Goal: Transaction & Acquisition: Purchase product/service

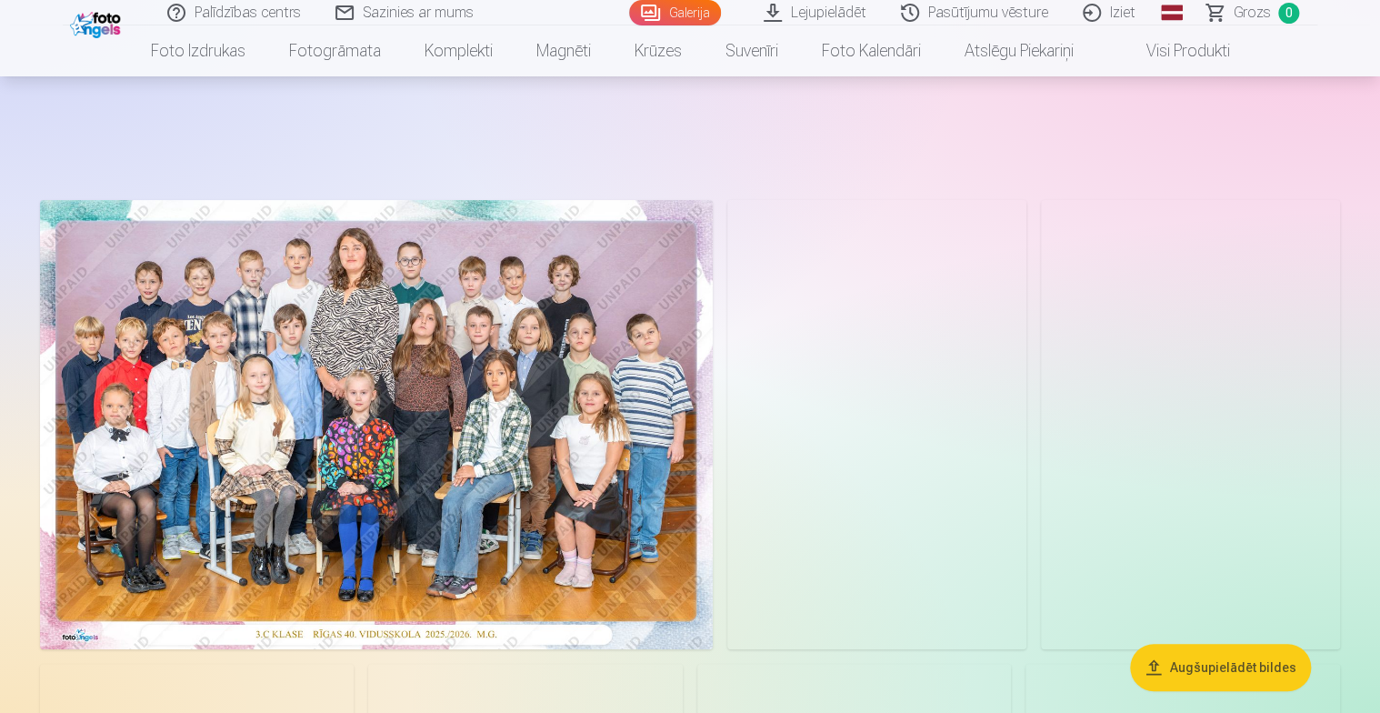
scroll to position [91, 0]
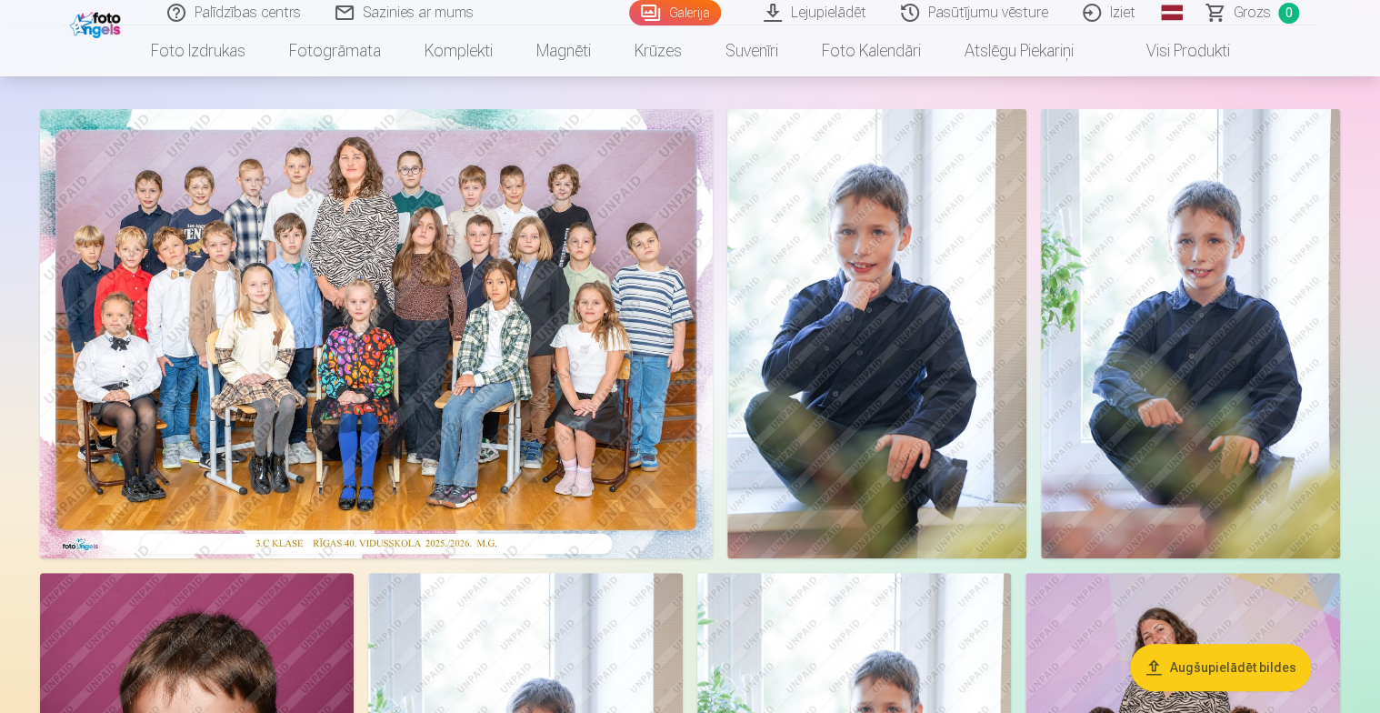
click at [1246, 668] on button "Augšupielādēt bildes" at bounding box center [1220, 667] width 181 height 47
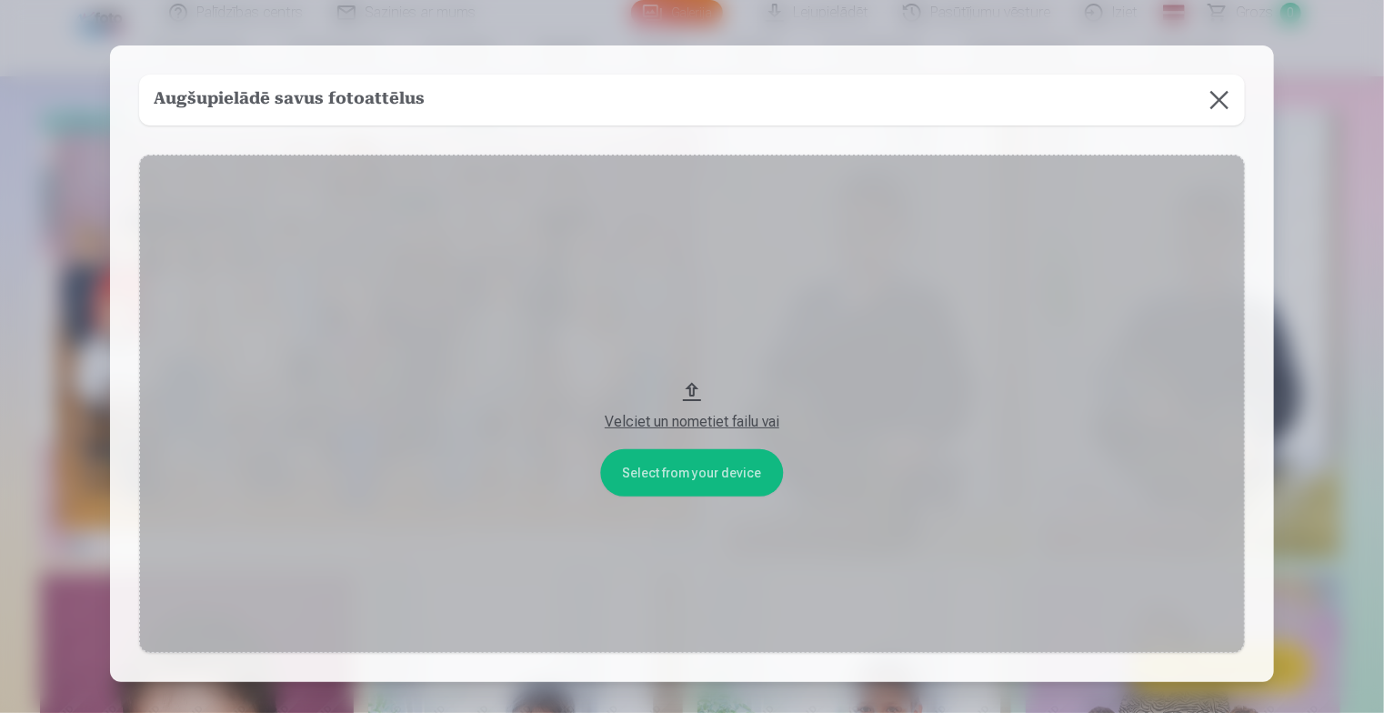
click at [1207, 94] on button at bounding box center [1219, 100] width 51 height 51
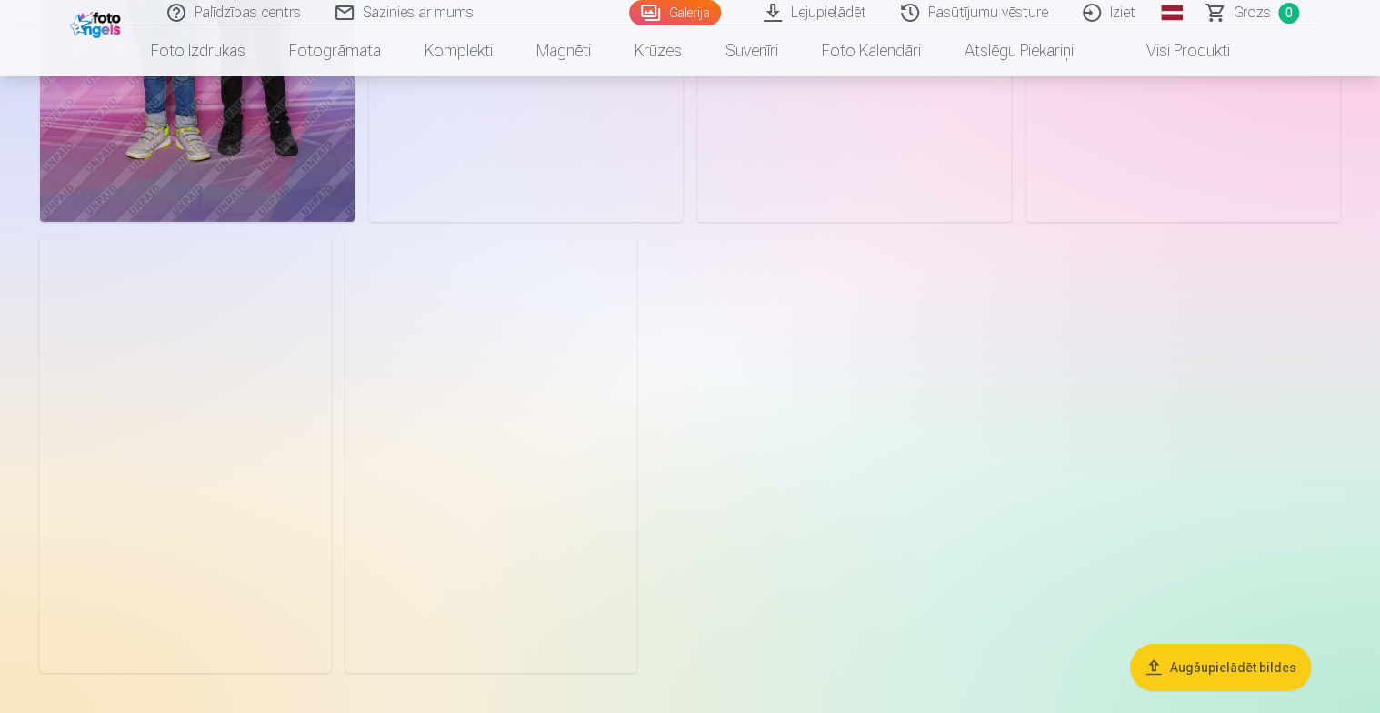
scroll to position [6910, 0]
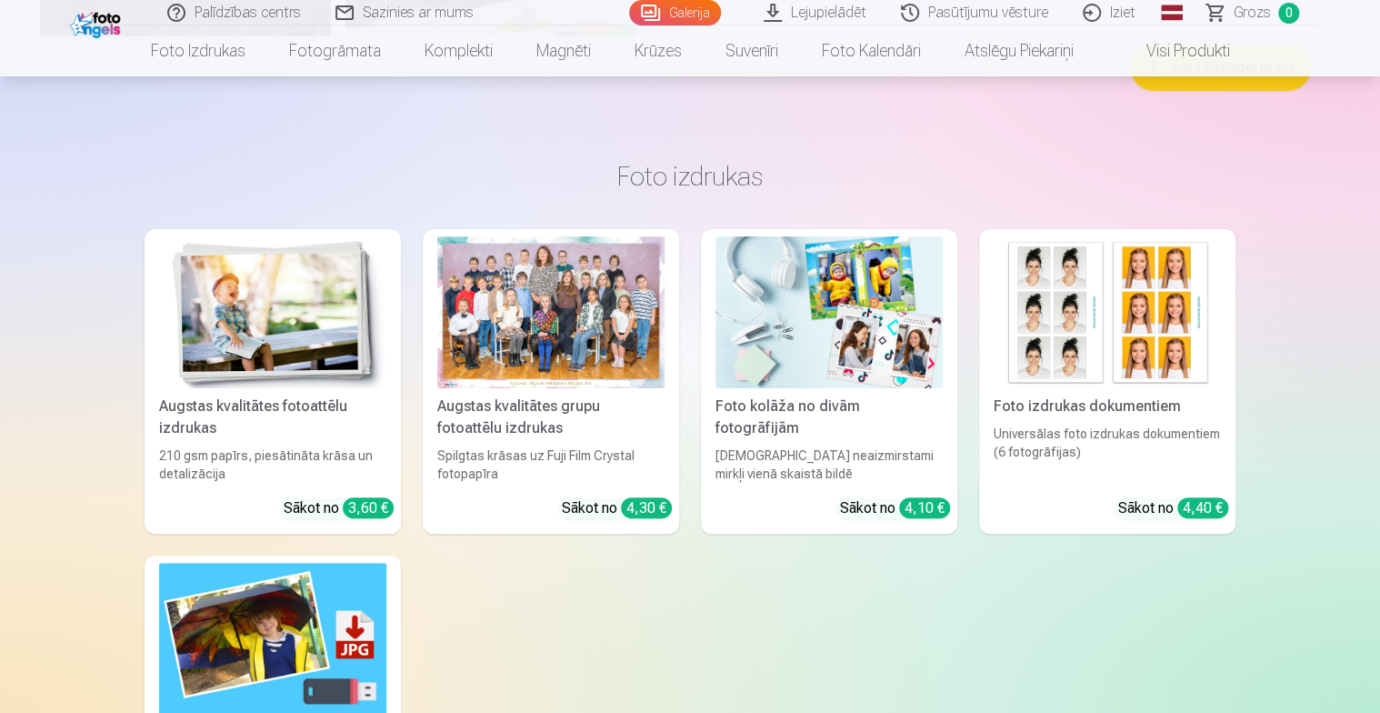
click at [535, 326] on div at bounding box center [550, 312] width 227 height 152
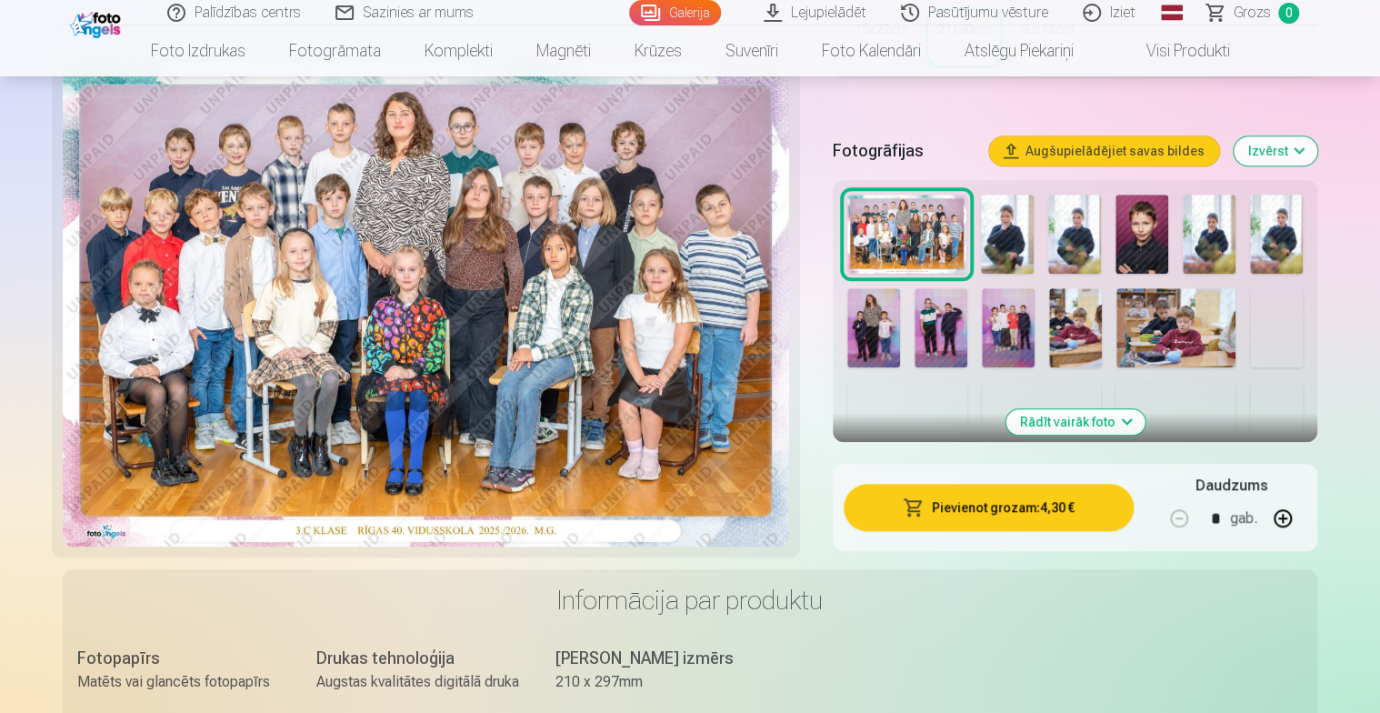
scroll to position [545, 0]
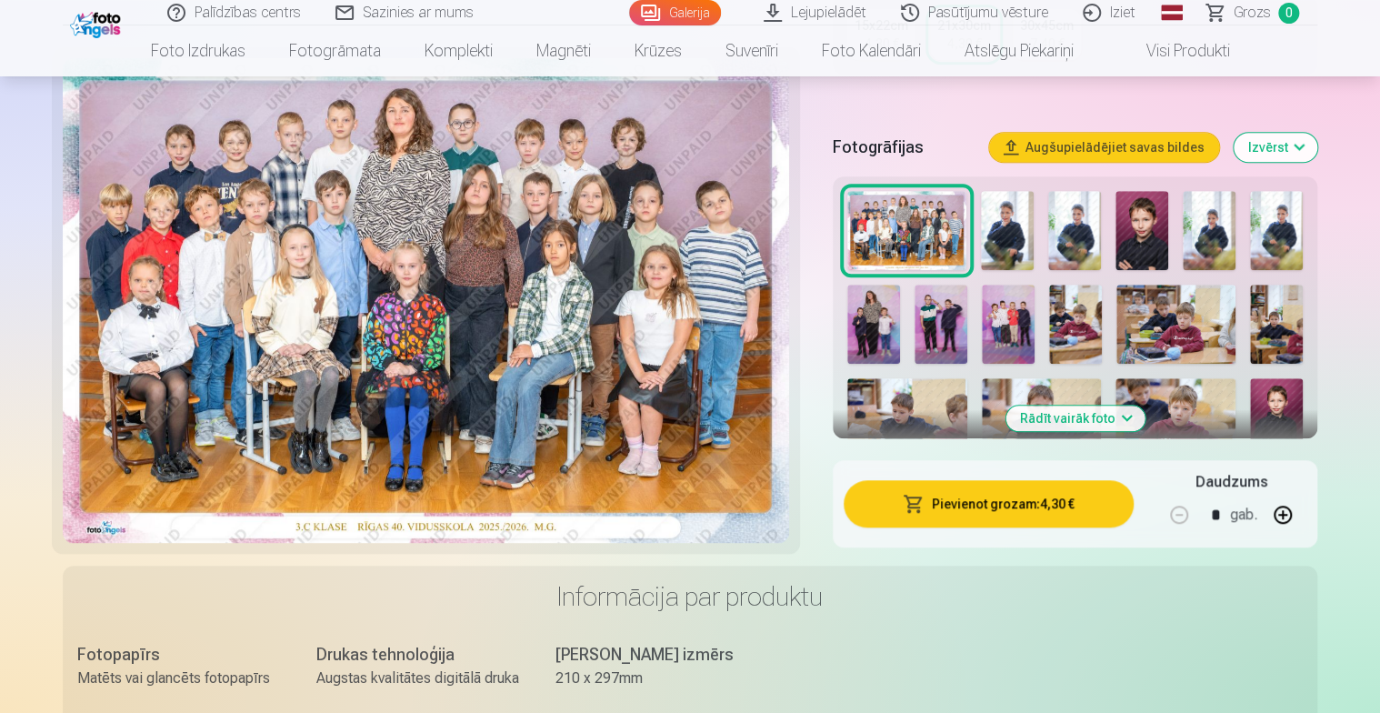
click at [1014, 514] on button "Pievienot grozam : 4,30 €" at bounding box center [989, 503] width 290 height 47
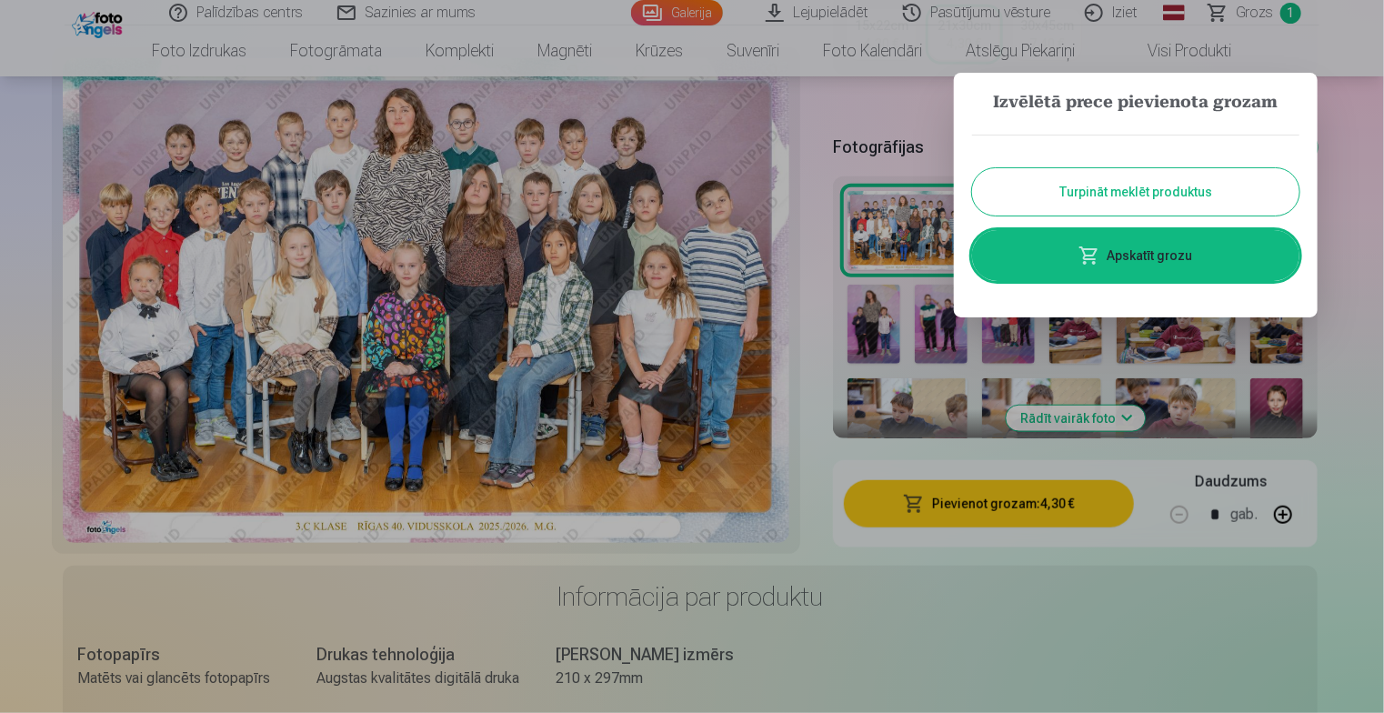
click at [1131, 200] on button "Turpināt meklēt produktus" at bounding box center [1135, 191] width 327 height 47
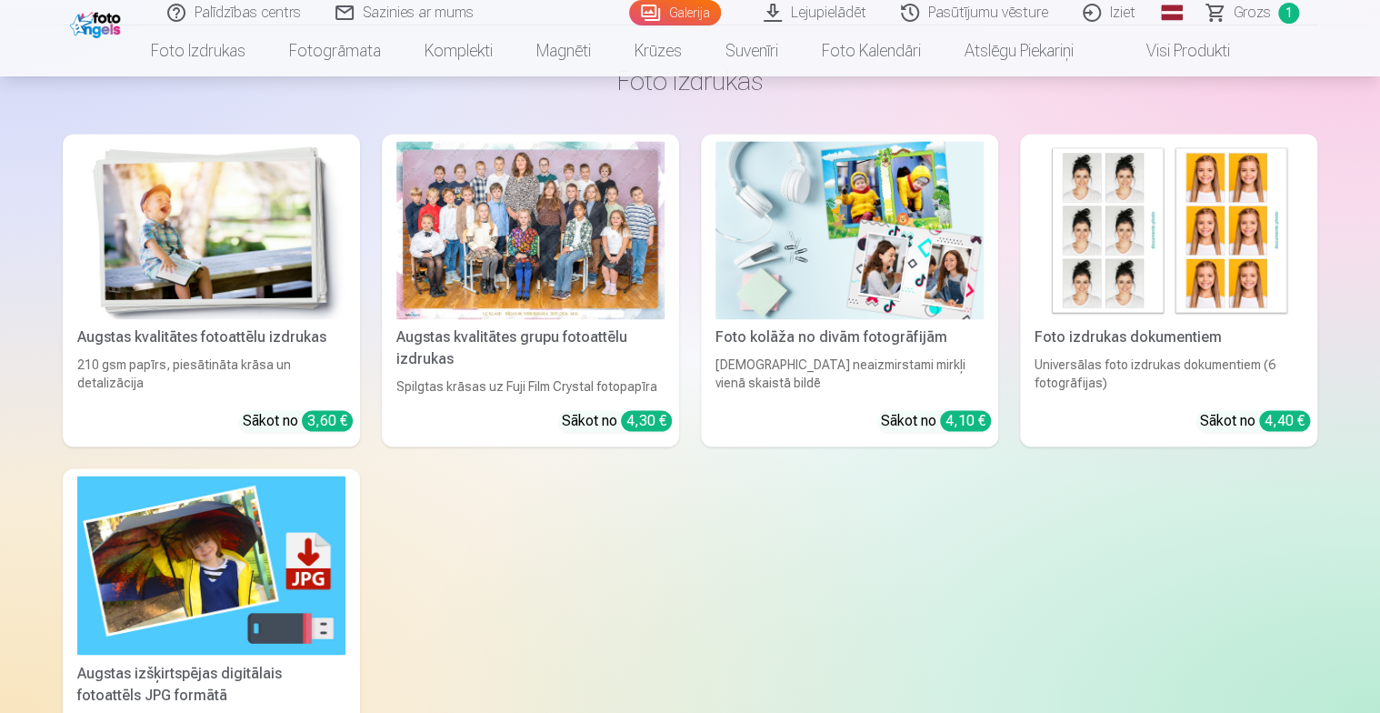
scroll to position [1182, 0]
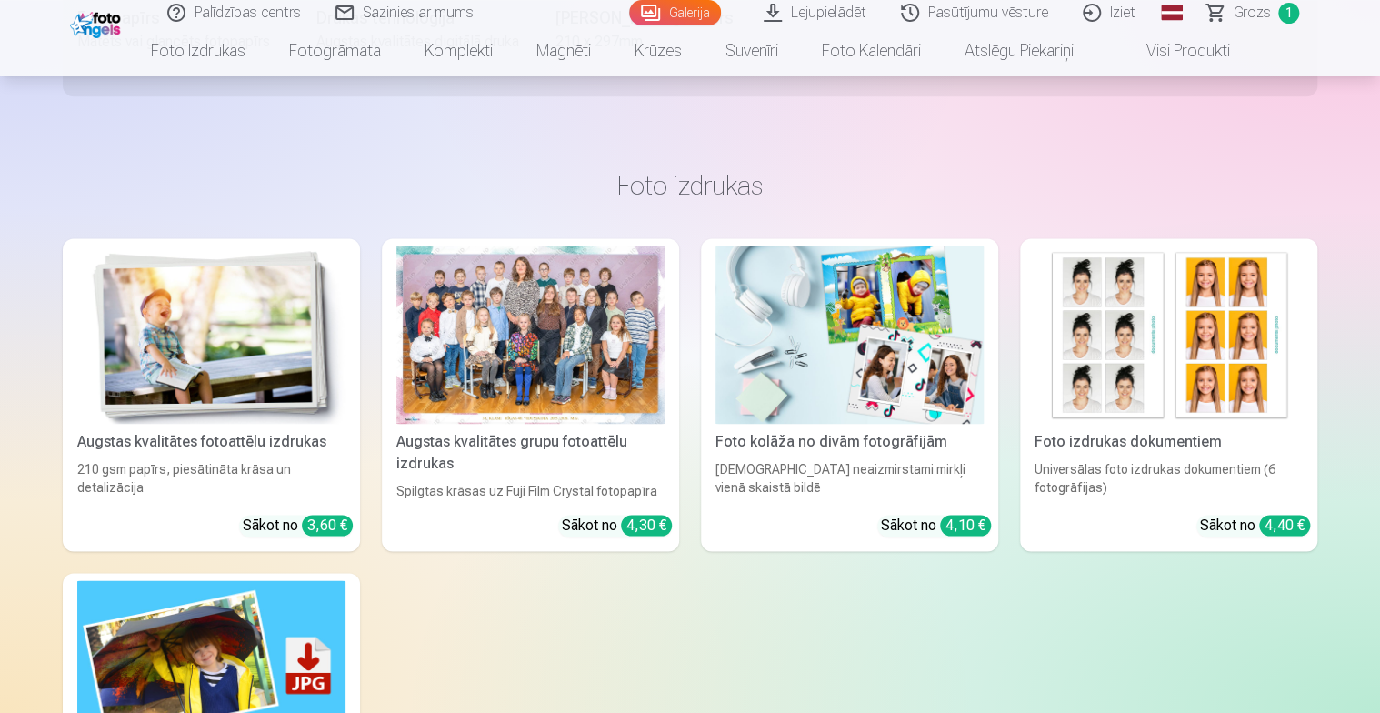
click at [276, 355] on img at bounding box center [211, 334] width 268 height 179
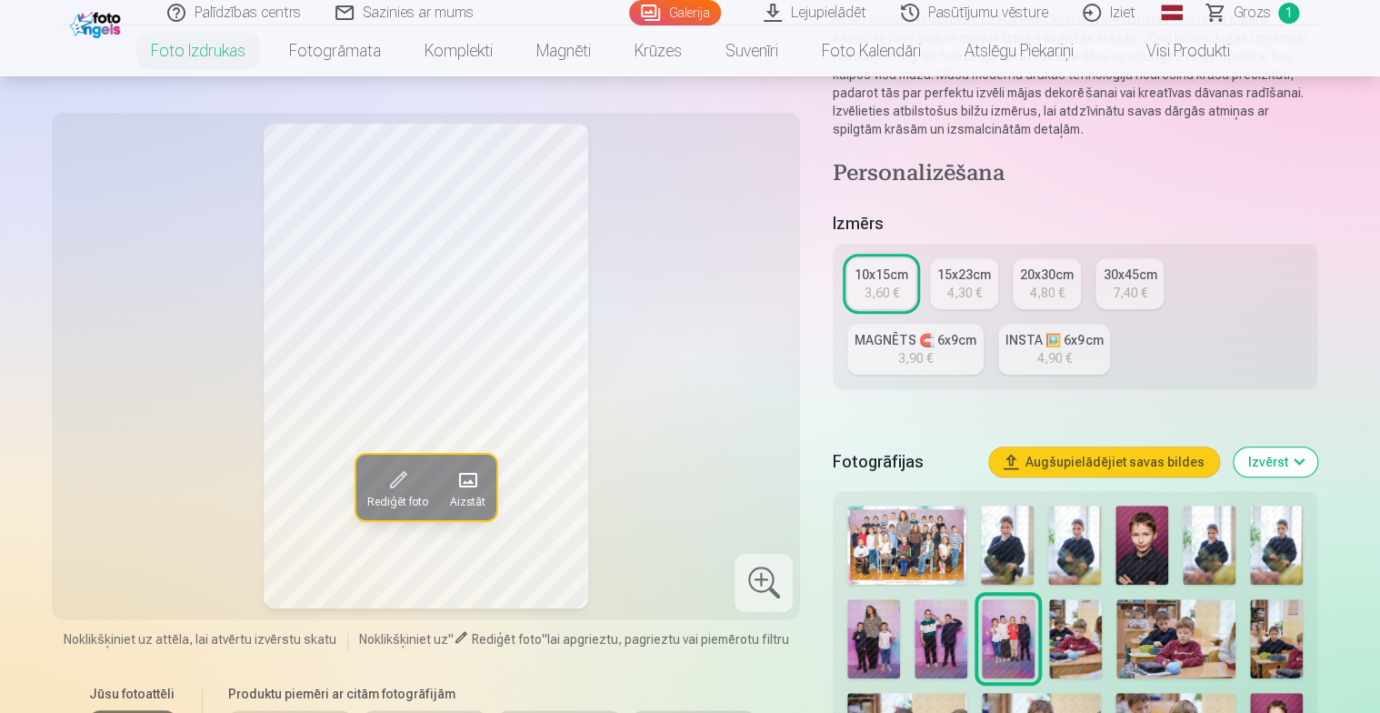
scroll to position [273, 0]
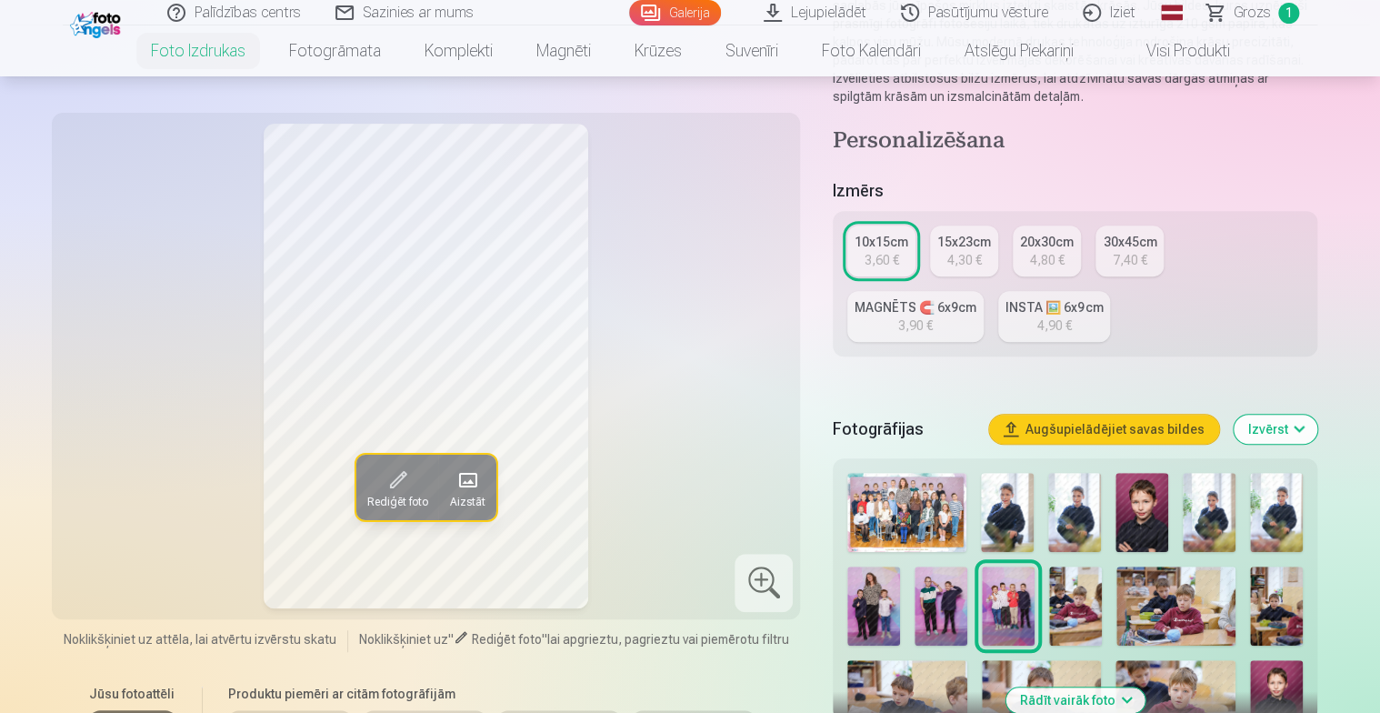
click at [1000, 515] on img at bounding box center [1007, 512] width 53 height 79
click at [1082, 526] on img at bounding box center [1074, 512] width 53 height 79
click at [1148, 530] on img at bounding box center [1142, 512] width 53 height 79
click at [1205, 530] on img at bounding box center [1209, 512] width 53 height 79
click at [1260, 527] on img at bounding box center [1276, 512] width 53 height 79
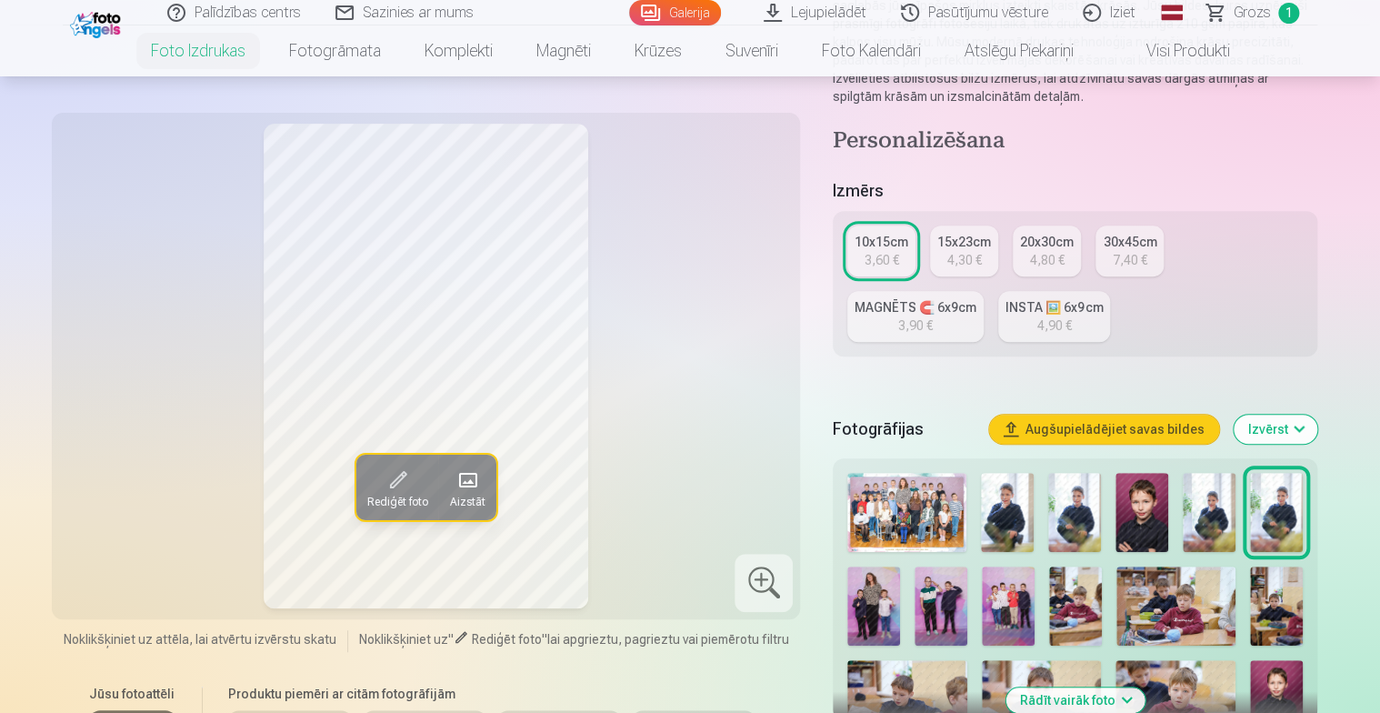
click at [866, 617] on img at bounding box center [873, 605] width 53 height 79
click at [932, 614] on img at bounding box center [941, 605] width 53 height 79
click at [1016, 621] on img at bounding box center [1008, 605] width 53 height 79
click at [1060, 620] on img at bounding box center [1075, 605] width 53 height 79
click at [1151, 625] on img at bounding box center [1175, 605] width 119 height 79
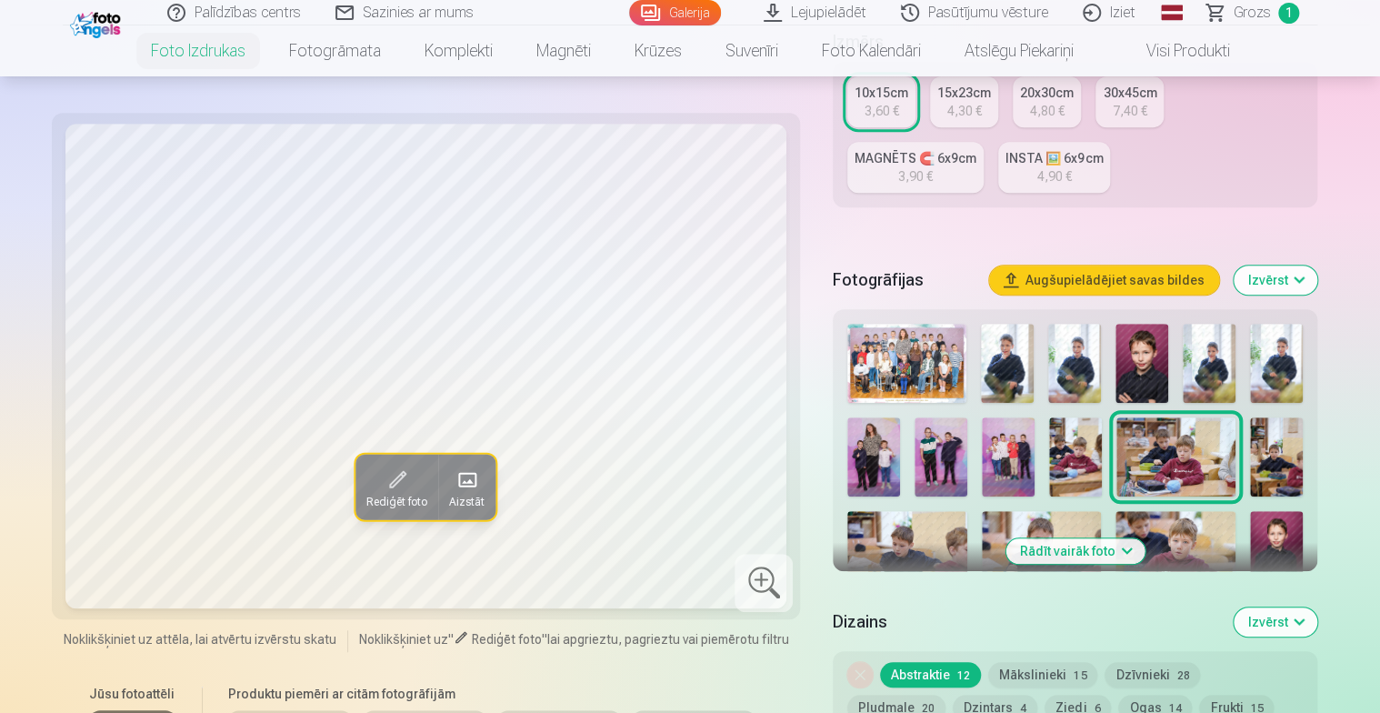
scroll to position [455, 0]
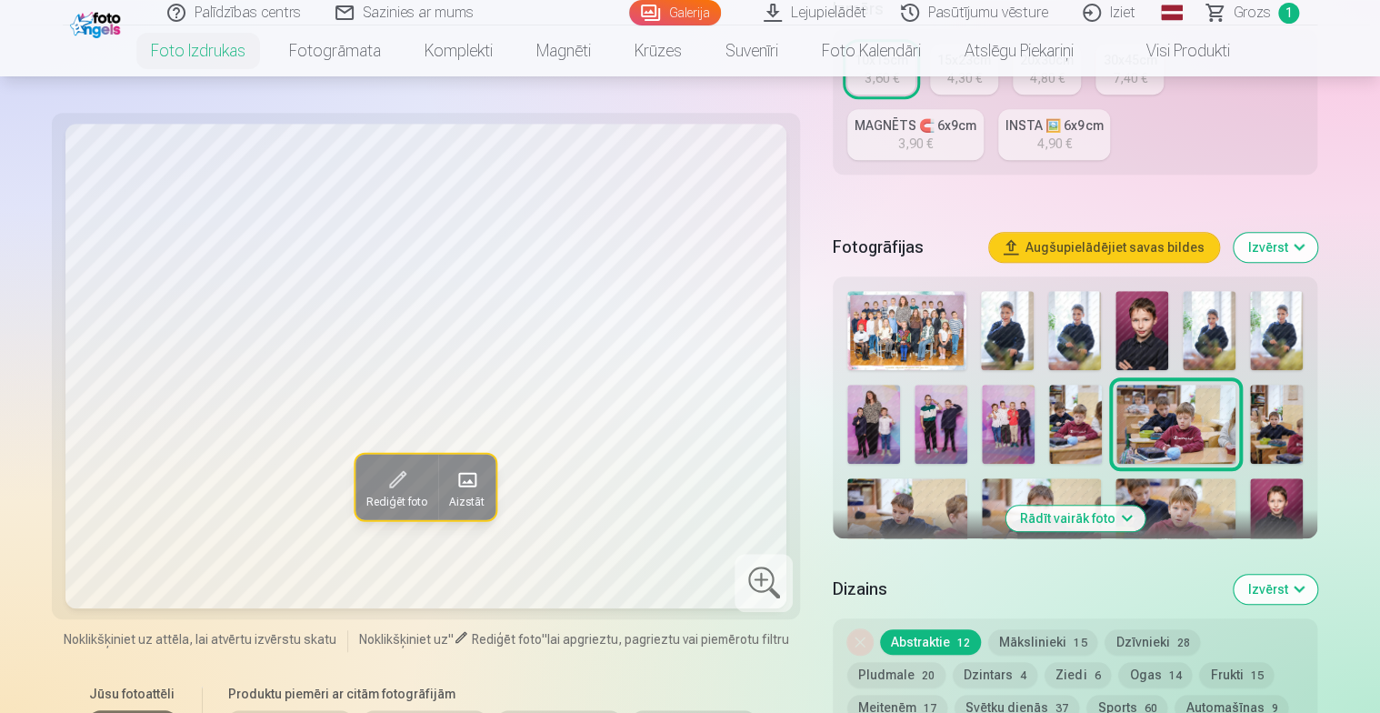
click at [1276, 412] on img at bounding box center [1276, 424] width 53 height 79
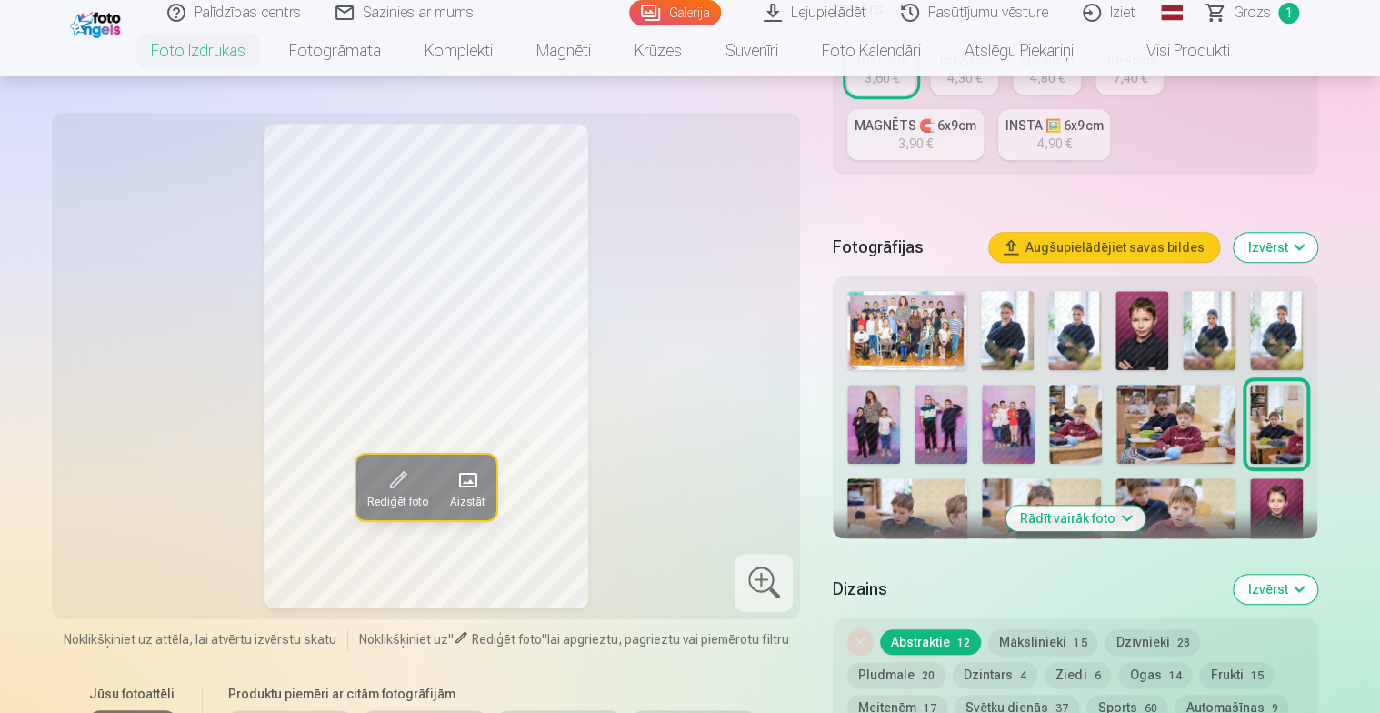
click at [906, 514] on img at bounding box center [906, 518] width 119 height 80
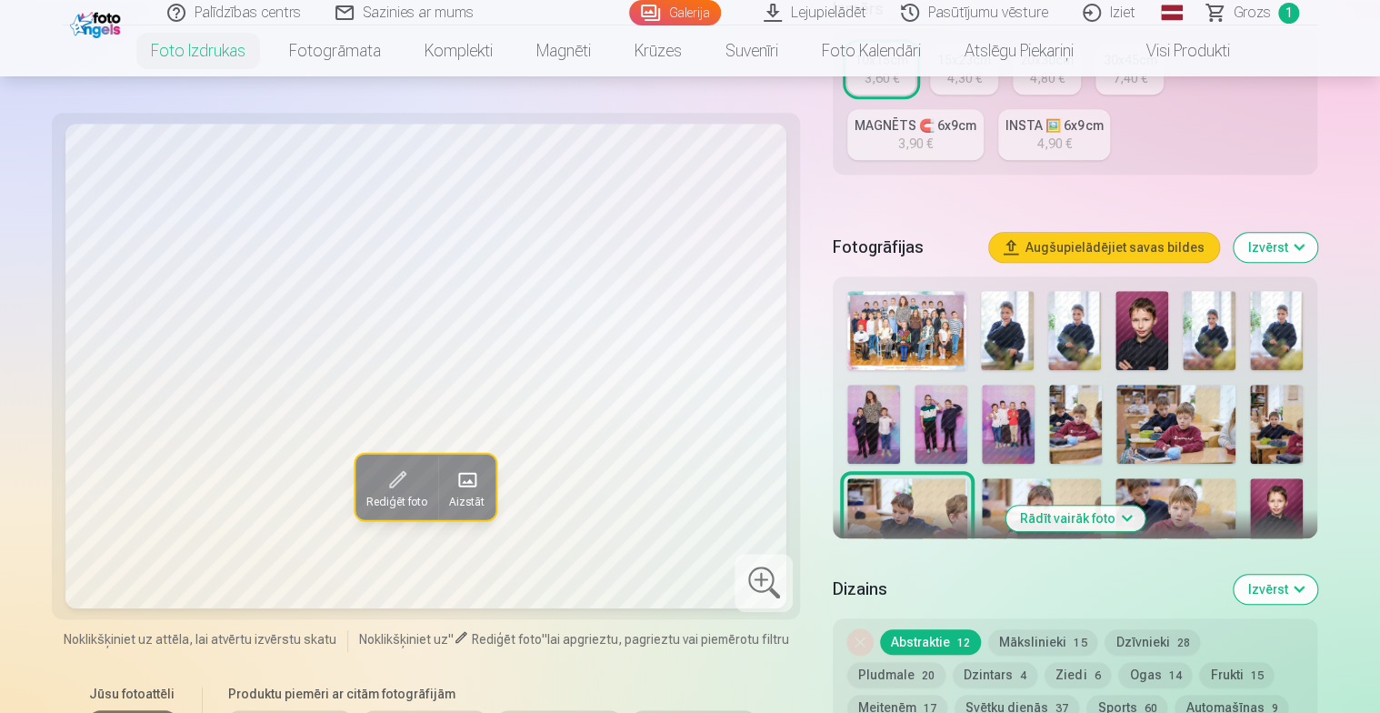
scroll to position [545, 0]
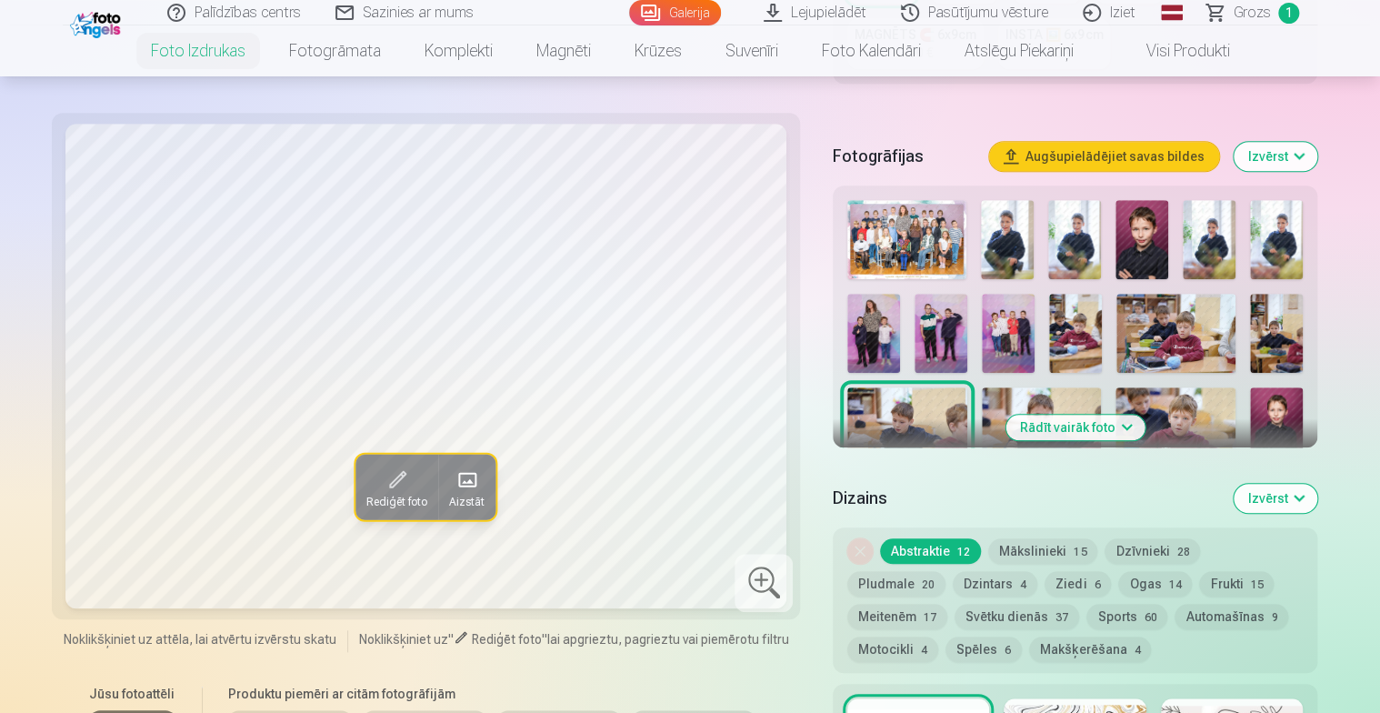
click at [1047, 404] on img at bounding box center [1041, 427] width 119 height 80
click at [1063, 423] on button "Rādīt vairāk foto" at bounding box center [1075, 427] width 139 height 25
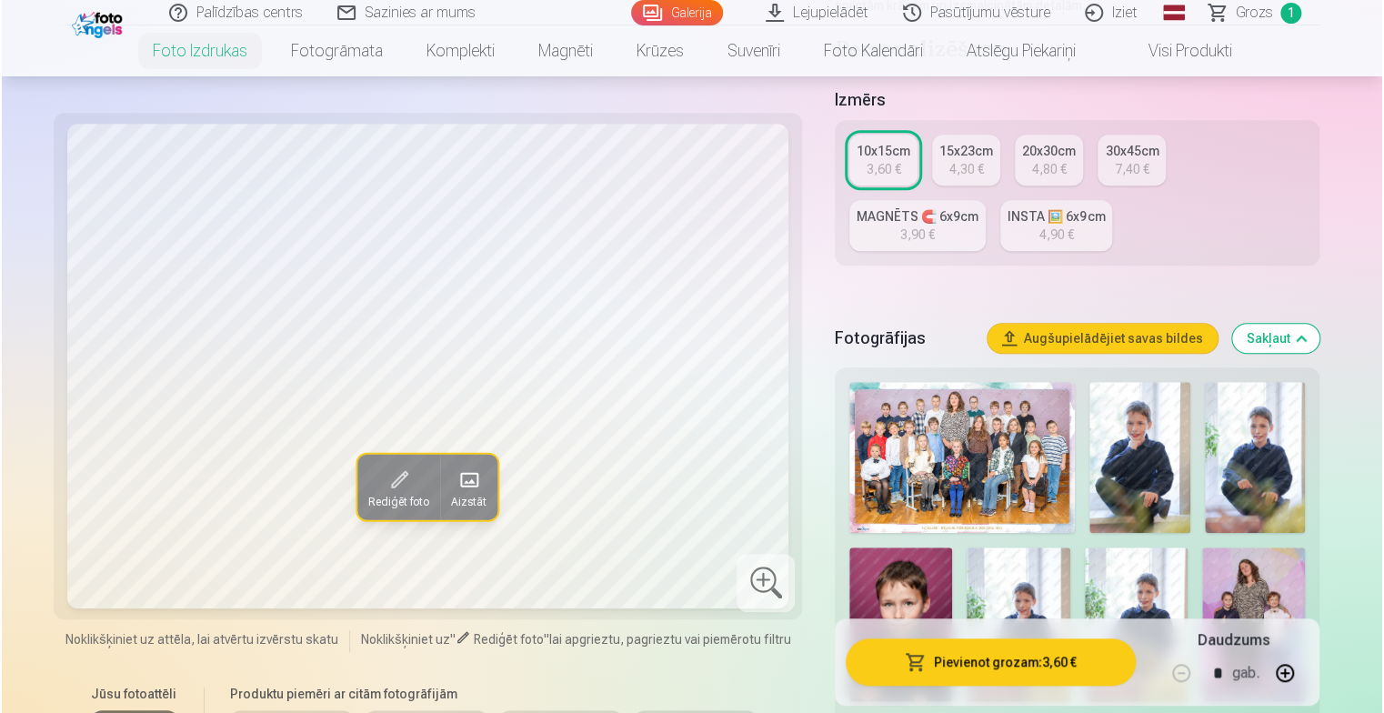
scroll to position [455, 0]
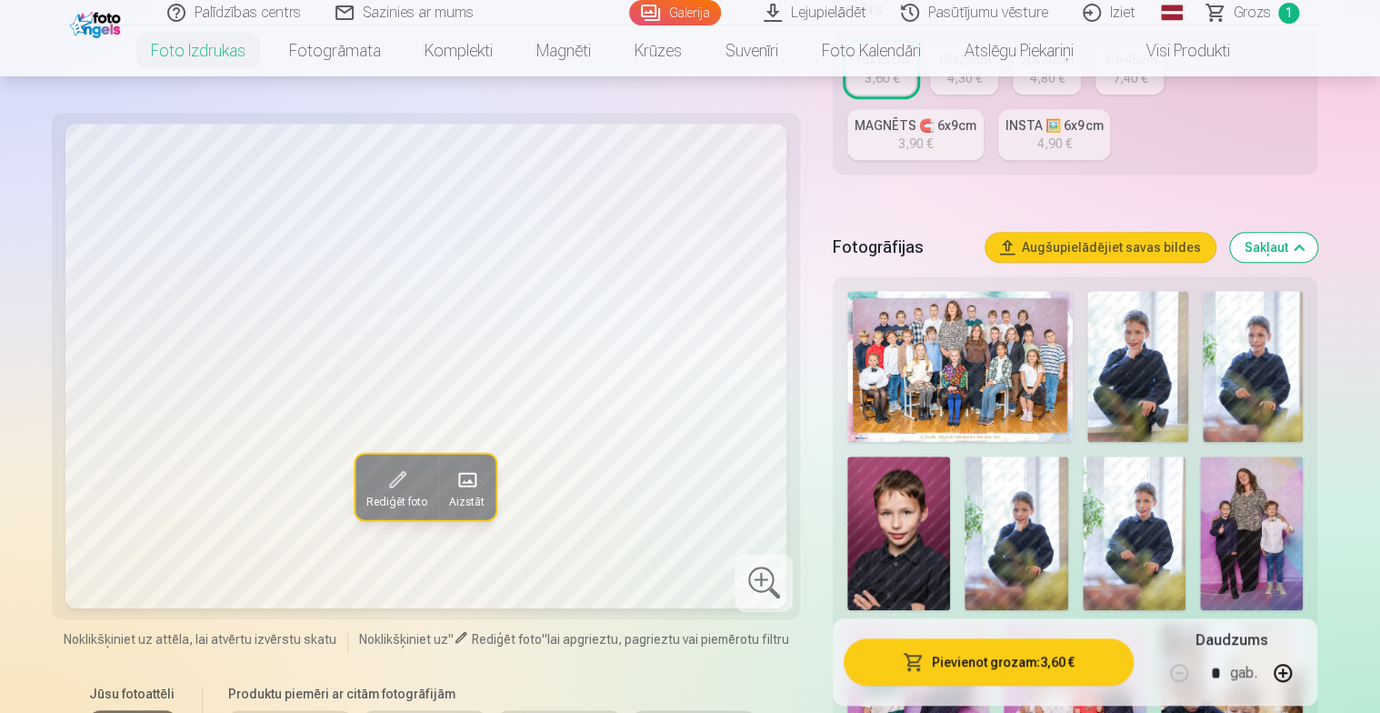
click at [1116, 375] on img at bounding box center [1137, 366] width 100 height 151
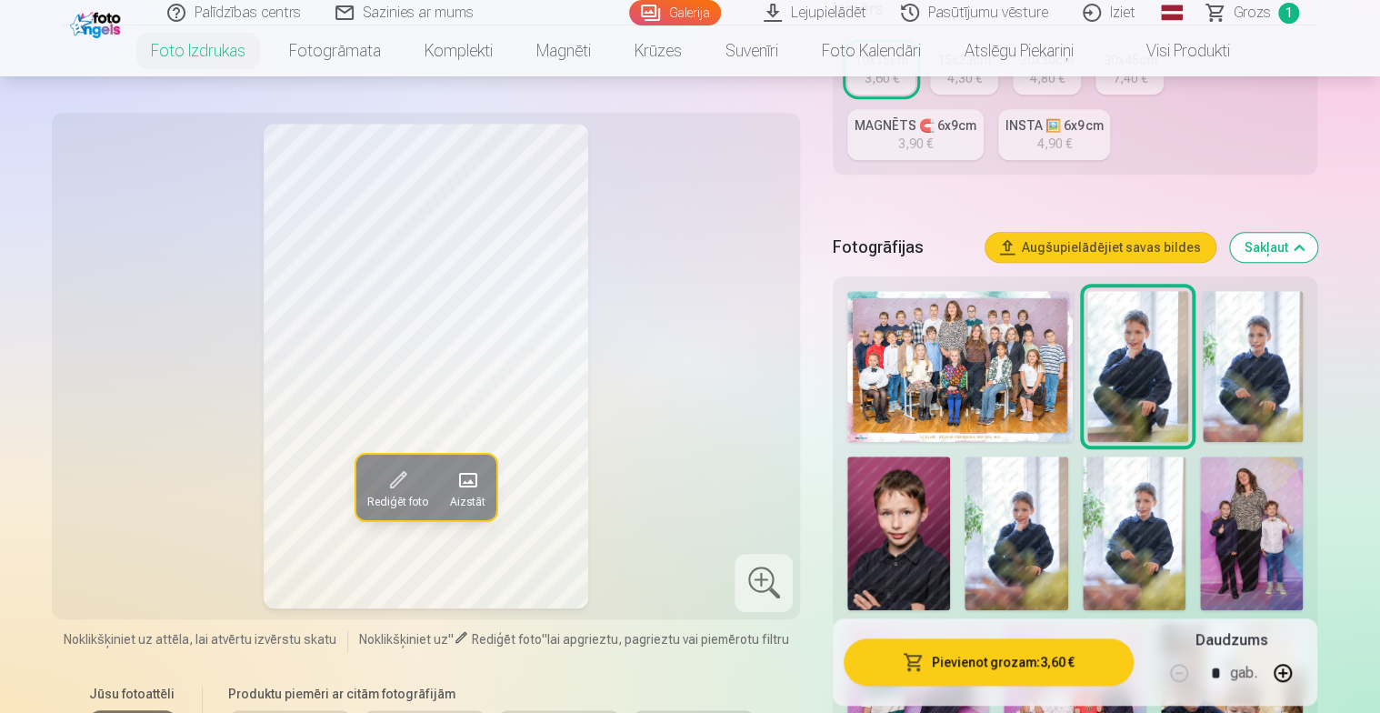
click at [1022, 661] on button "Pievienot grozam : 3,60 €" at bounding box center [989, 661] width 290 height 47
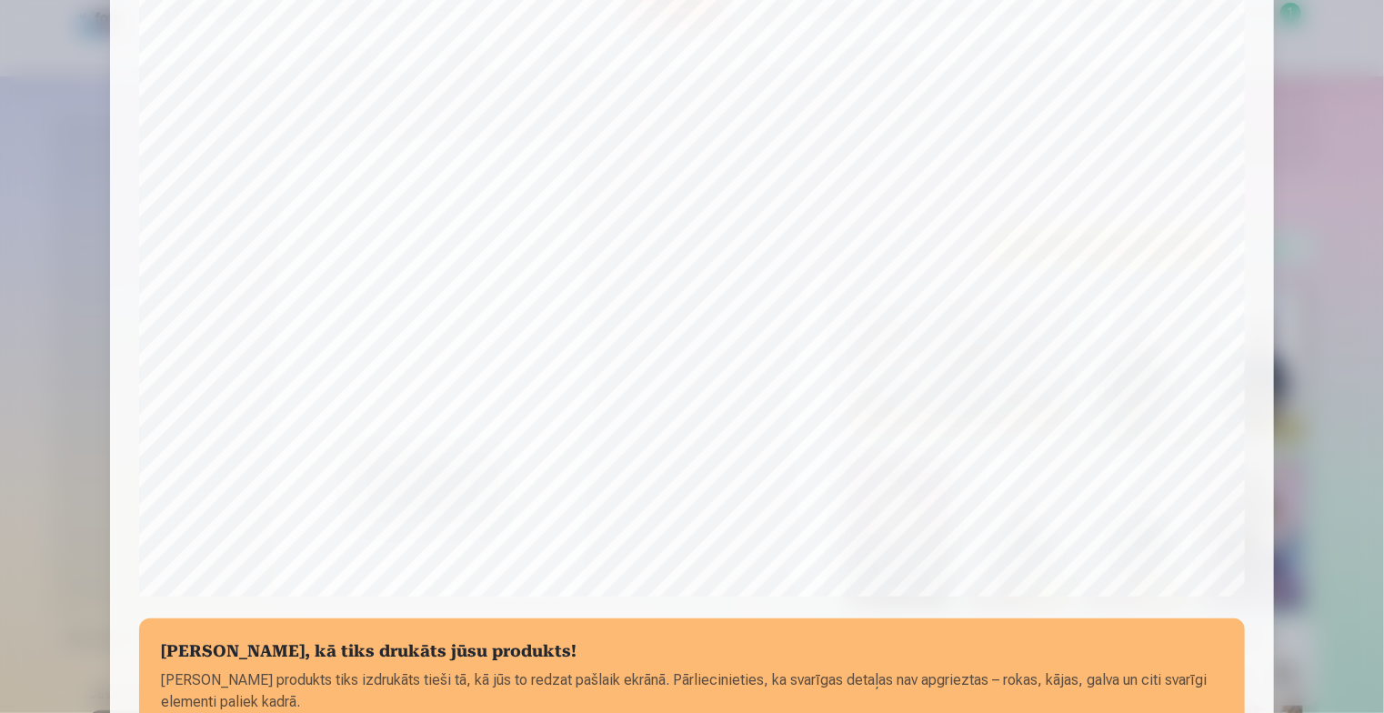
scroll to position [505, 0]
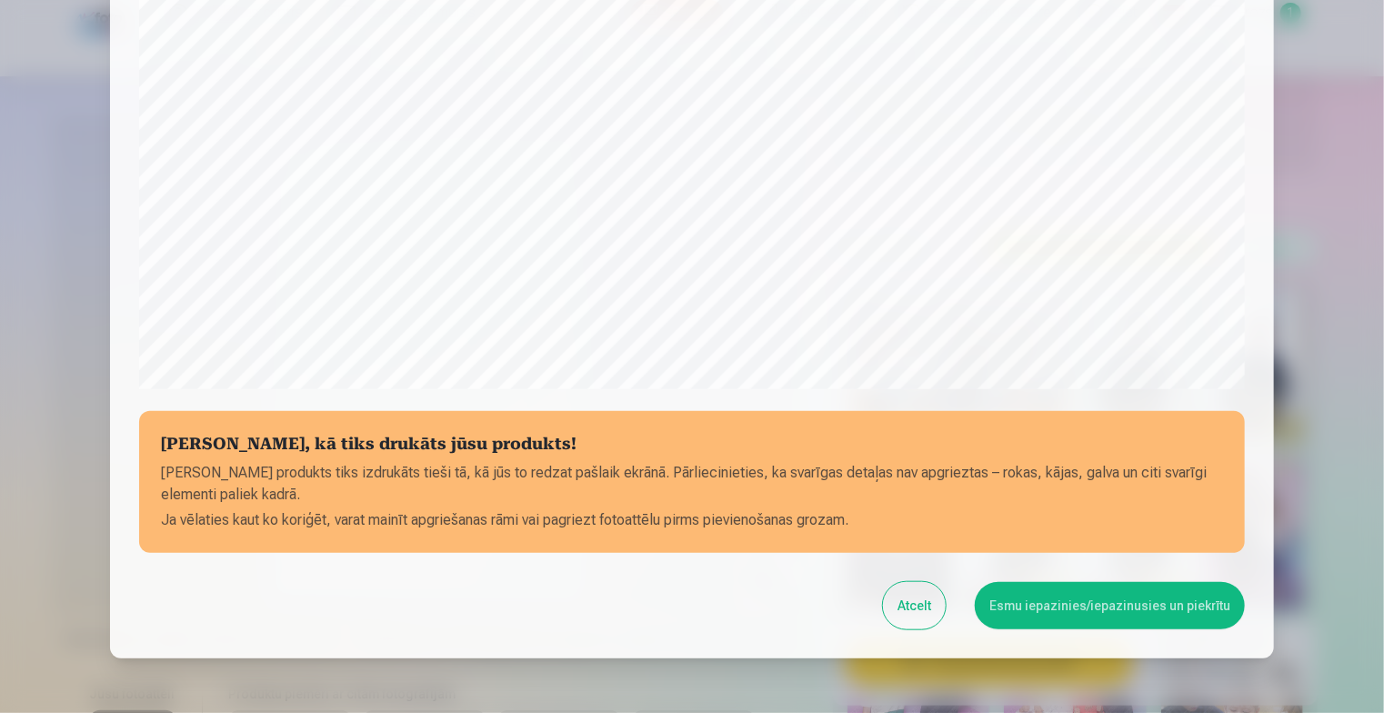
click at [1071, 600] on button "Esmu iepazinies/iepazinusies un piekrītu" at bounding box center [1110, 605] width 270 height 47
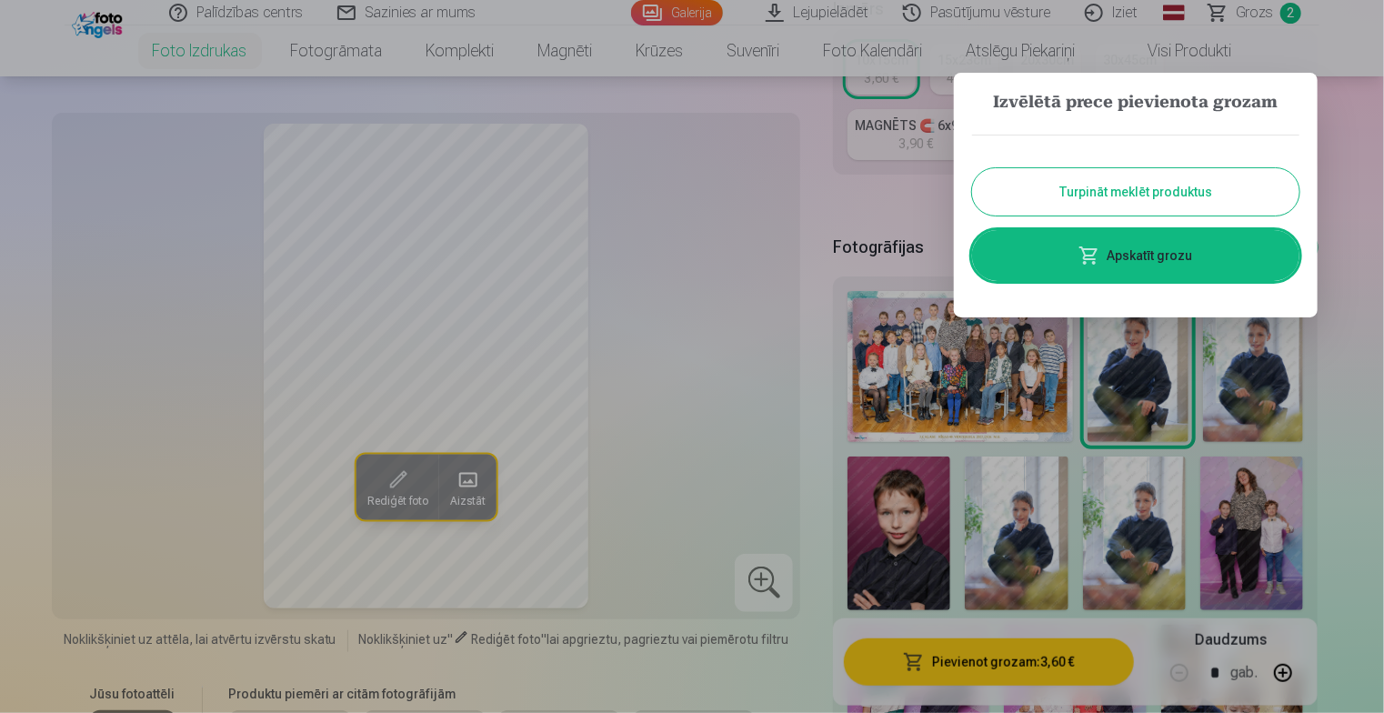
click at [1133, 182] on button "Turpināt meklēt produktus" at bounding box center [1135, 191] width 327 height 47
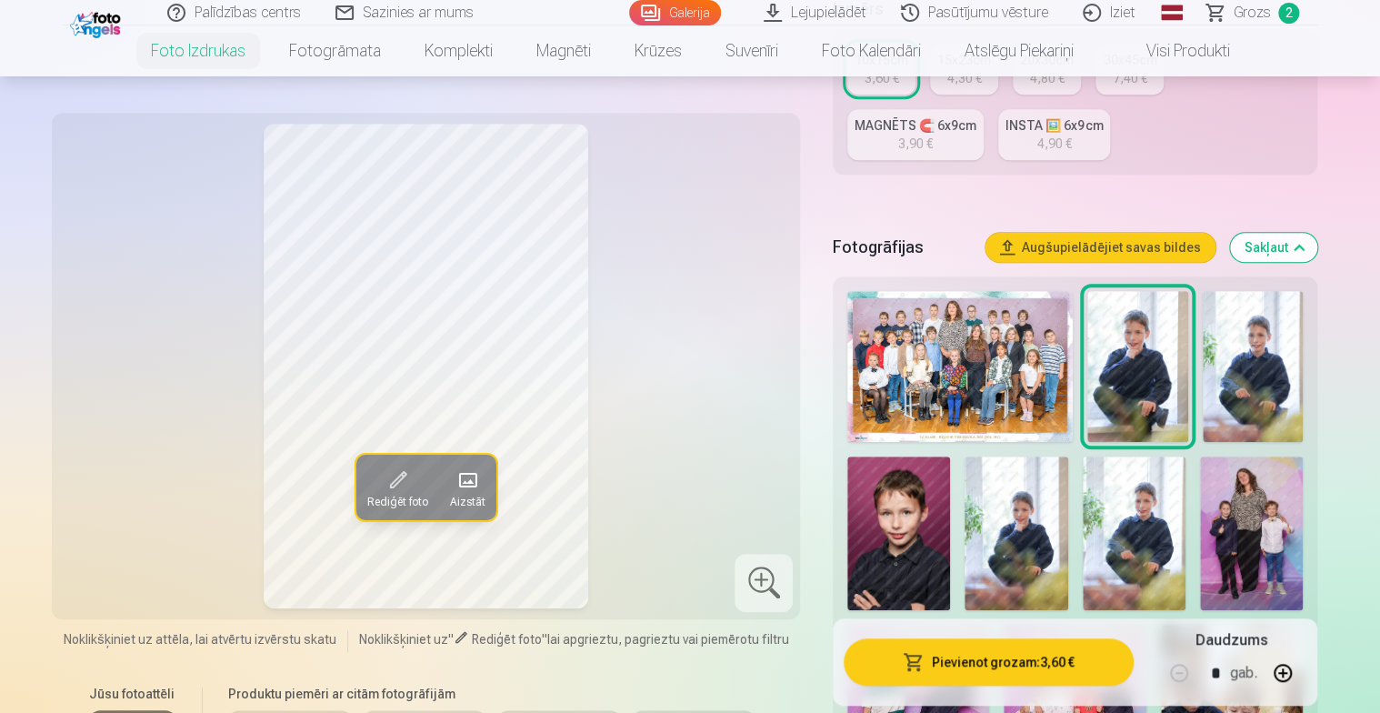
click at [1242, 362] on img at bounding box center [1253, 366] width 100 height 151
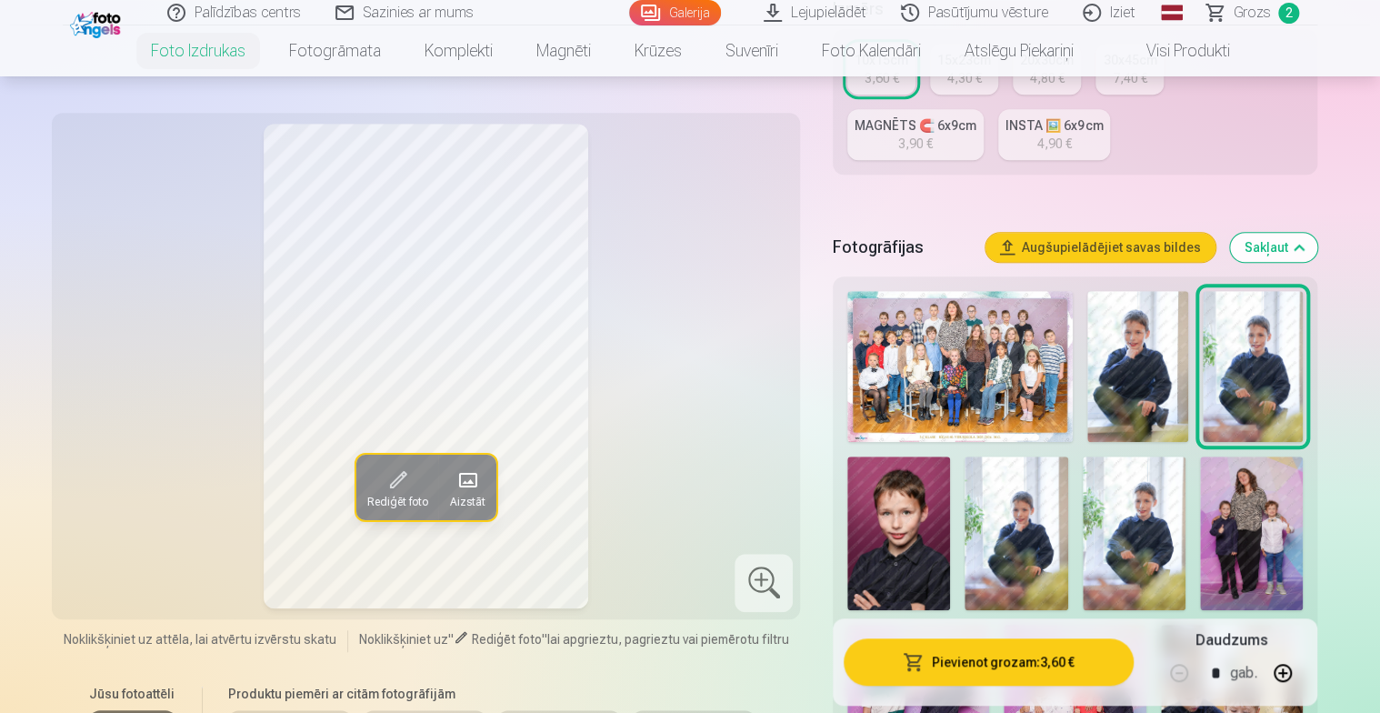
click at [1030, 670] on button "Pievienot grozam : 3,60 €" at bounding box center [989, 661] width 290 height 47
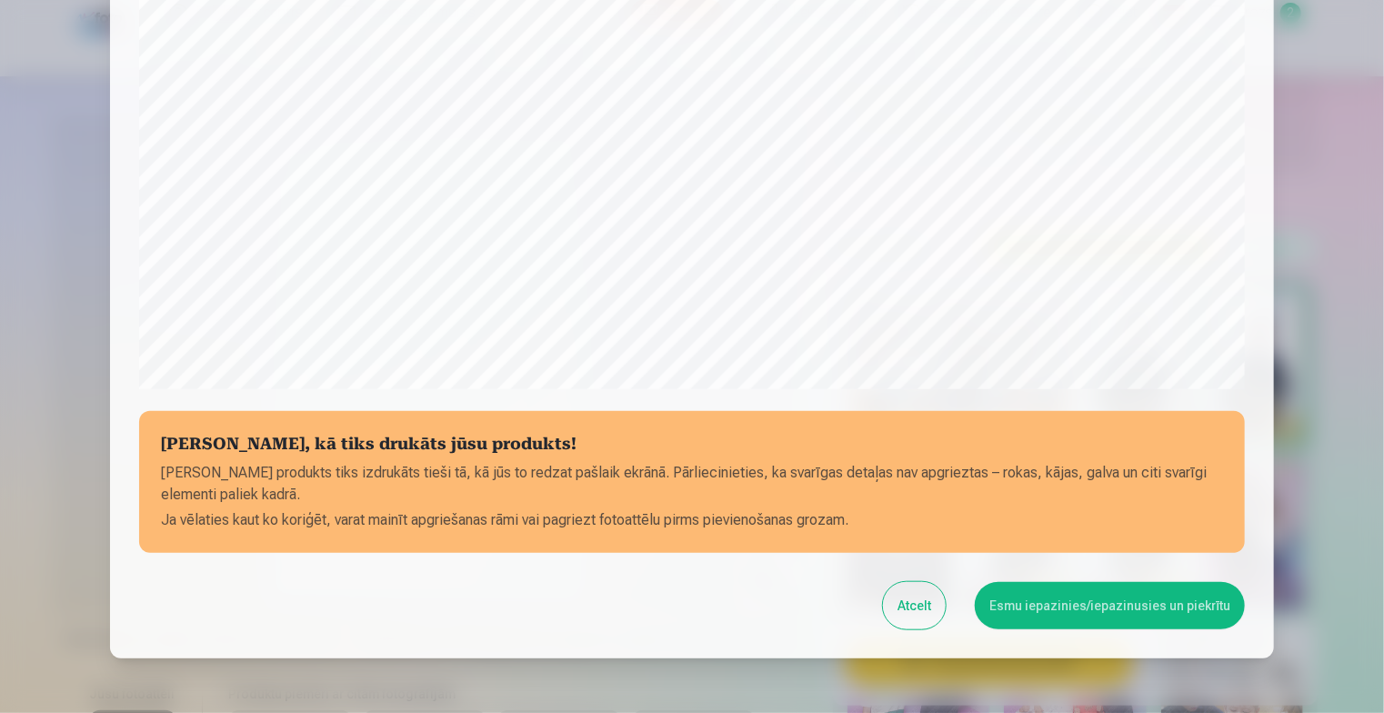
click at [931, 617] on button "Atcelt" at bounding box center [914, 605] width 63 height 47
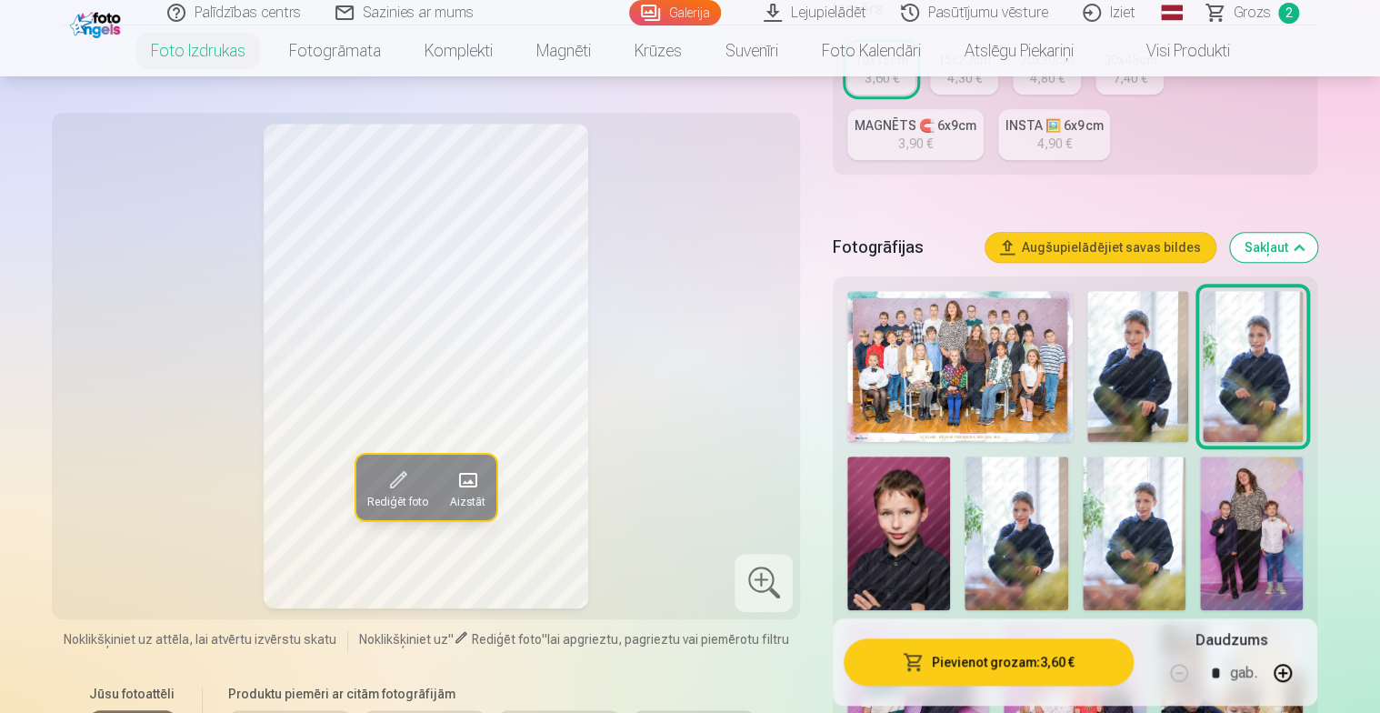
click at [911, 539] on img at bounding box center [898, 533] width 103 height 155
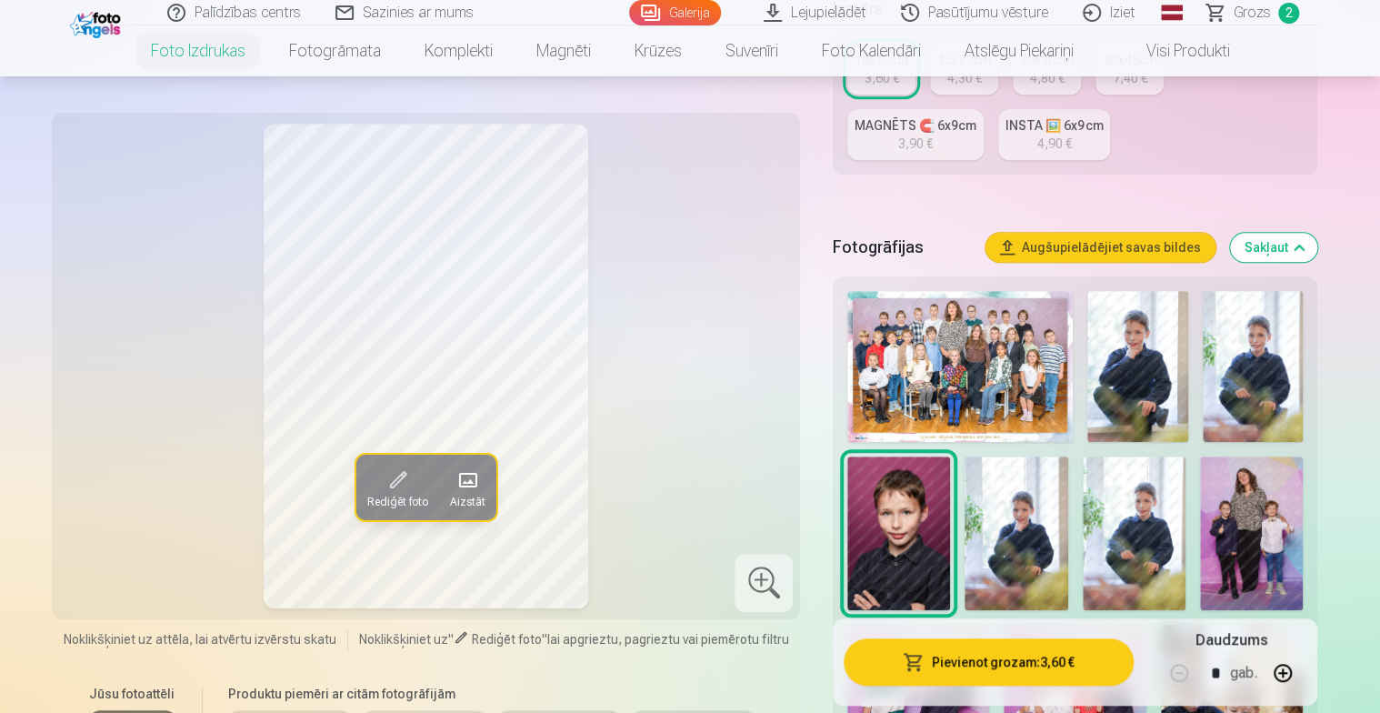
click at [989, 531] on img at bounding box center [1016, 533] width 103 height 155
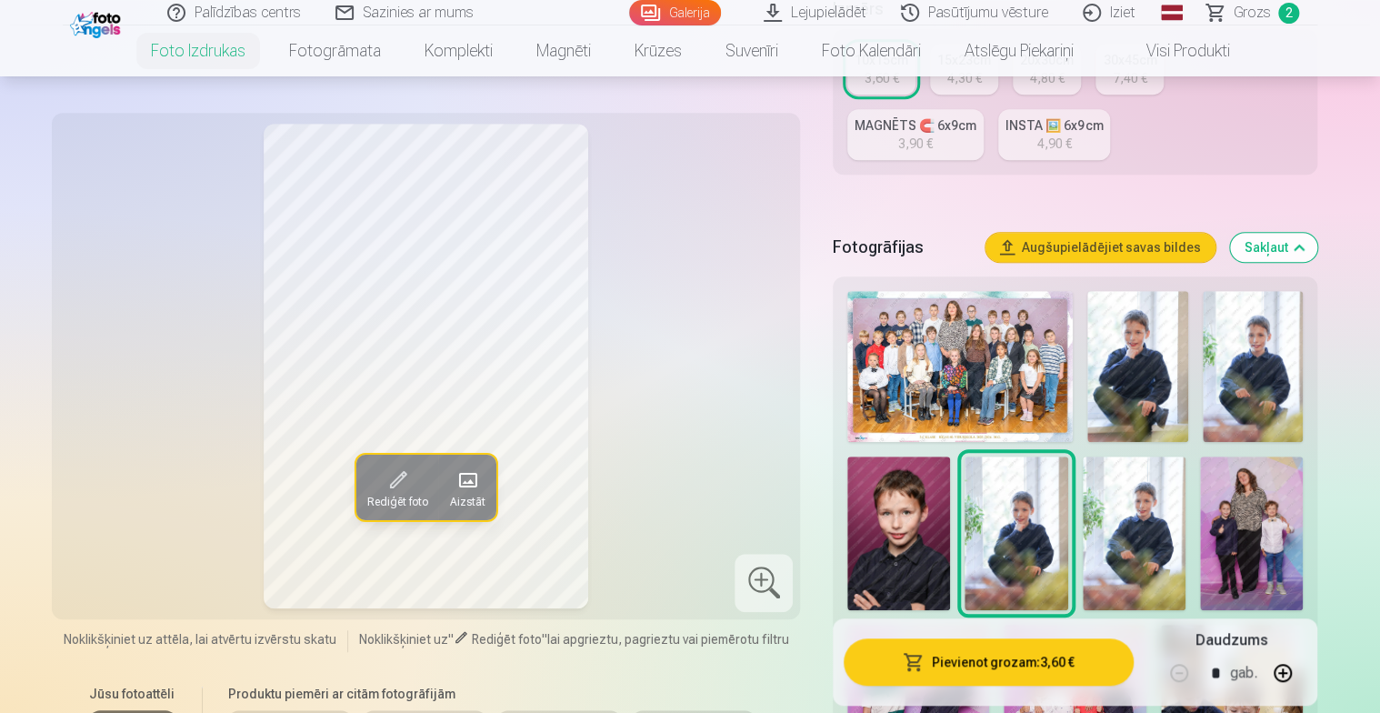
click at [1095, 535] on img at bounding box center [1134, 533] width 103 height 155
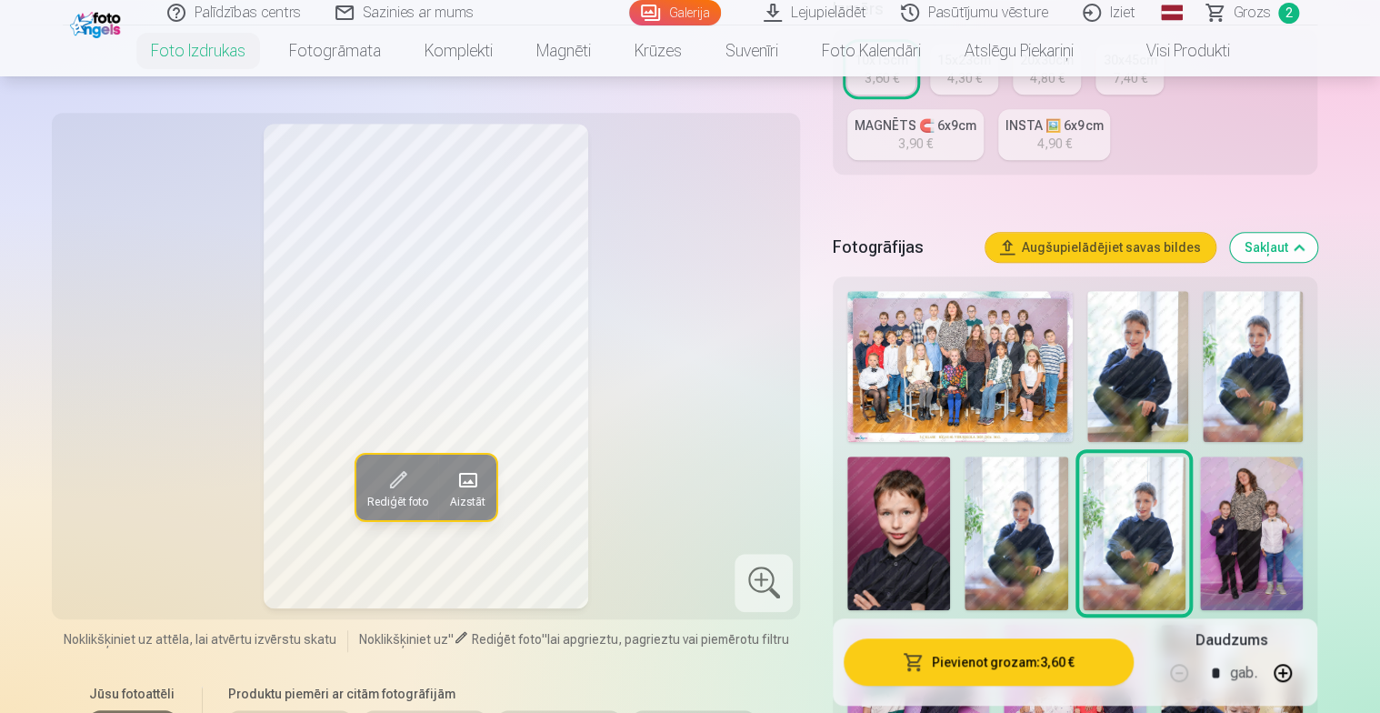
click at [1020, 541] on img at bounding box center [1016, 533] width 103 height 155
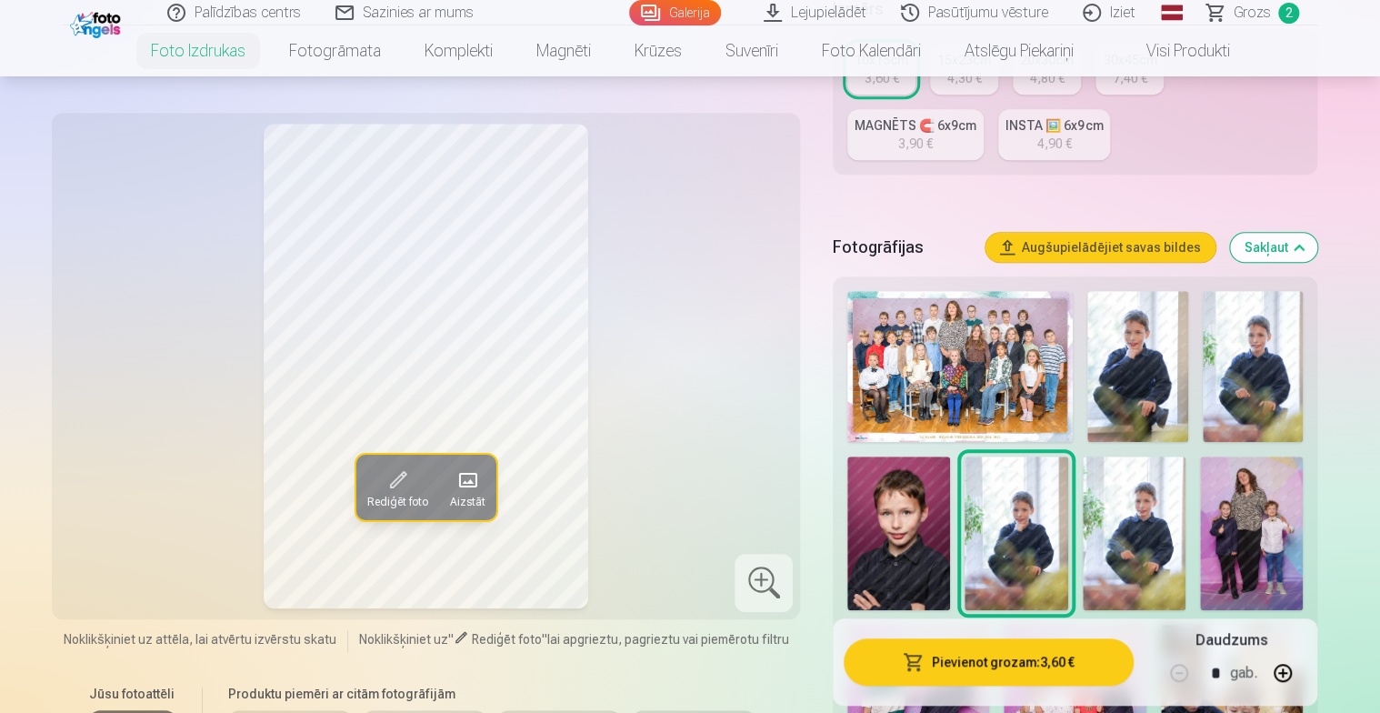
click at [991, 665] on button "Pievienot grozam : 3,60 €" at bounding box center [989, 661] width 290 height 47
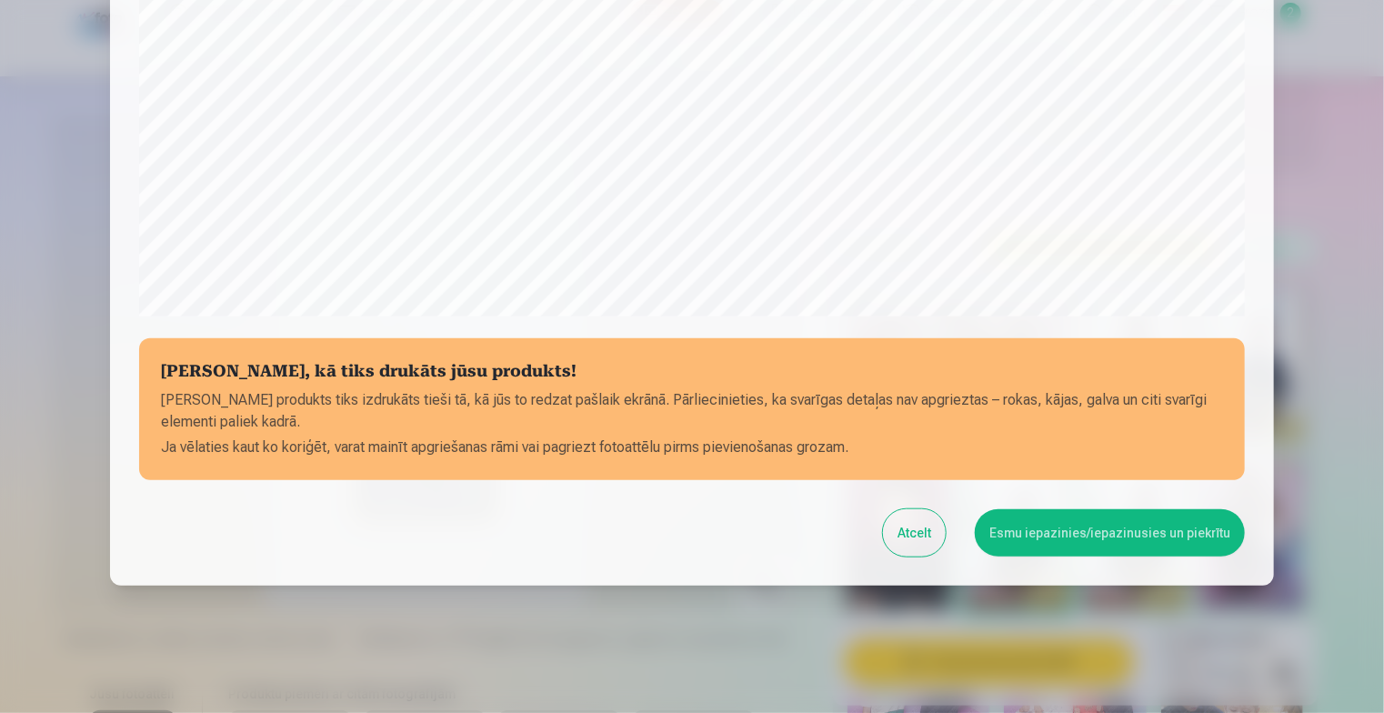
scroll to position [596, 0]
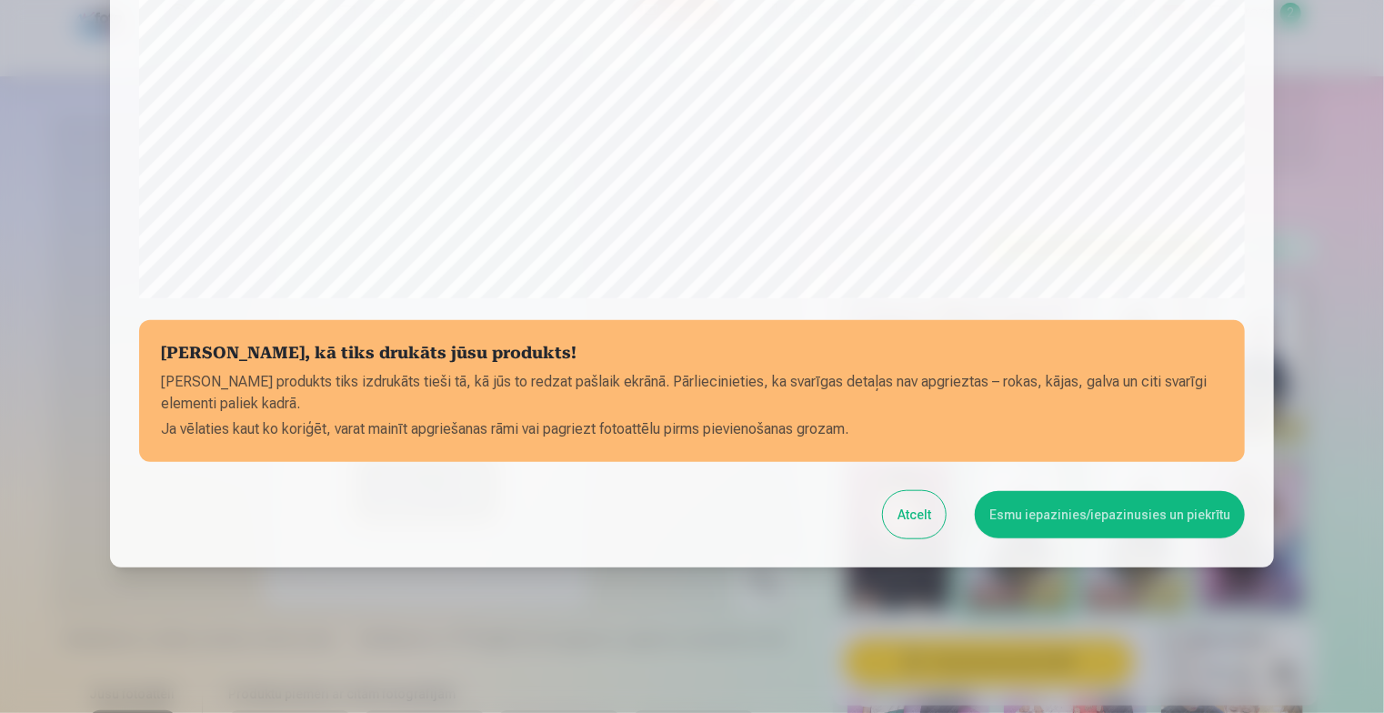
click at [1038, 523] on button "Esmu iepazinies/iepazinusies un piekrītu" at bounding box center [1110, 514] width 270 height 47
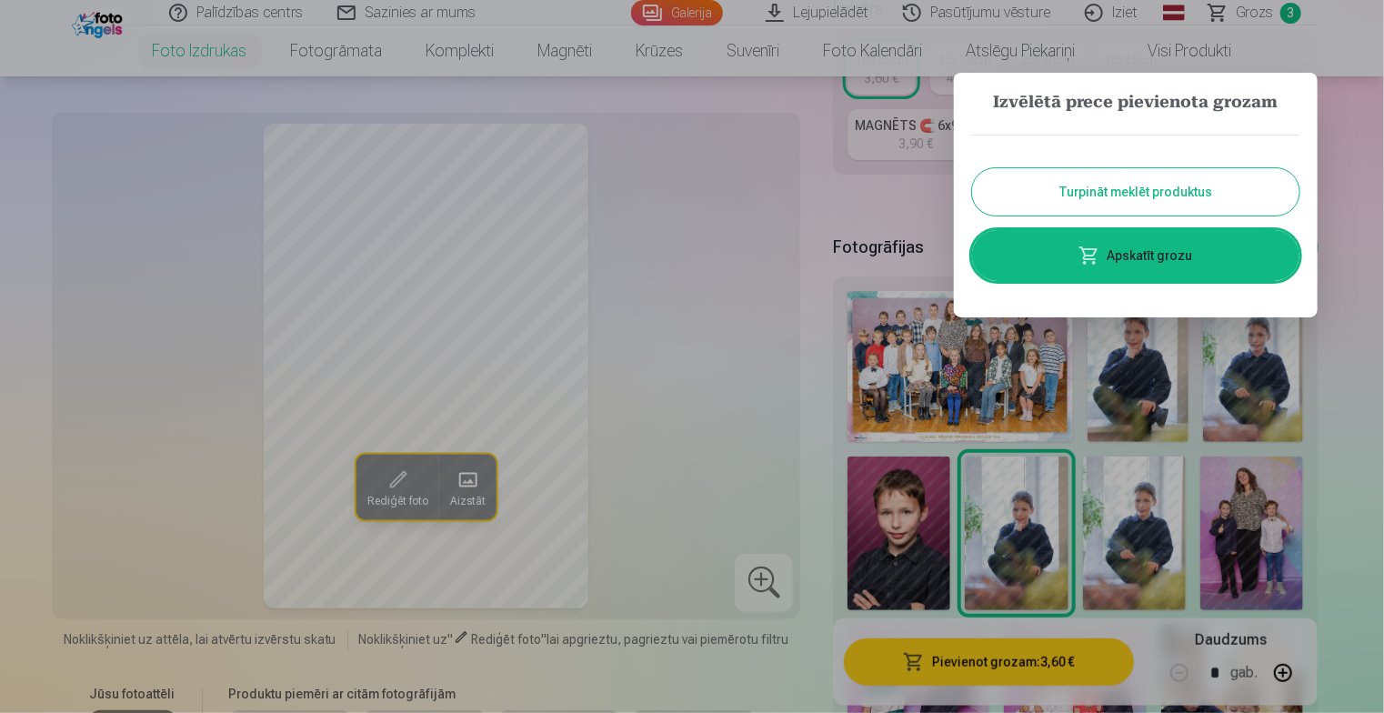
click at [872, 522] on div at bounding box center [692, 356] width 1384 height 713
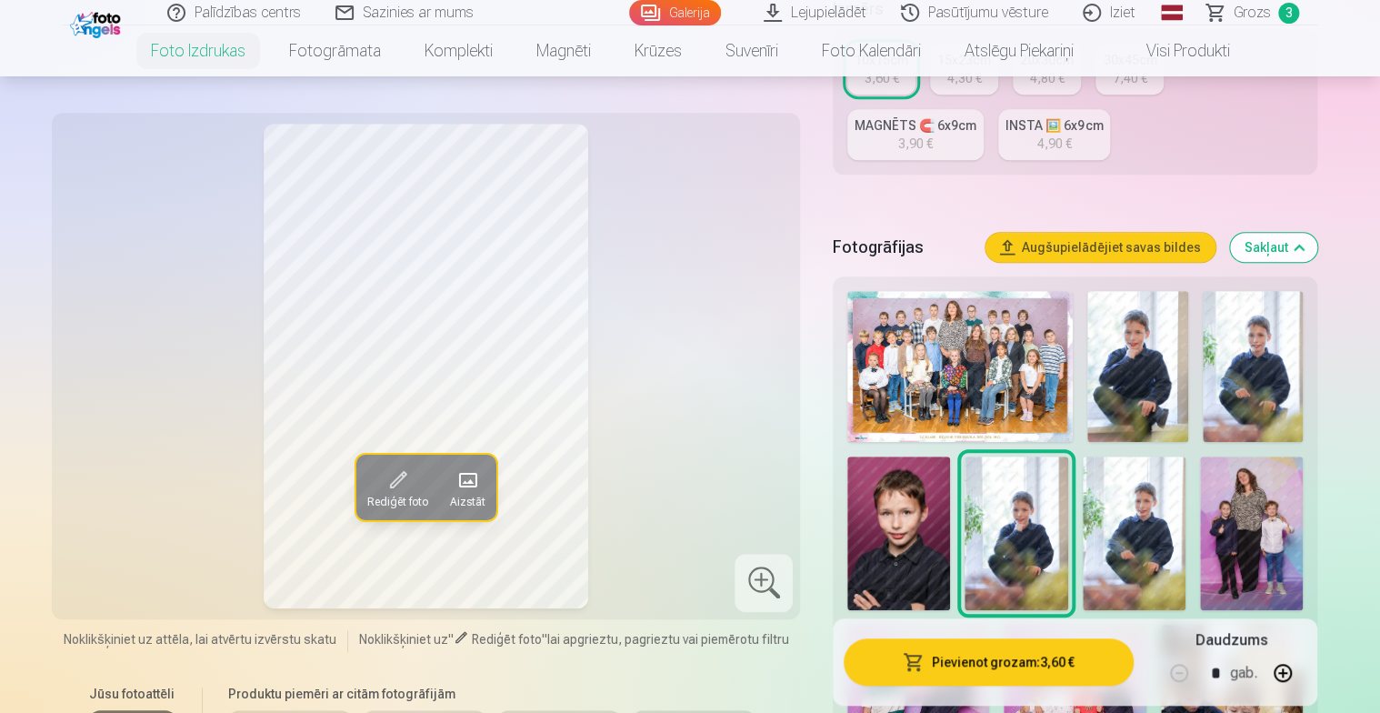
click at [916, 555] on img at bounding box center [898, 533] width 103 height 155
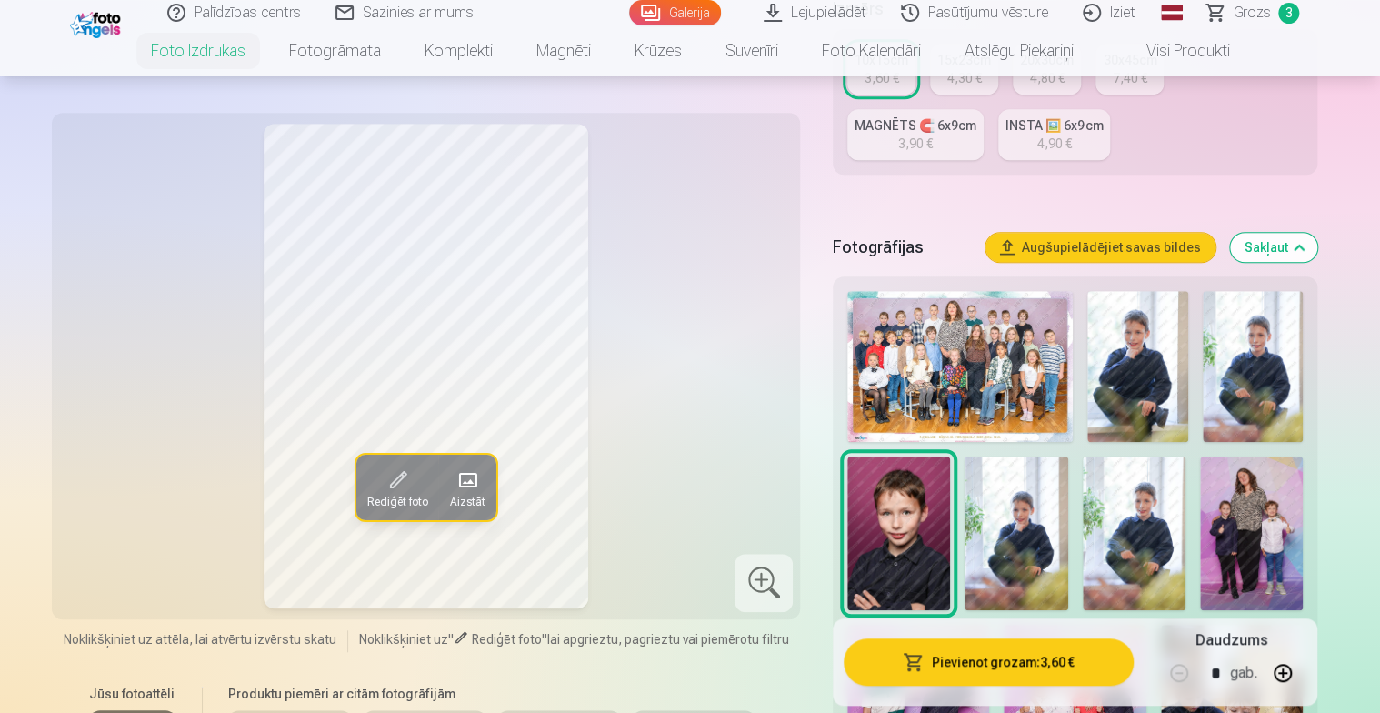
click at [1242, 548] on img at bounding box center [1251, 533] width 103 height 155
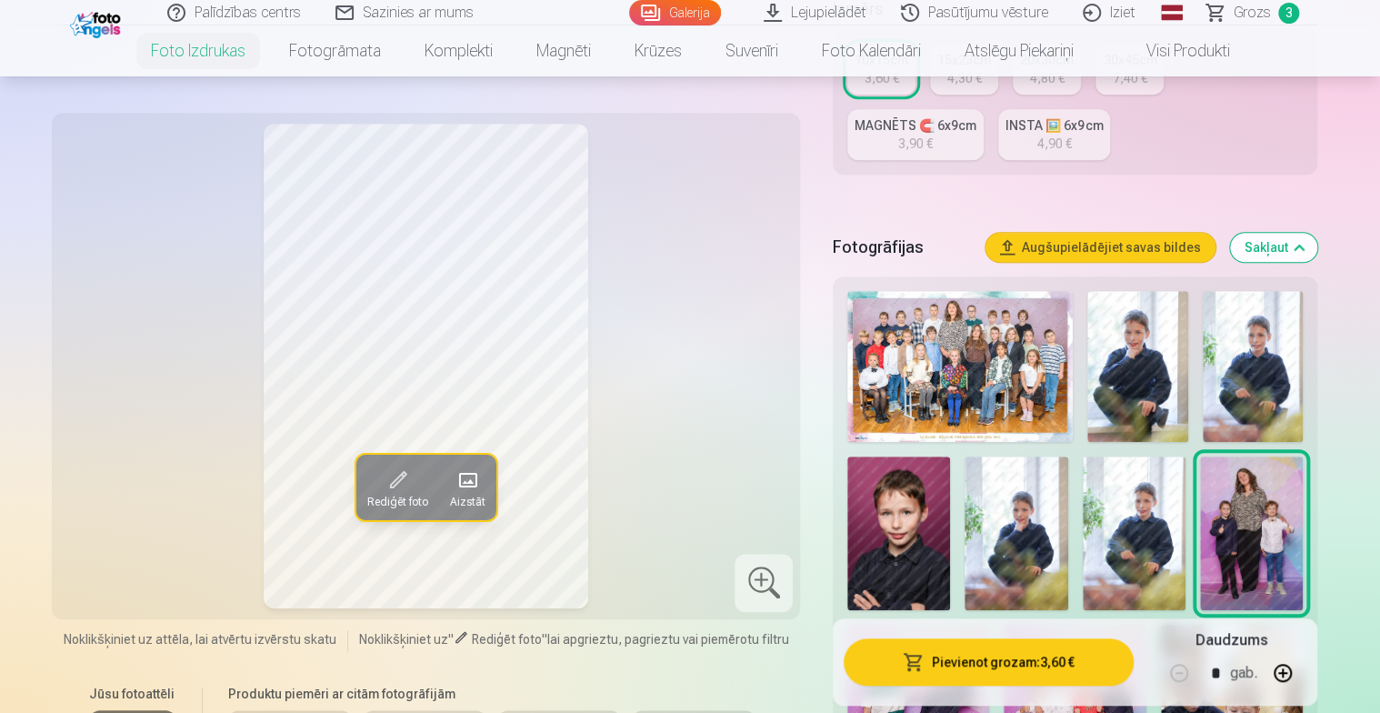
click at [1016, 650] on button "Pievienot grozam : 3,60 €" at bounding box center [989, 661] width 290 height 47
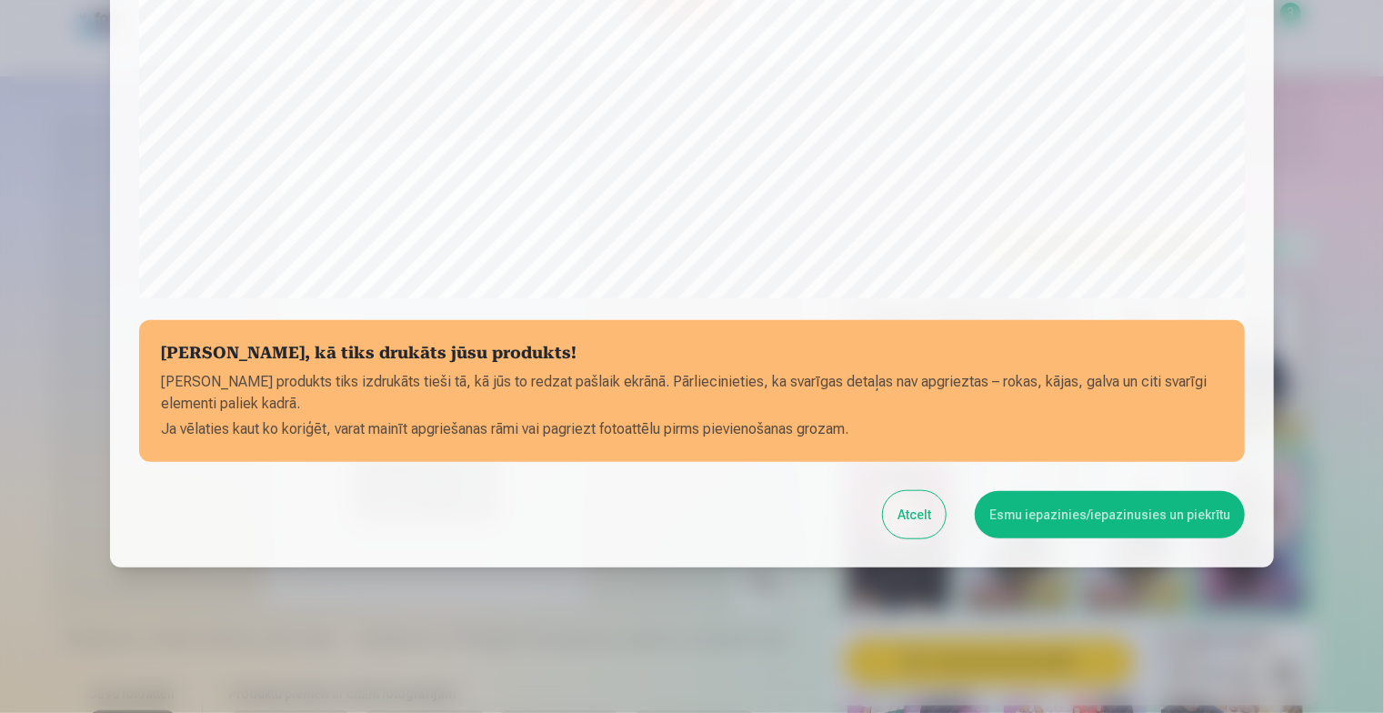
click at [1062, 511] on button "Esmu iepazinies/iepazinusies un piekrītu" at bounding box center [1110, 514] width 270 height 47
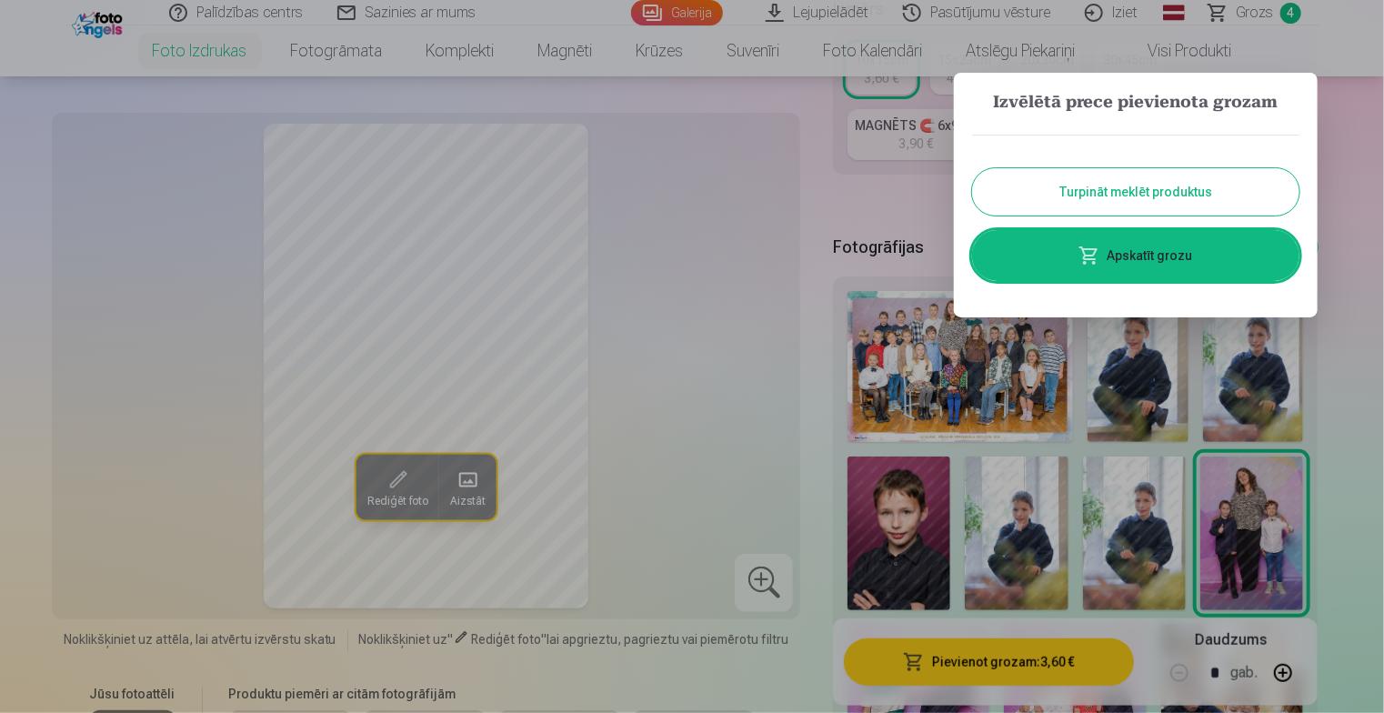
click at [1126, 200] on button "Turpināt meklēt produktus" at bounding box center [1135, 191] width 327 height 47
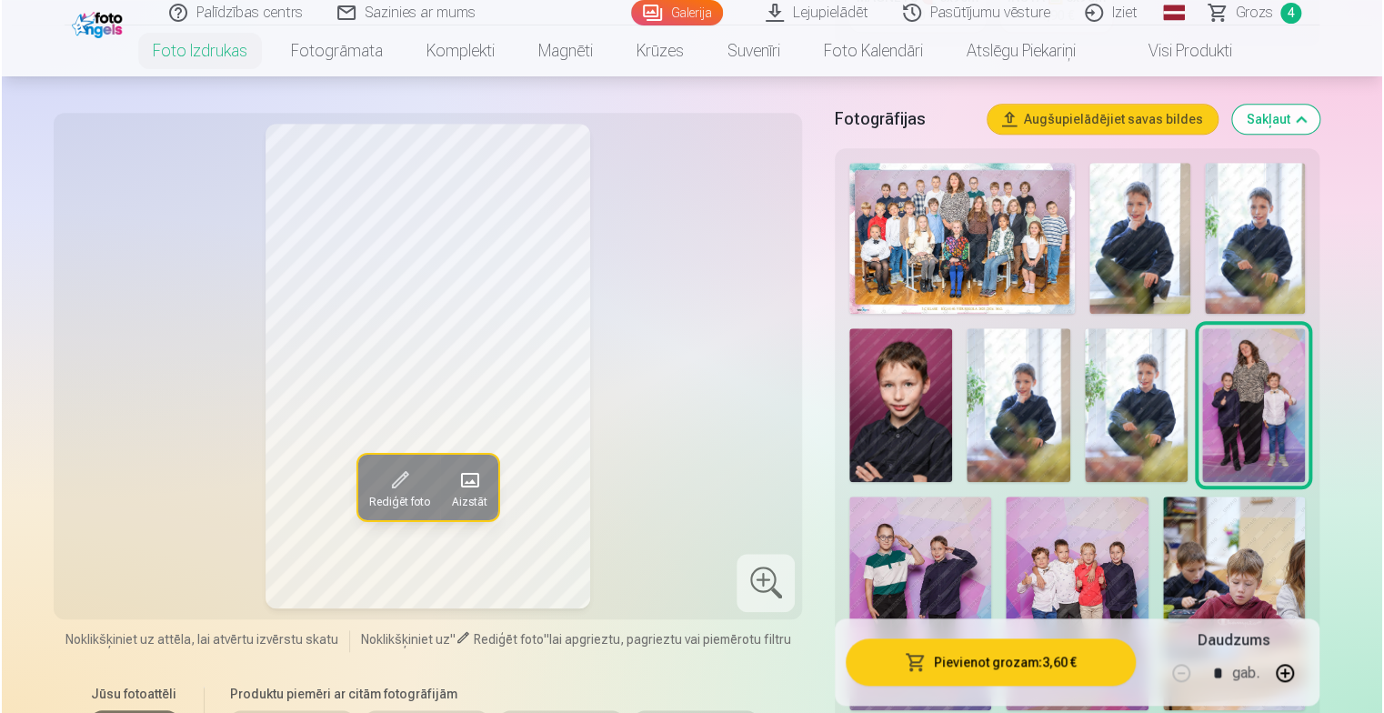
scroll to position [727, 0]
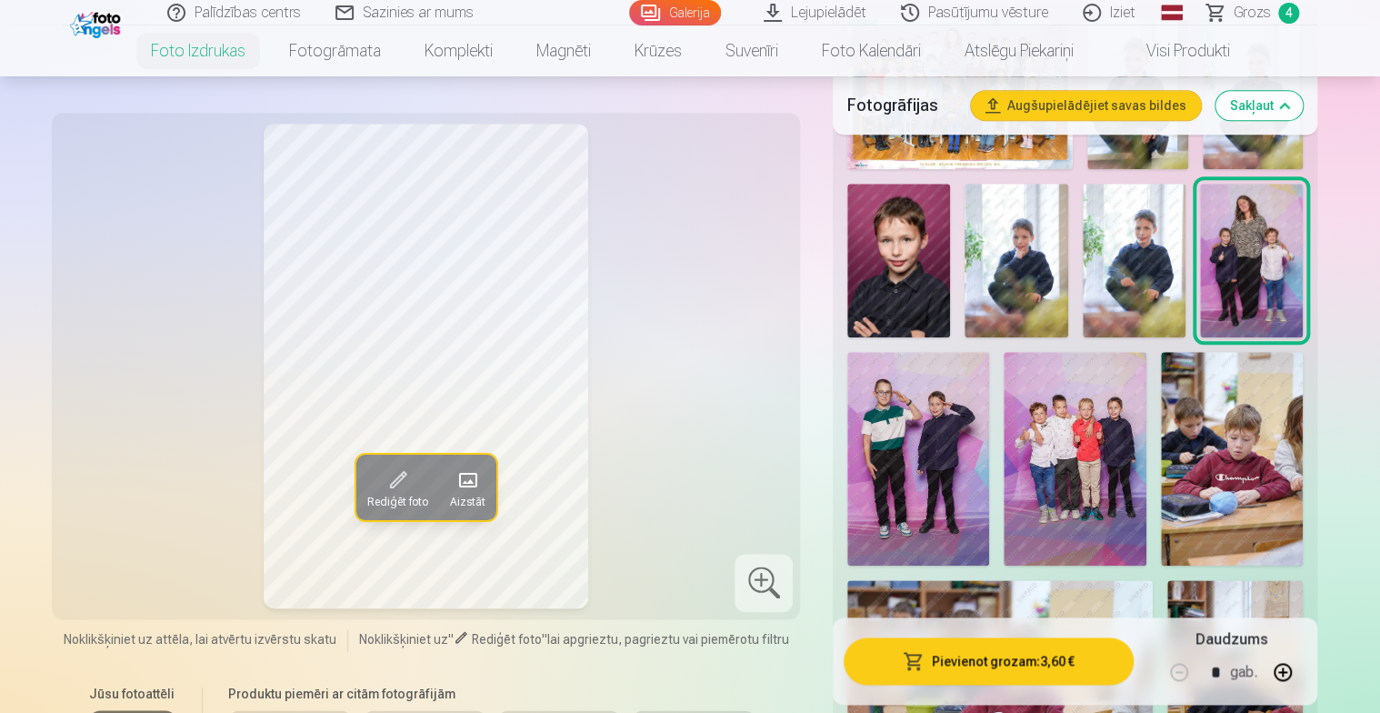
click at [927, 465] on img at bounding box center [918, 458] width 142 height 213
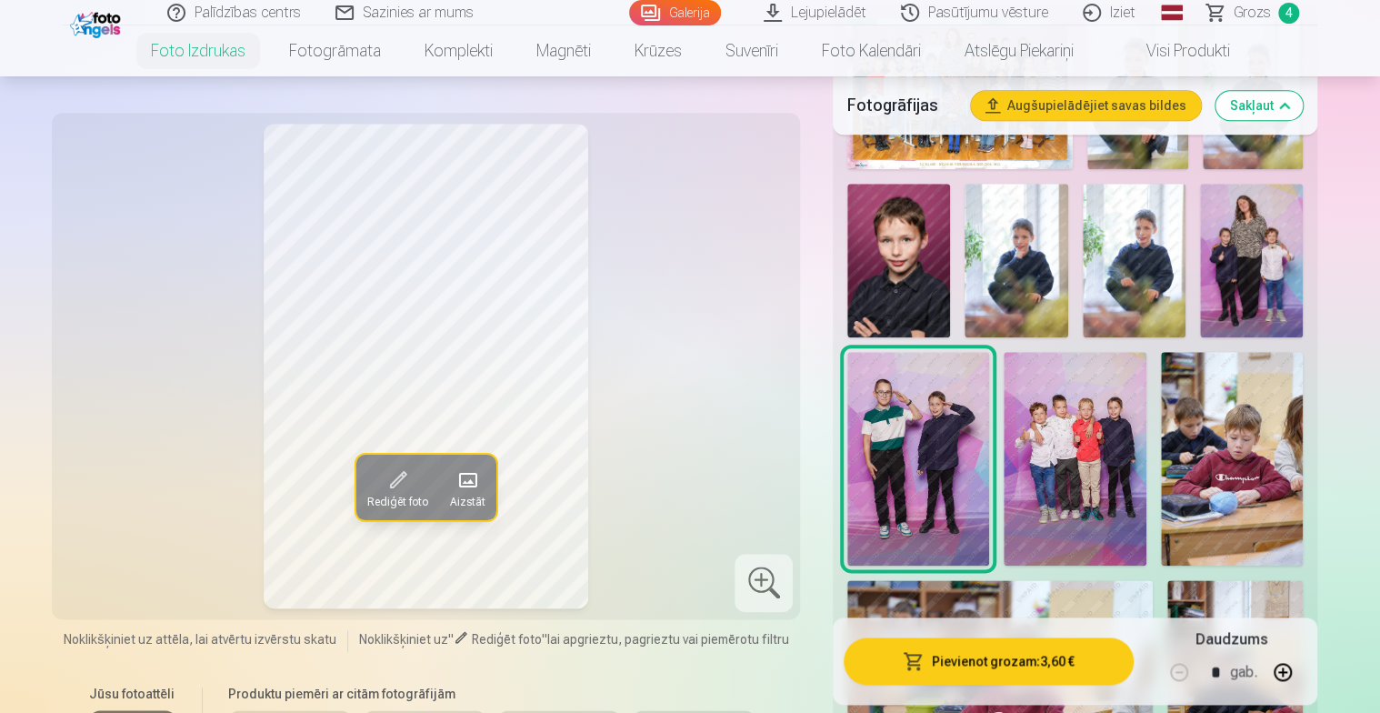
click at [971, 664] on button "Pievienot grozam : 3,60 €" at bounding box center [989, 661] width 290 height 47
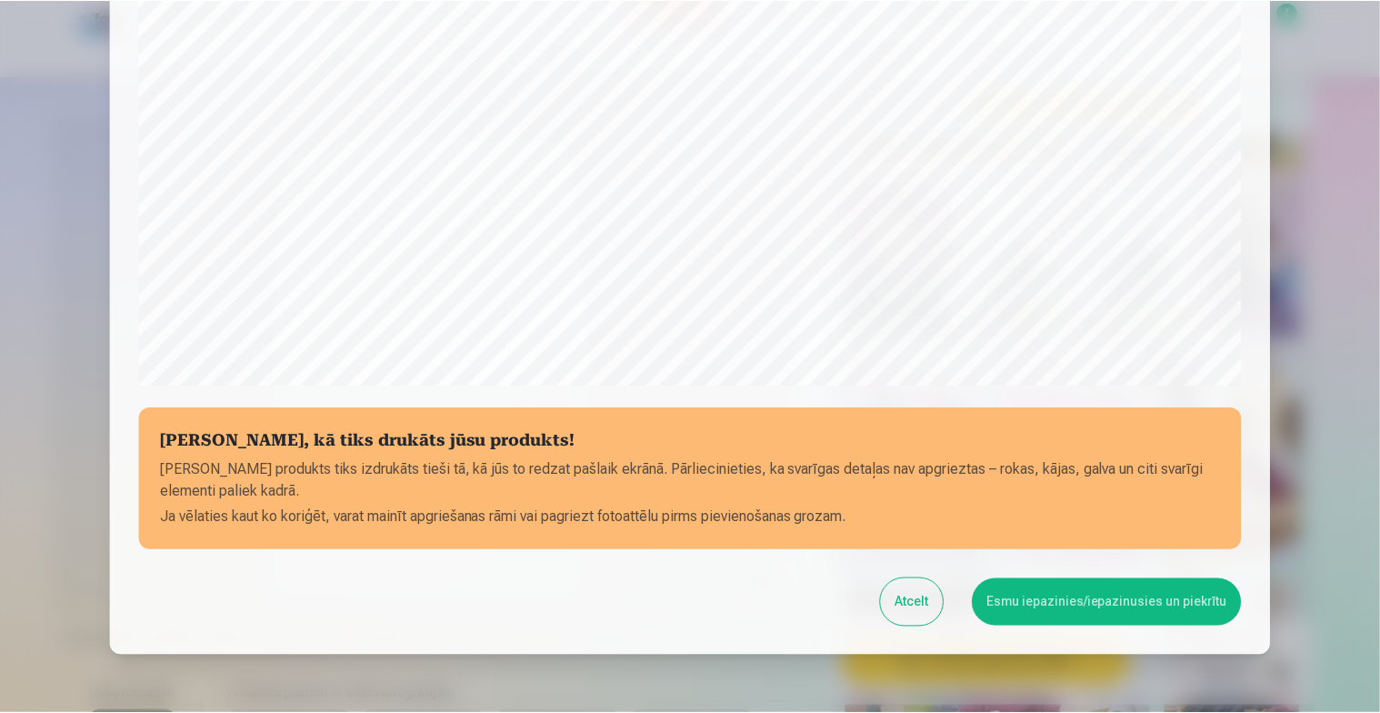
scroll to position [596, 0]
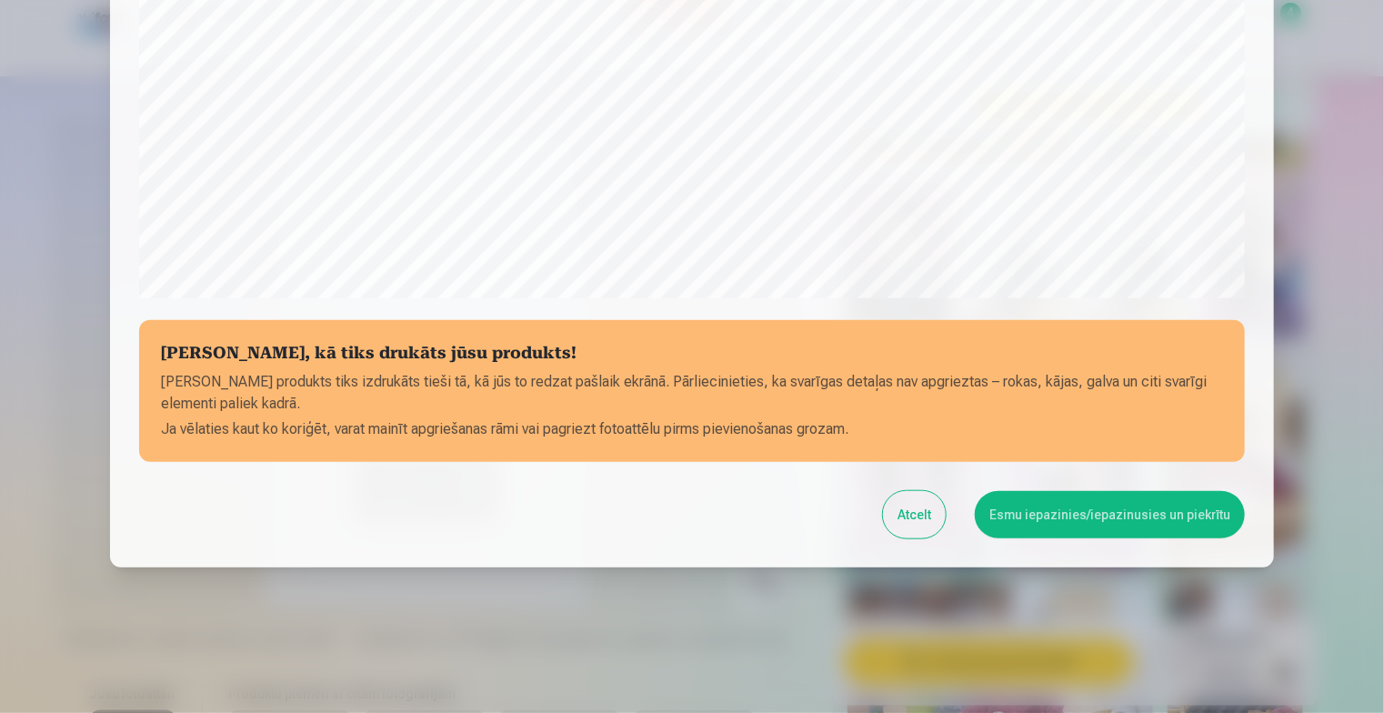
click at [1061, 506] on button "Esmu iepazinies/iepazinusies un piekrītu" at bounding box center [1110, 514] width 270 height 47
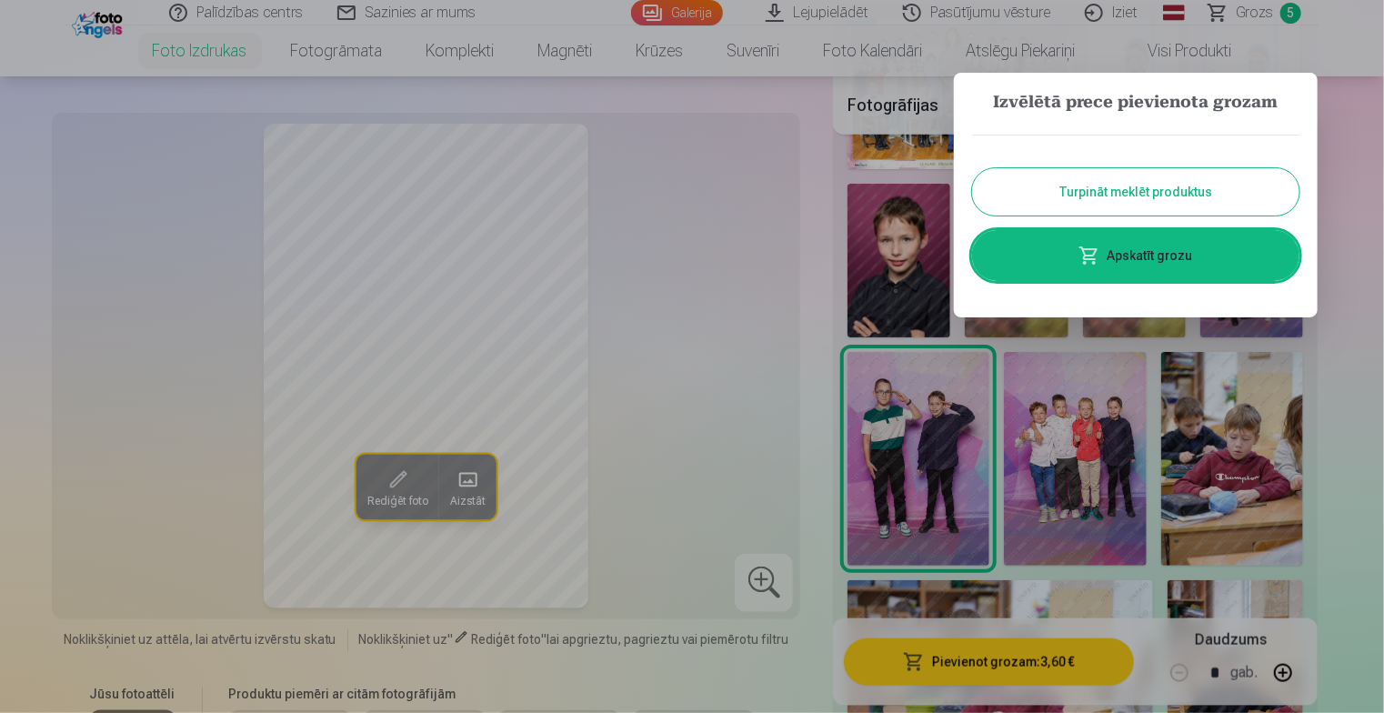
click at [1092, 460] on div at bounding box center [692, 356] width 1384 height 713
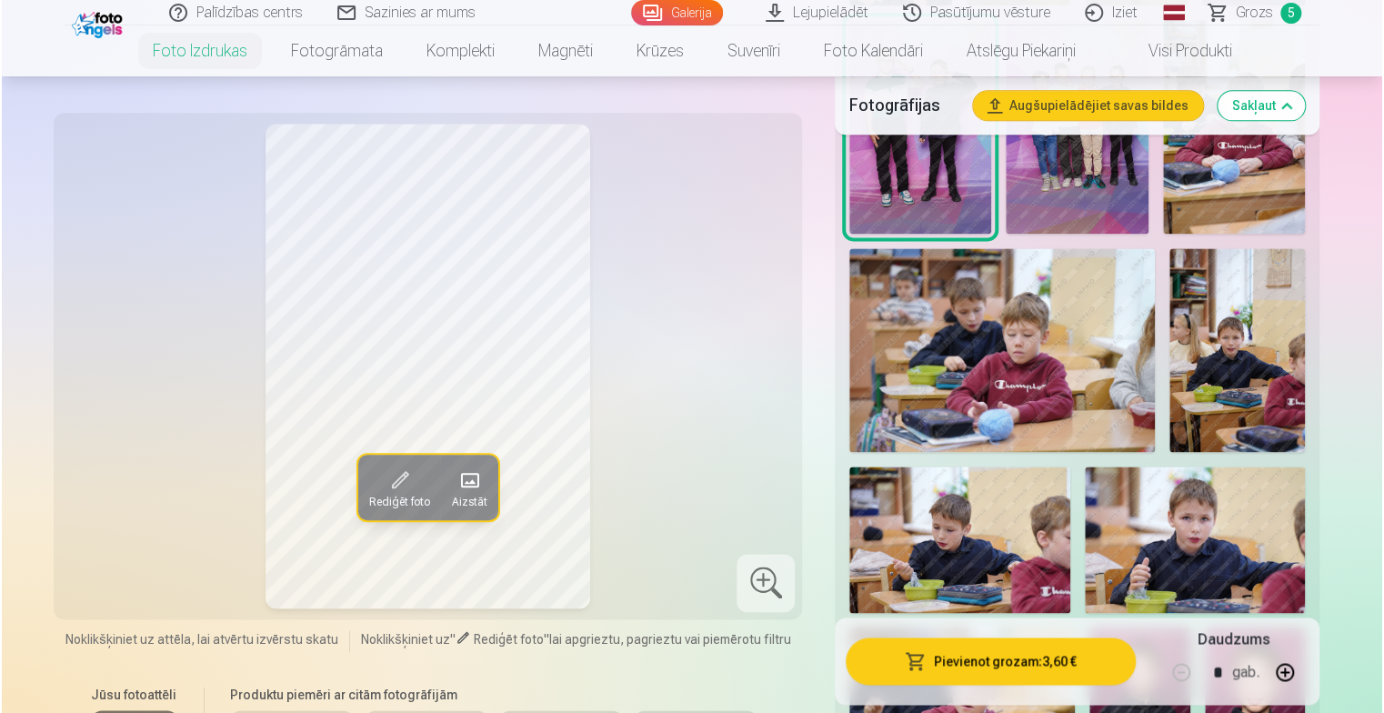
scroll to position [1091, 0]
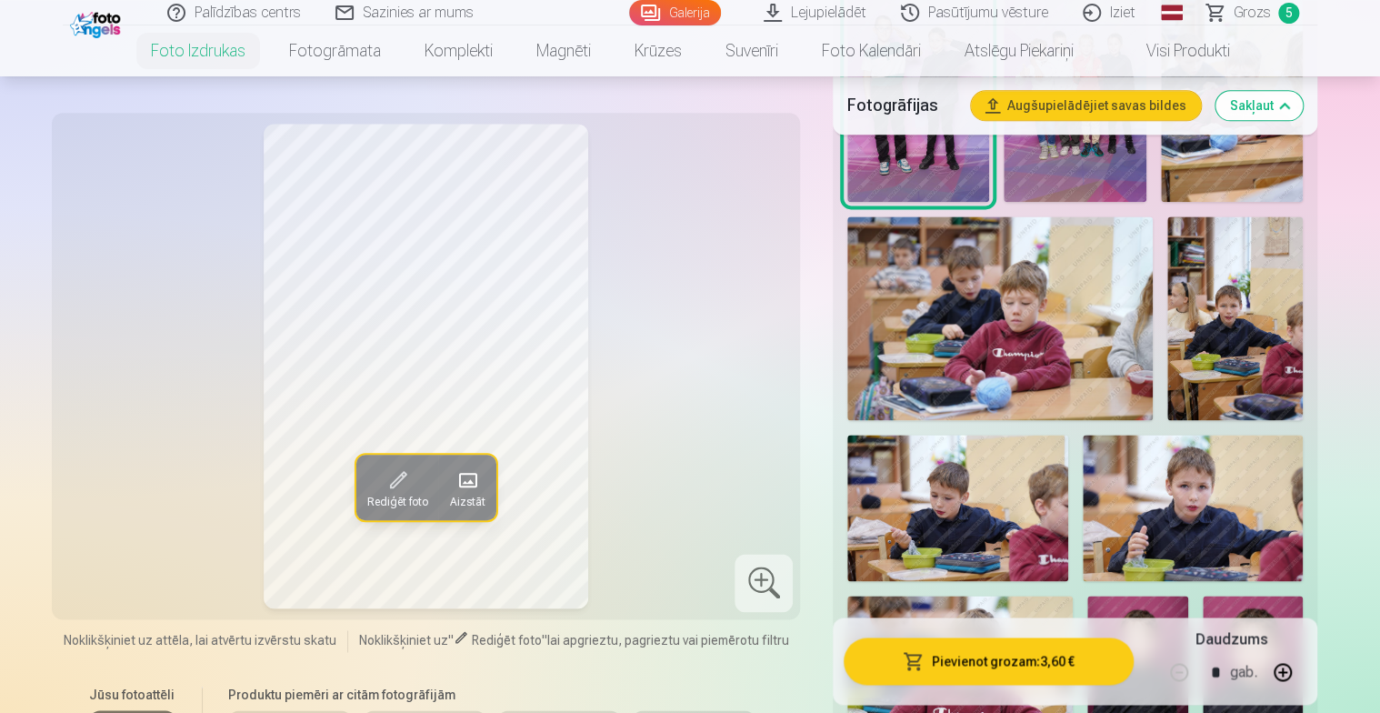
click at [1252, 343] on img at bounding box center [1234, 318] width 135 height 204
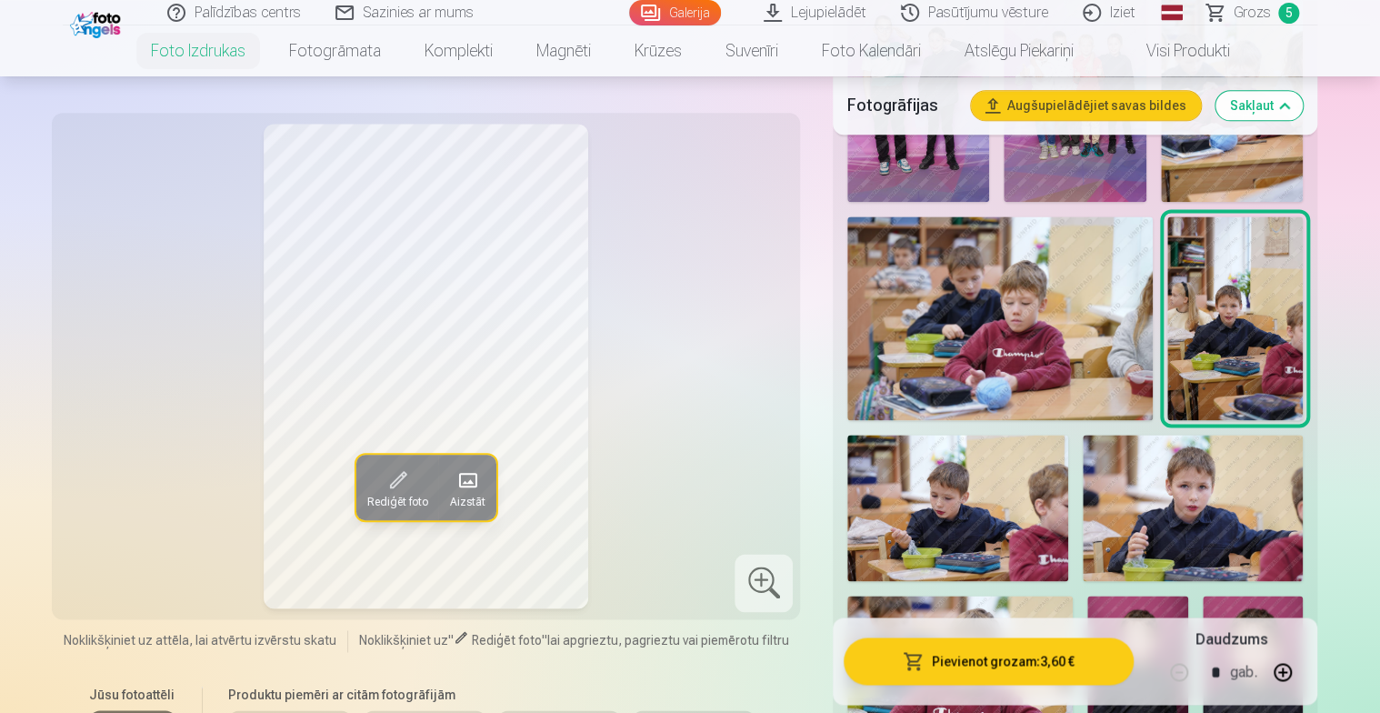
click at [1176, 502] on img at bounding box center [1193, 508] width 220 height 147
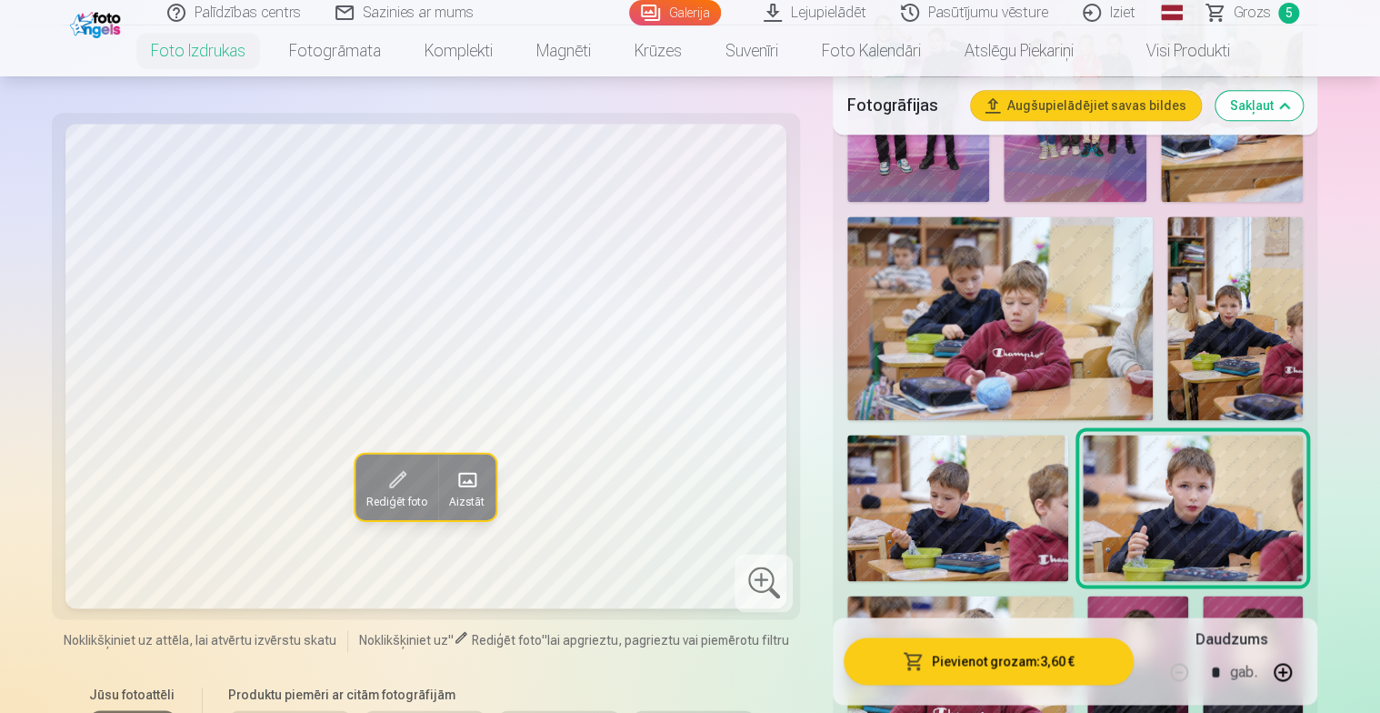
click at [1255, 319] on img at bounding box center [1234, 318] width 135 height 204
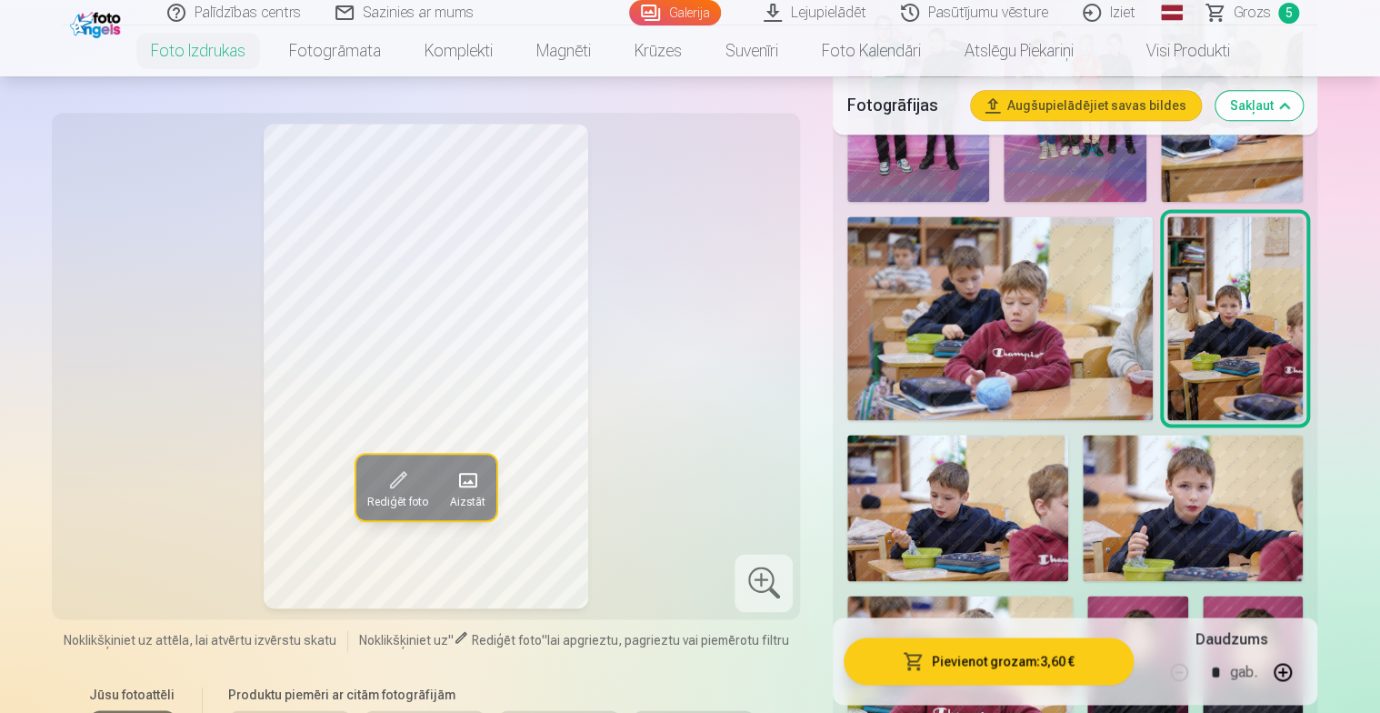
click at [939, 661] on button "Pievienot grozam : 3,60 €" at bounding box center [989, 661] width 290 height 47
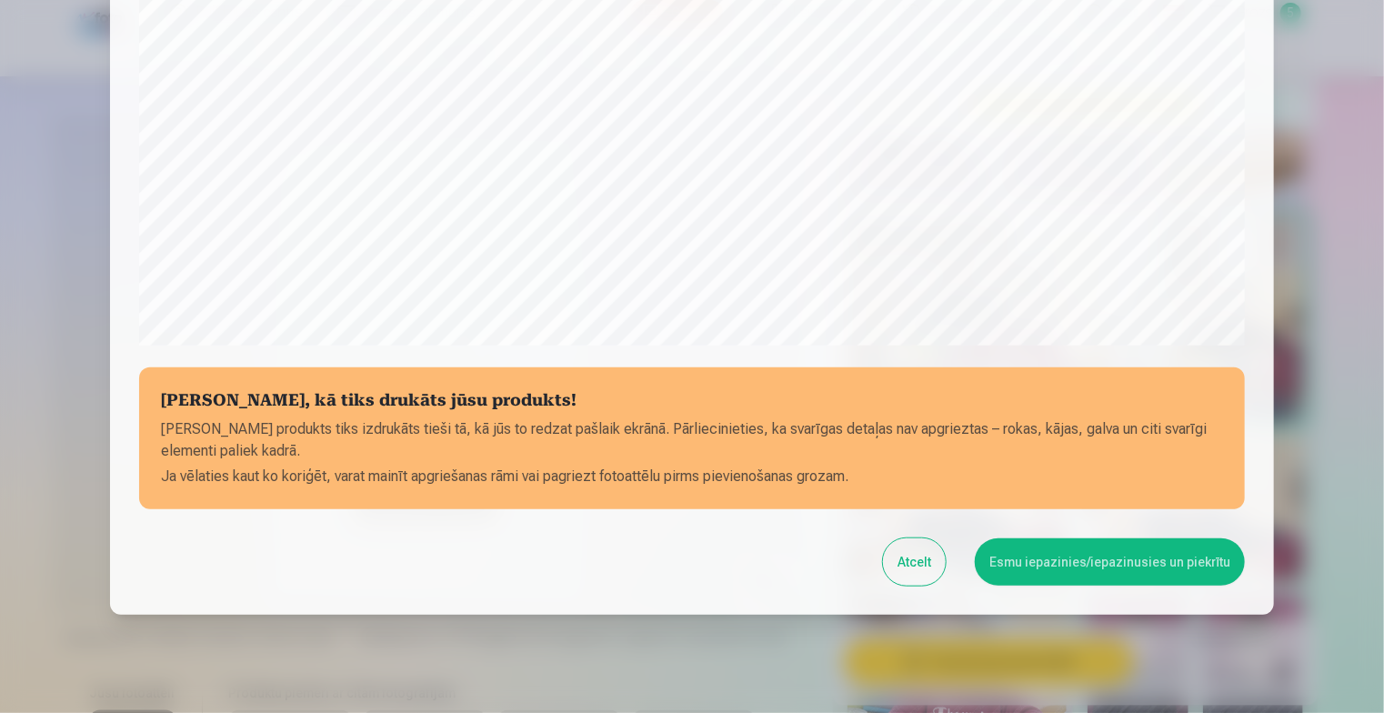
scroll to position [596, 0]
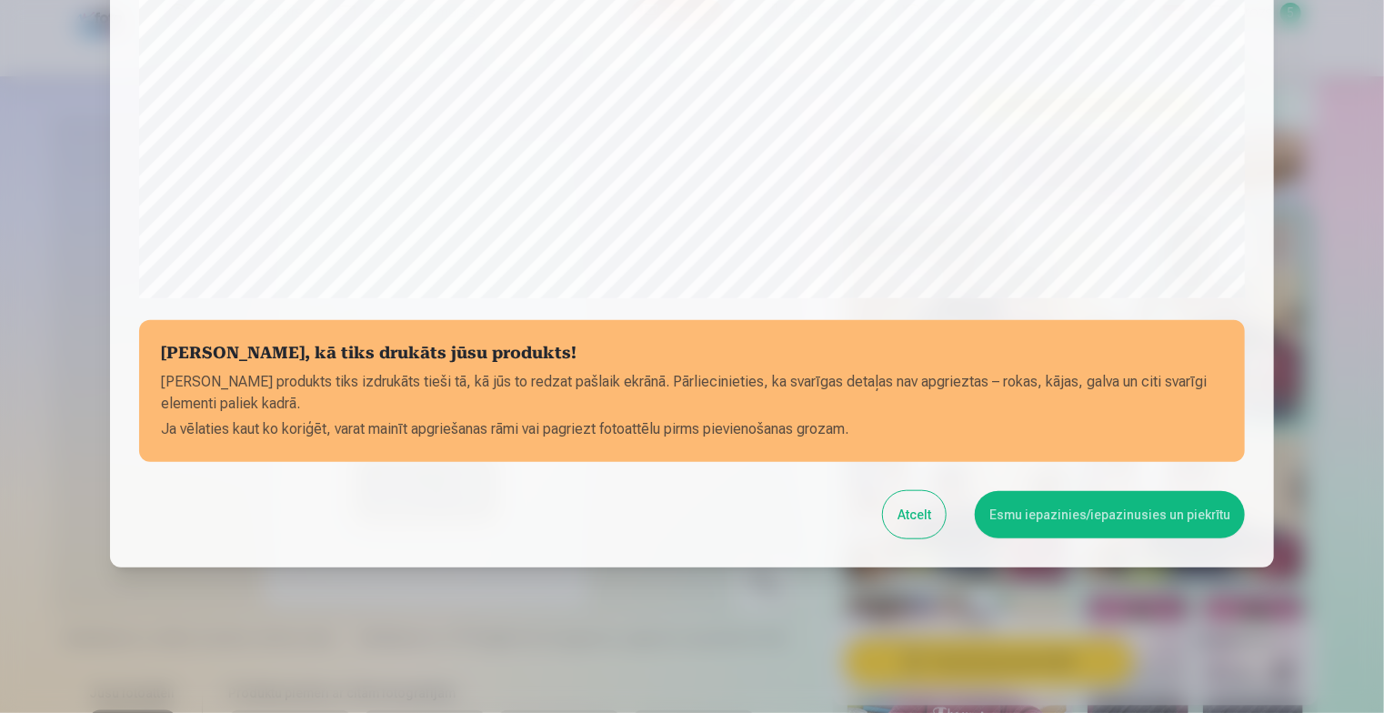
click at [933, 514] on button "Atcelt" at bounding box center [914, 514] width 63 height 47
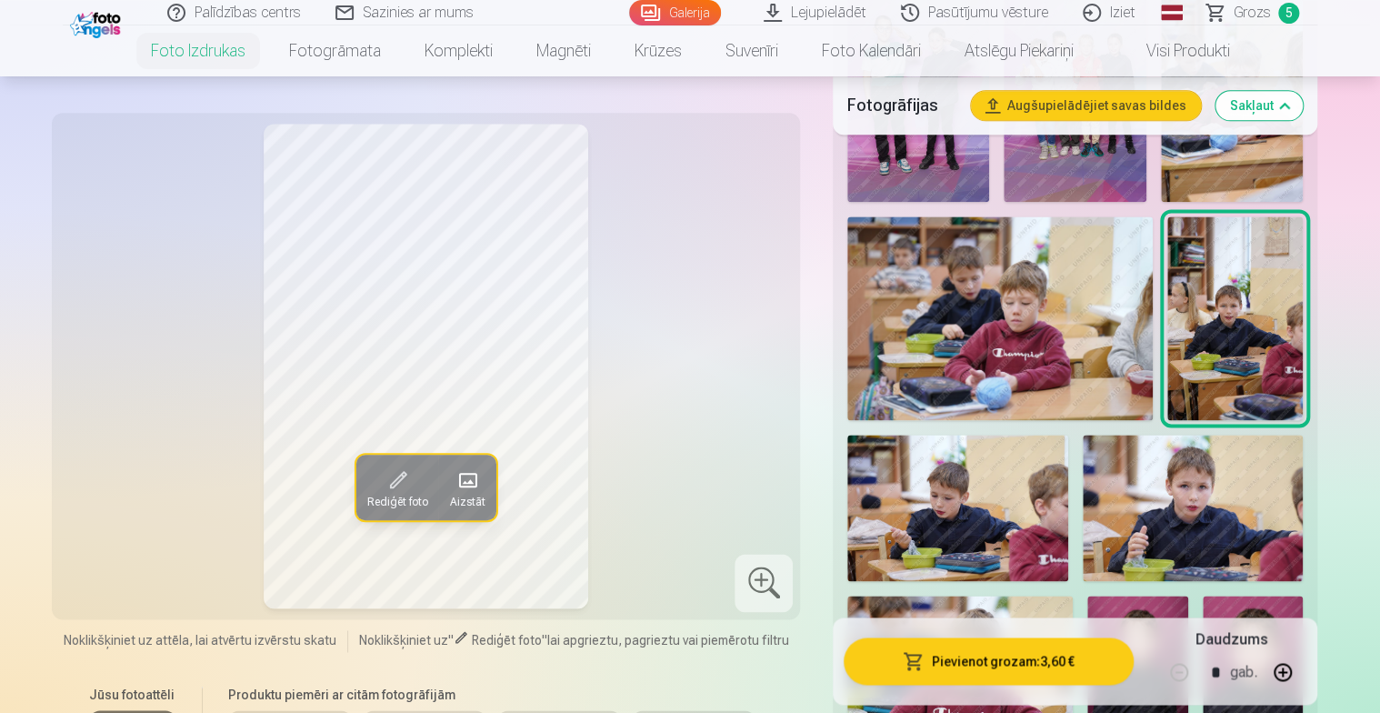
click at [1146, 505] on img at bounding box center [1193, 508] width 220 height 147
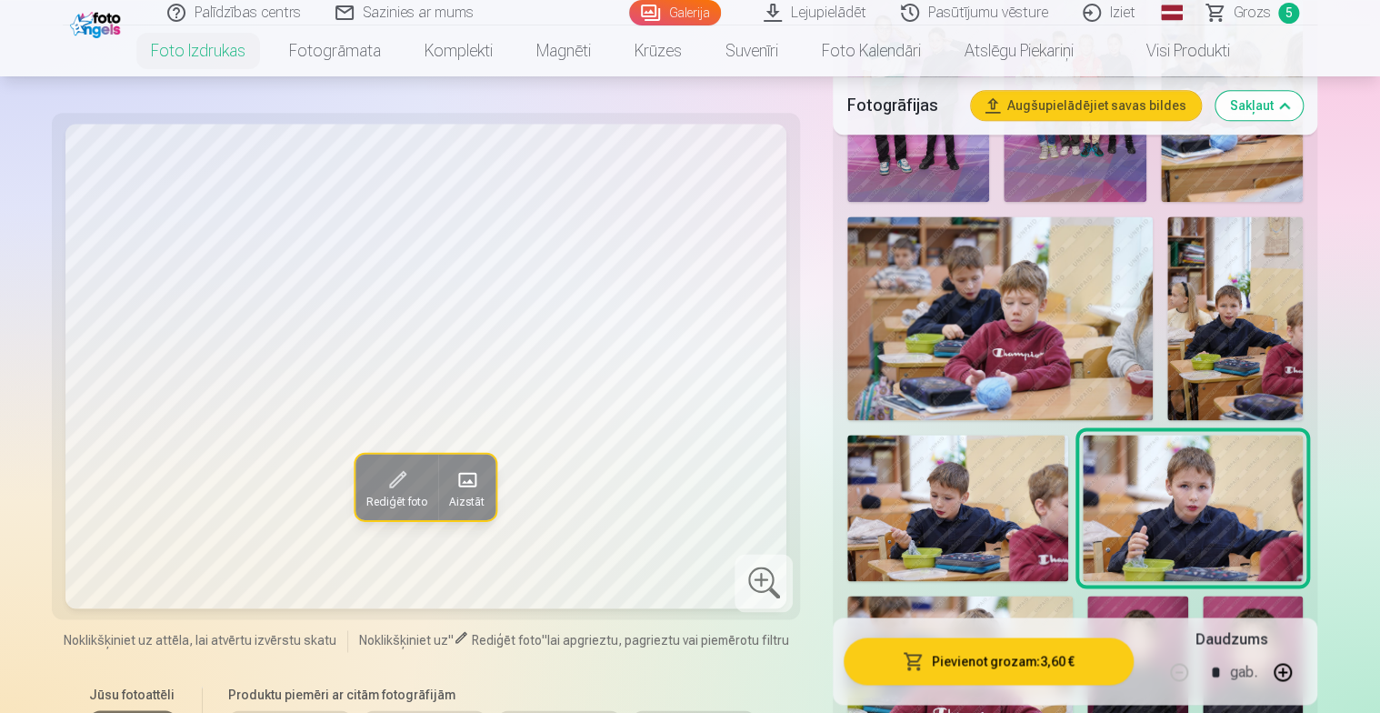
click at [996, 664] on button "Pievienot grozam : 3,60 €" at bounding box center [989, 661] width 290 height 47
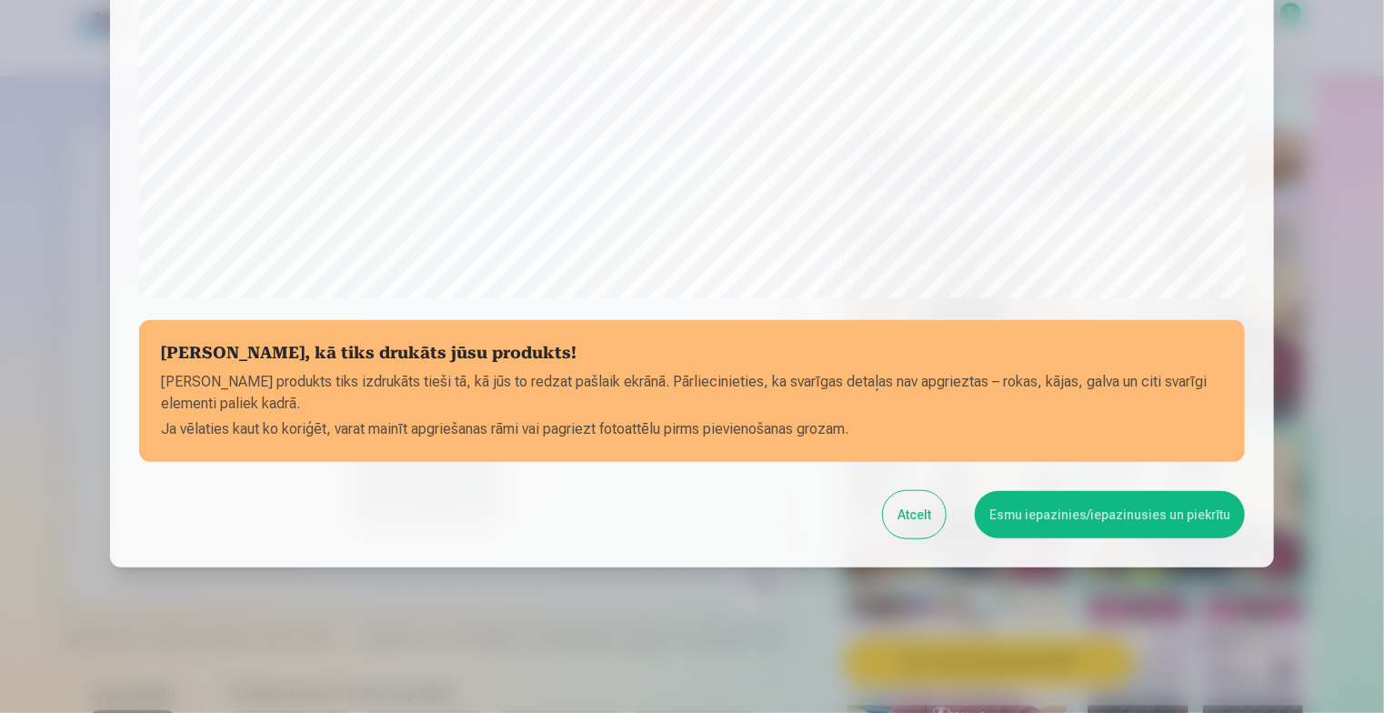
click at [1060, 512] on button "Esmu iepazinies/iepazinusies un piekrītu" at bounding box center [1110, 514] width 270 height 47
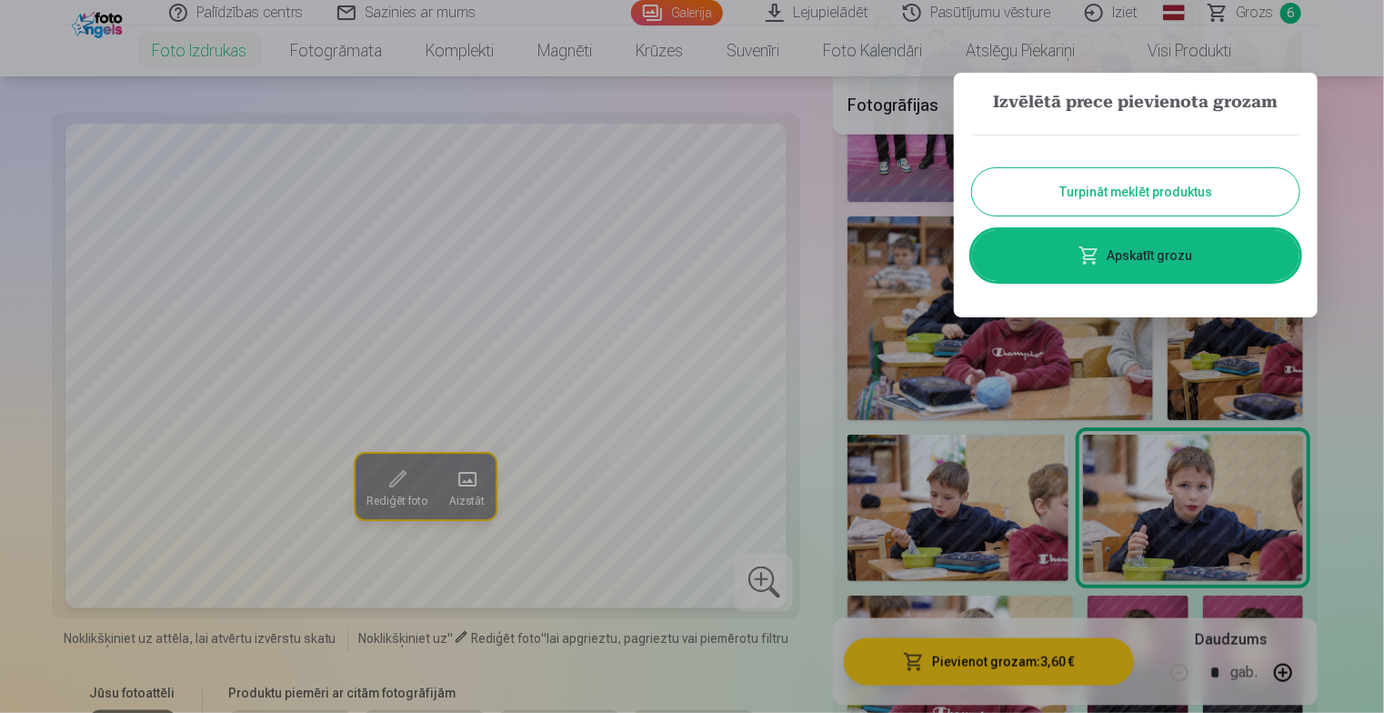
click at [969, 531] on div at bounding box center [692, 356] width 1384 height 713
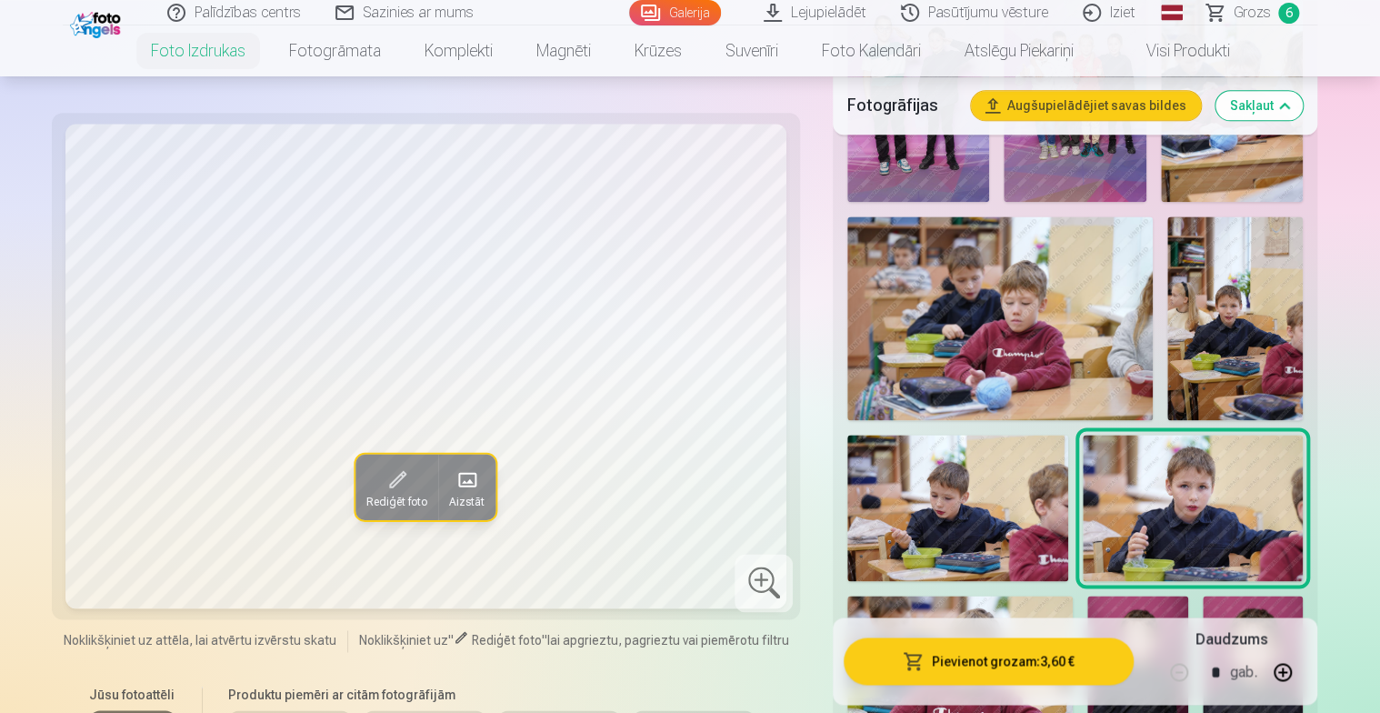
click at [969, 531] on img at bounding box center [957, 508] width 220 height 147
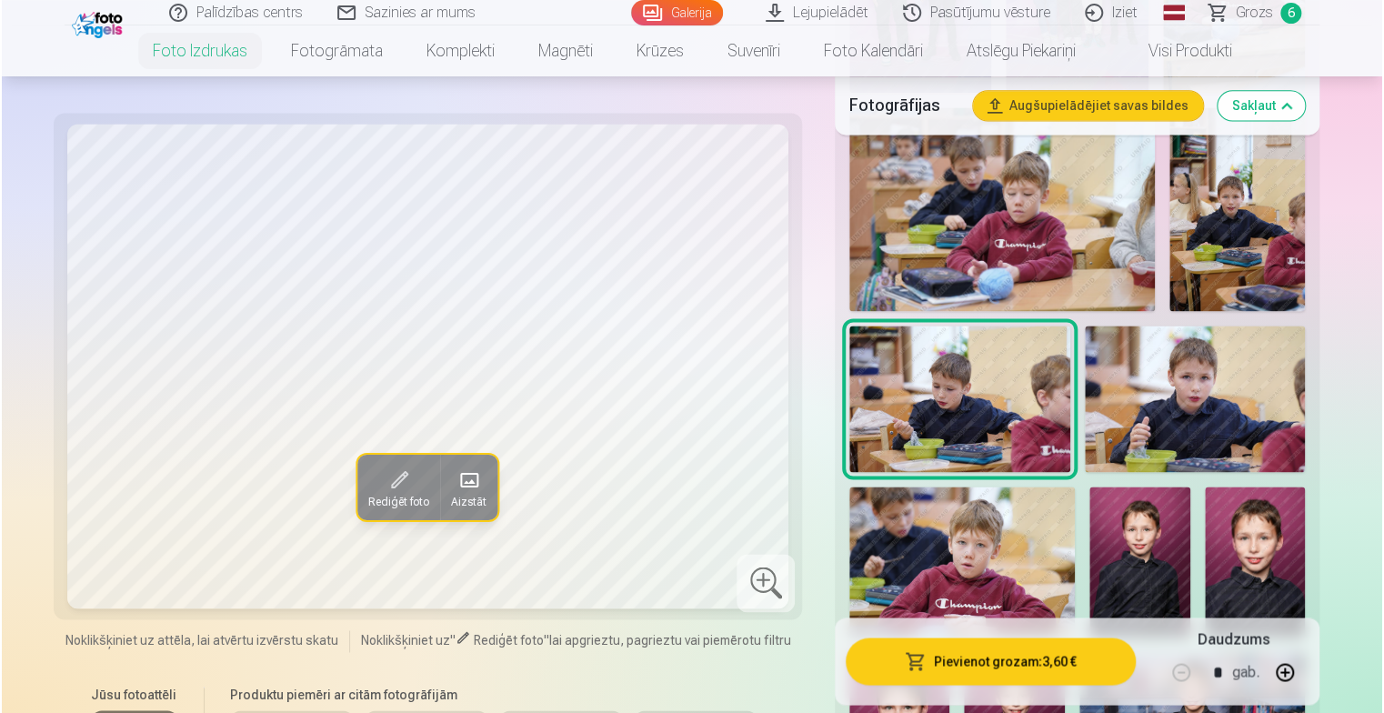
scroll to position [1364, 0]
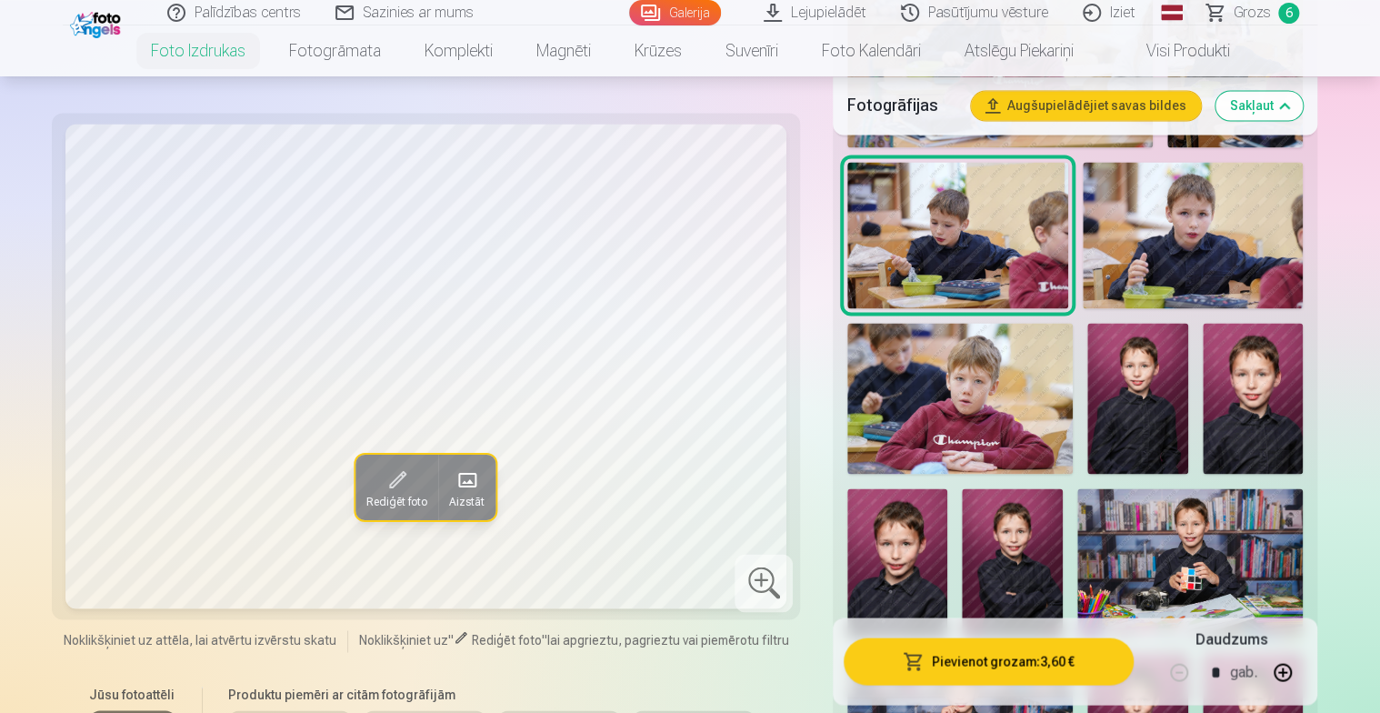
click at [1149, 403] on img at bounding box center [1137, 398] width 100 height 151
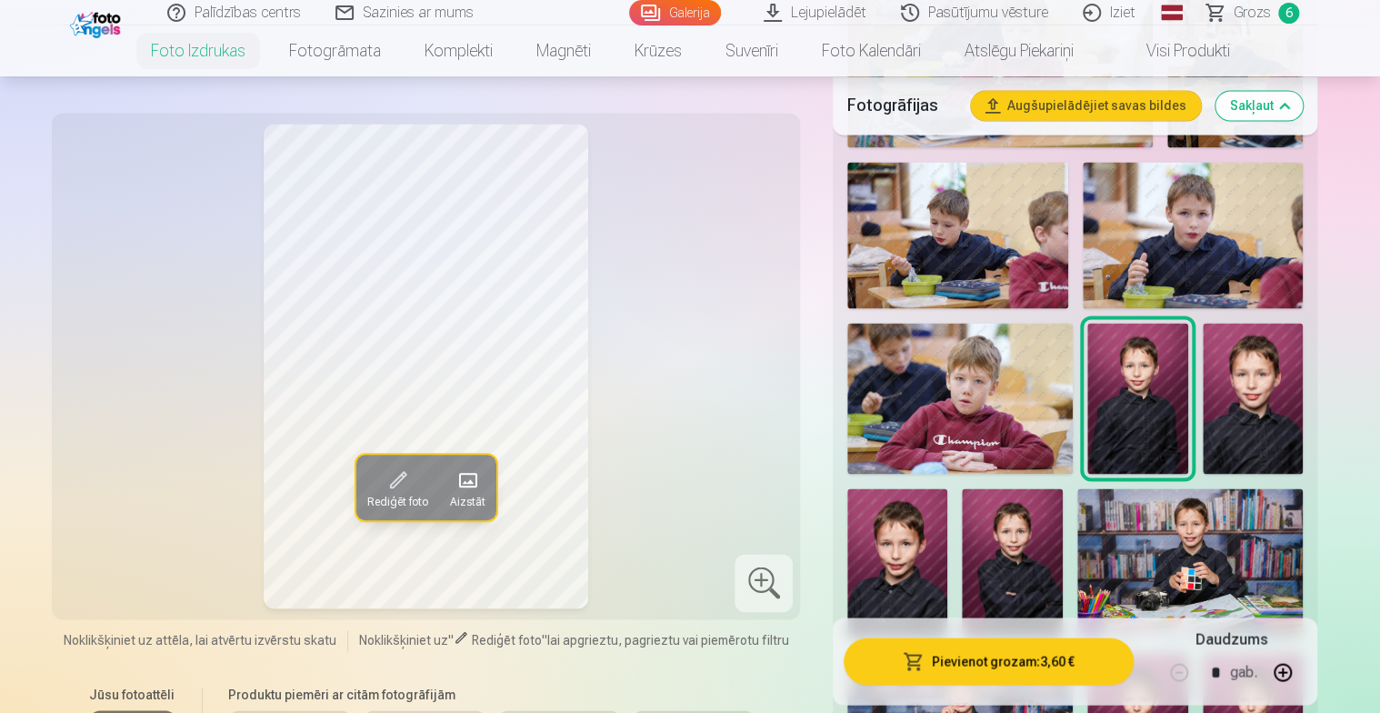
click at [1268, 413] on img at bounding box center [1253, 398] width 100 height 150
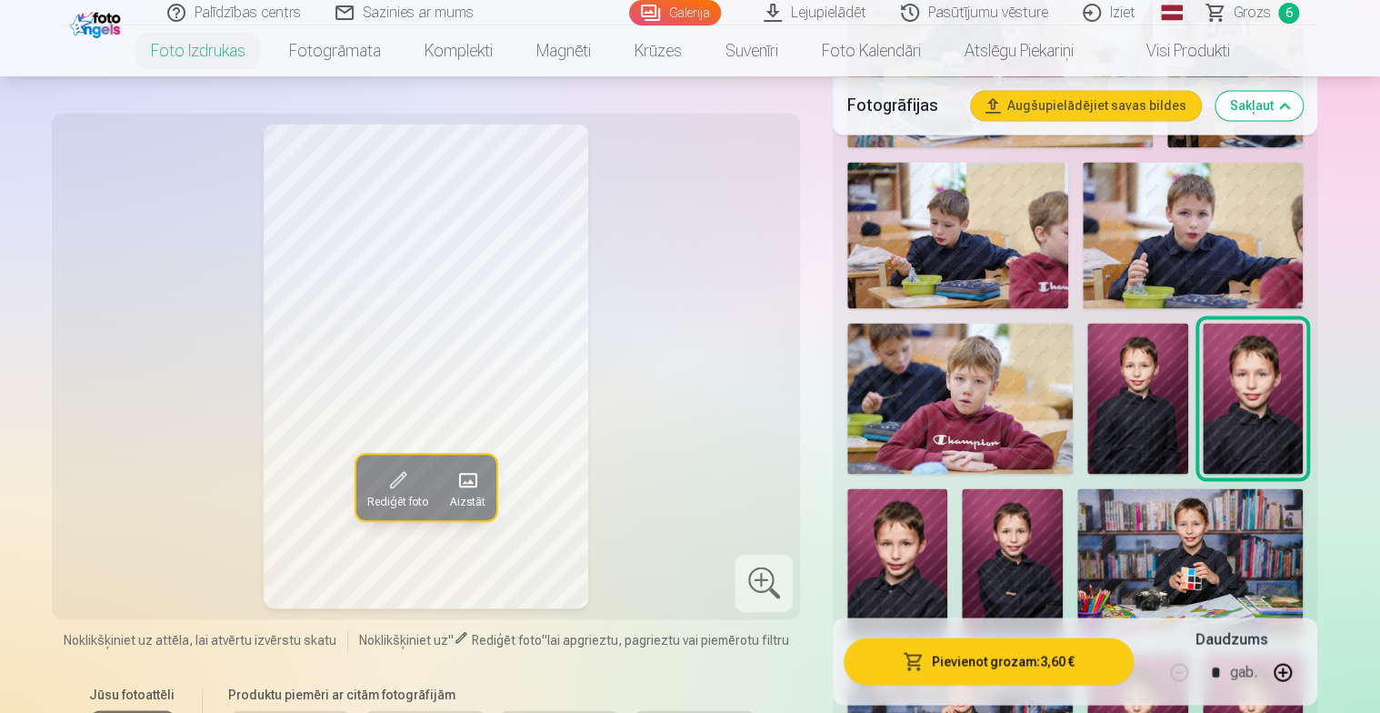
click at [906, 558] on img at bounding box center [897, 563] width 100 height 151
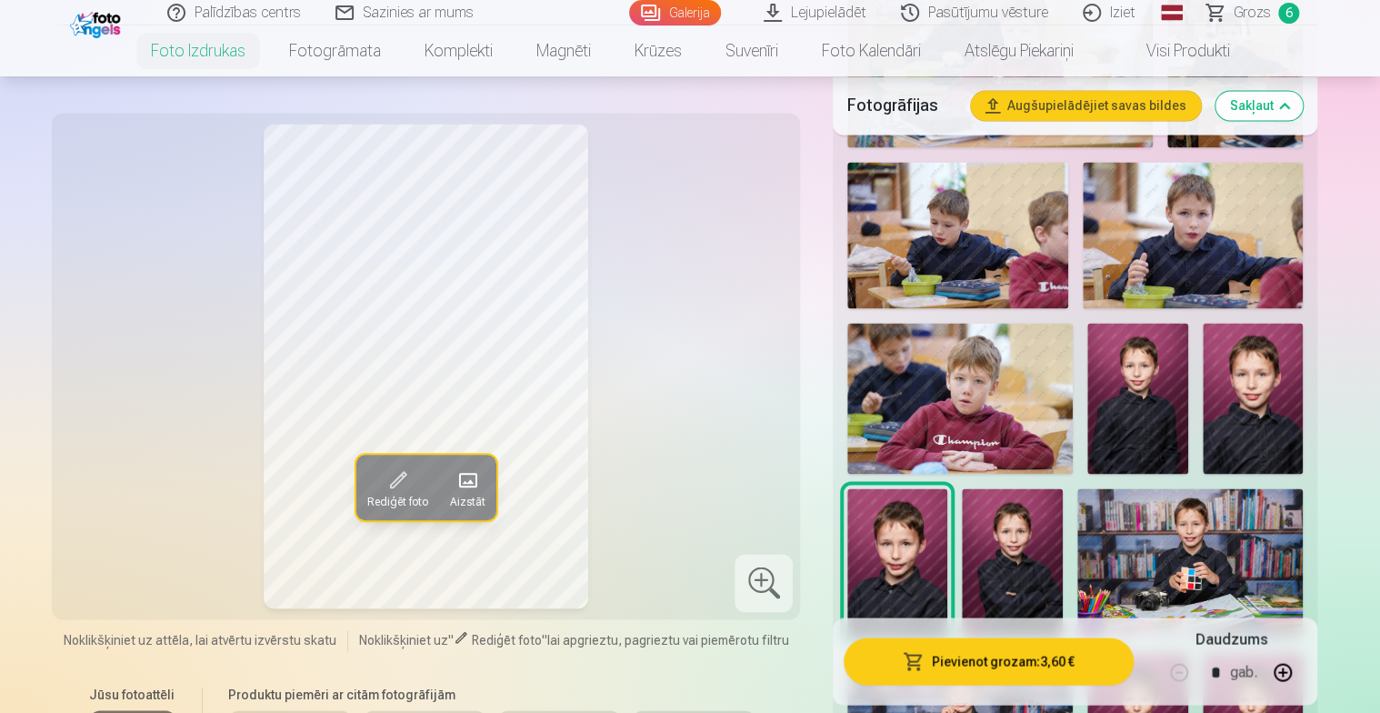
click at [989, 565] on img at bounding box center [1012, 563] width 100 height 150
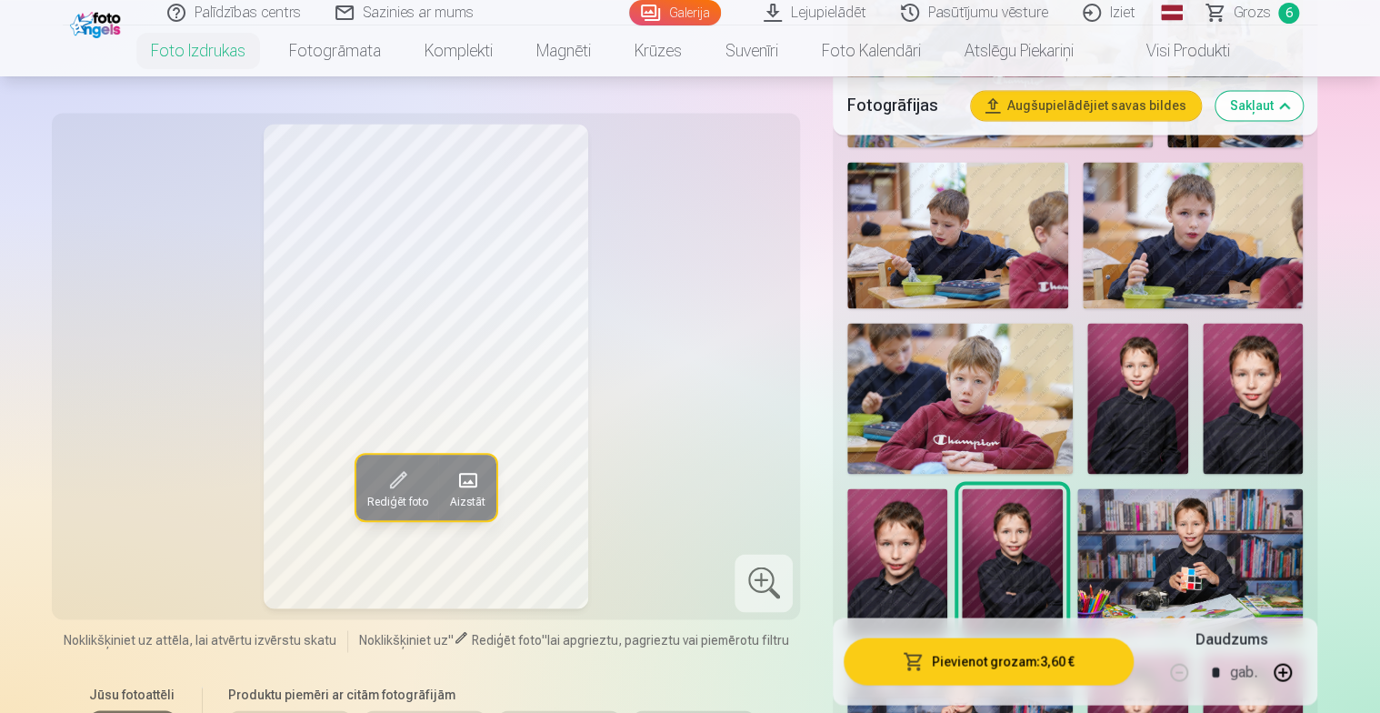
click at [991, 660] on button "Pievienot grozam : 3,60 €" at bounding box center [989, 661] width 290 height 47
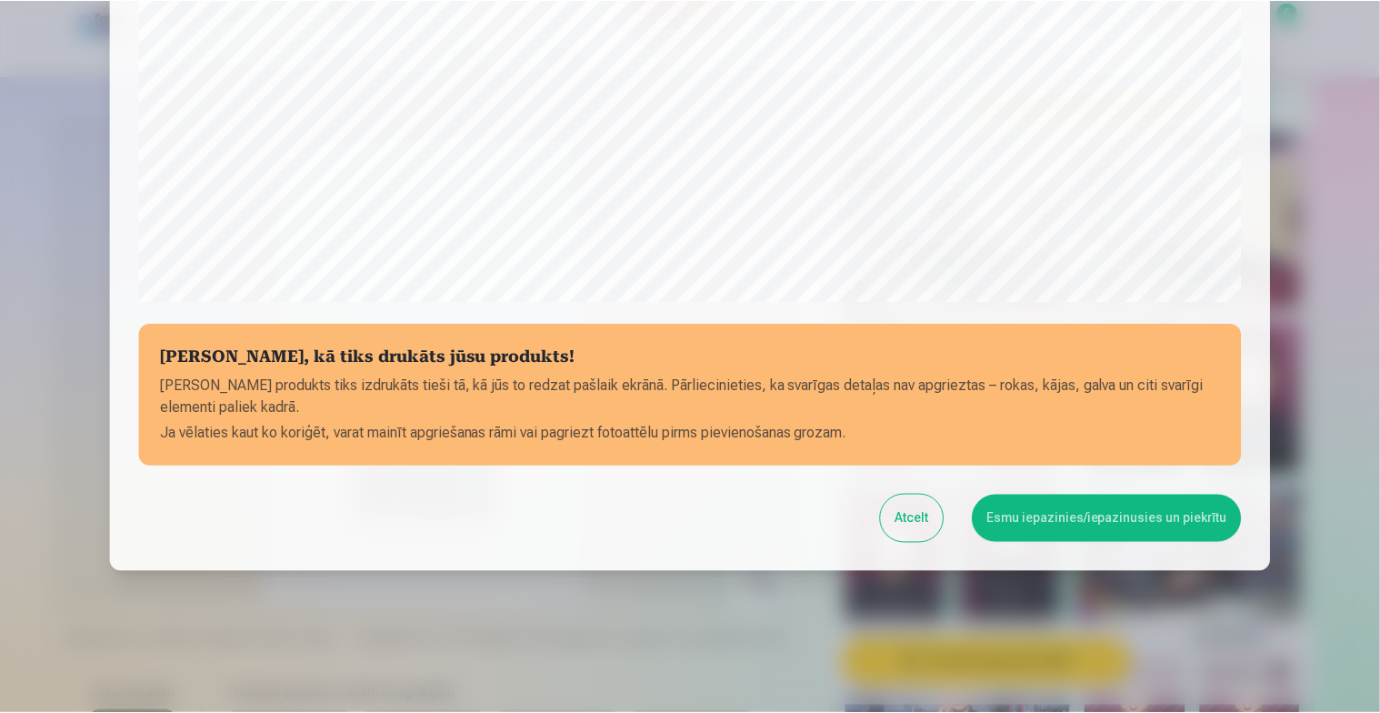
scroll to position [596, 0]
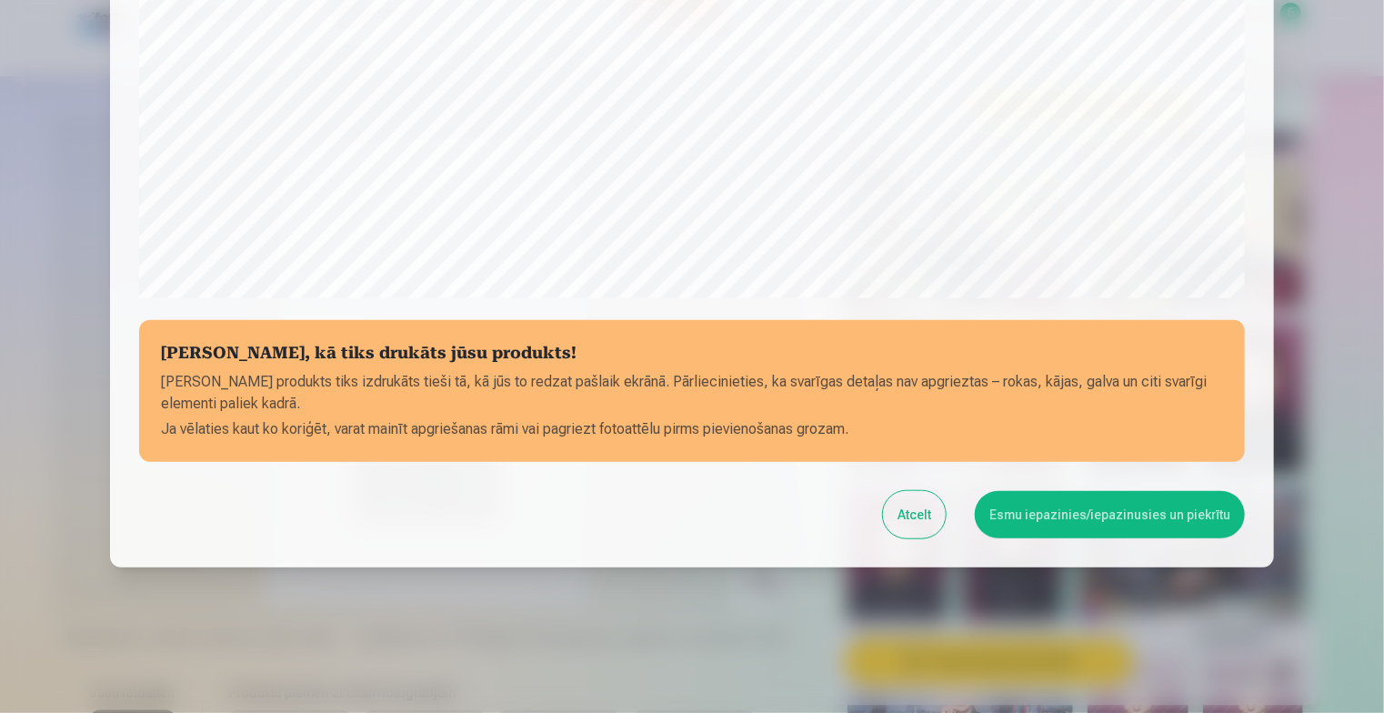
click at [1093, 505] on button "Esmu iepazinies/iepazinusies un piekrītu" at bounding box center [1110, 514] width 270 height 47
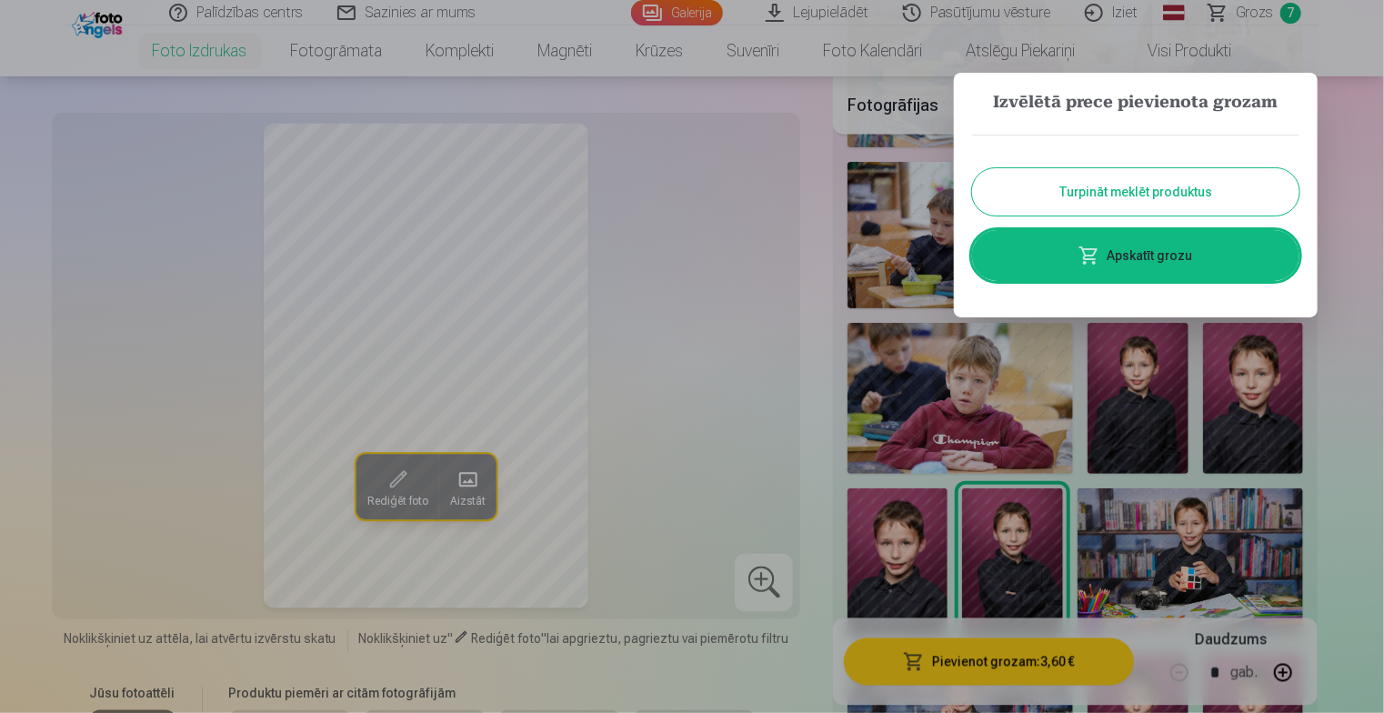
click at [1150, 406] on div at bounding box center [692, 356] width 1384 height 713
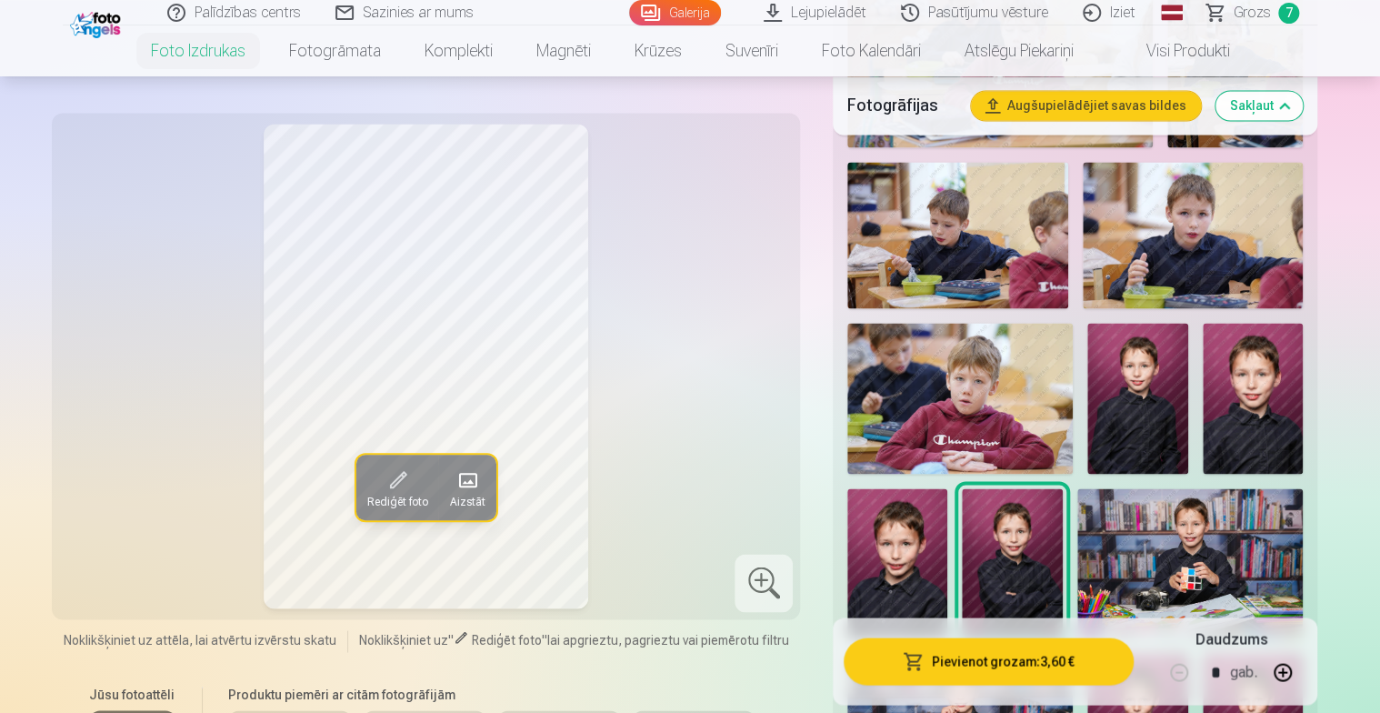
click at [1149, 406] on img at bounding box center [1137, 398] width 100 height 151
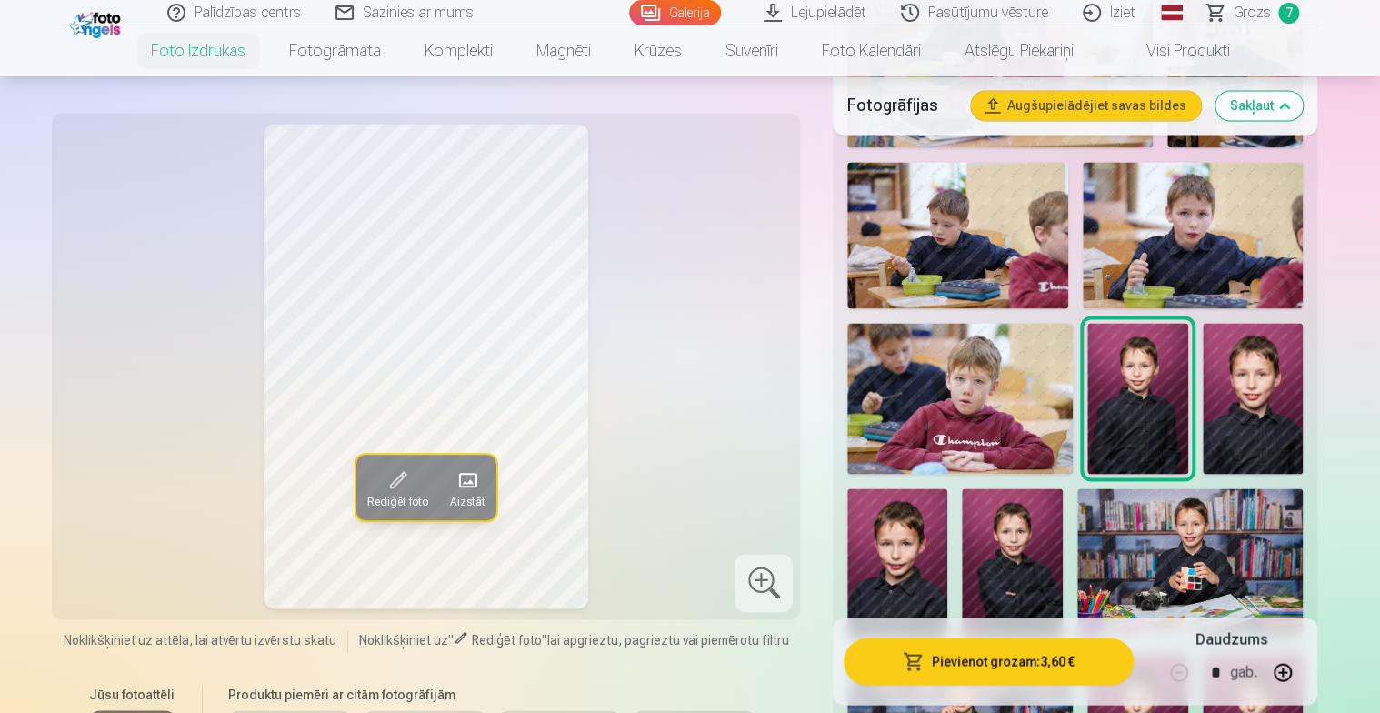
click at [1221, 415] on img at bounding box center [1253, 398] width 100 height 150
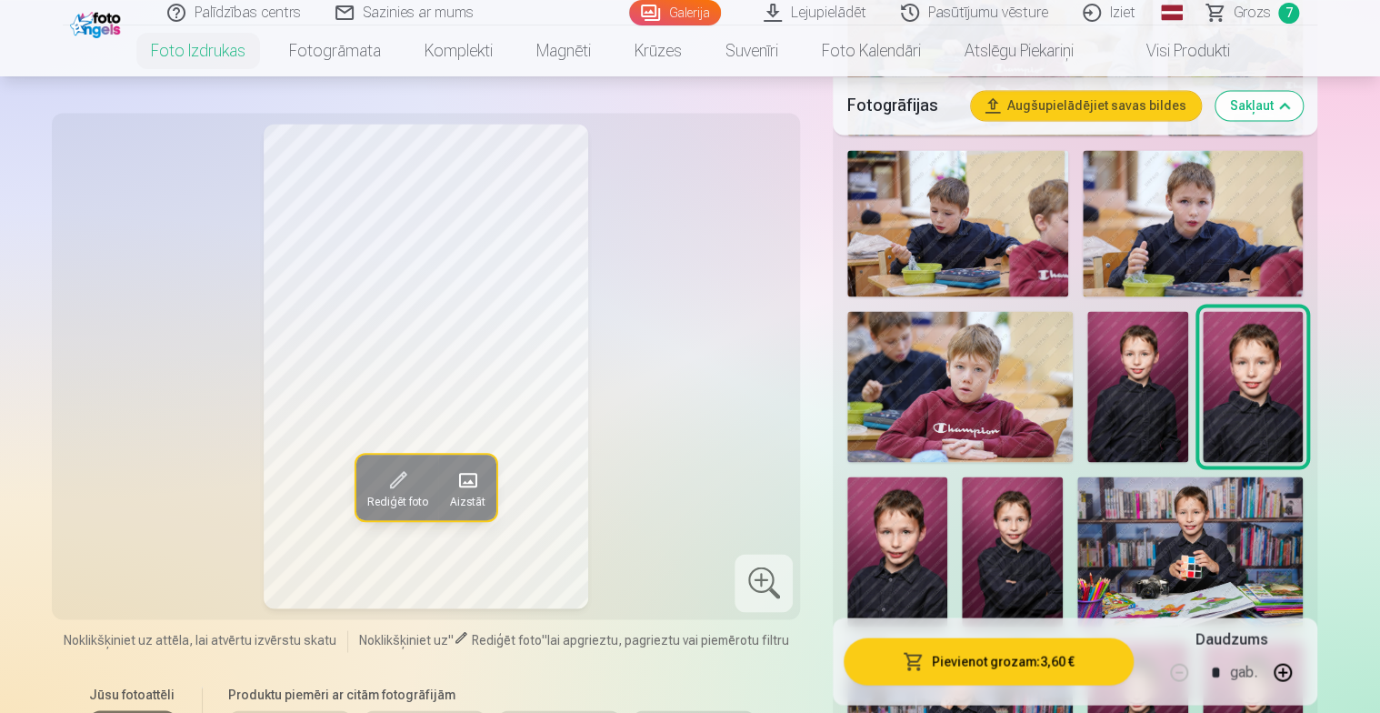
scroll to position [1546, 0]
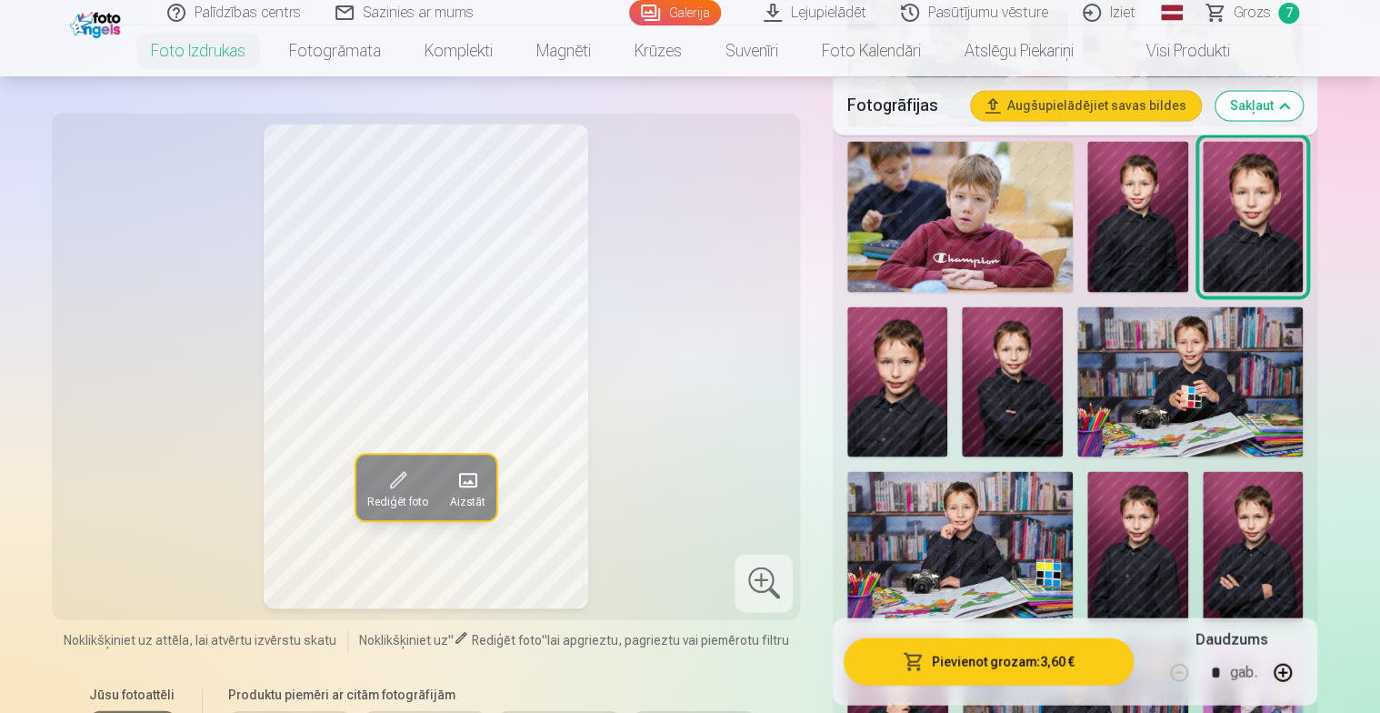
click at [1140, 535] on img at bounding box center [1137, 546] width 100 height 151
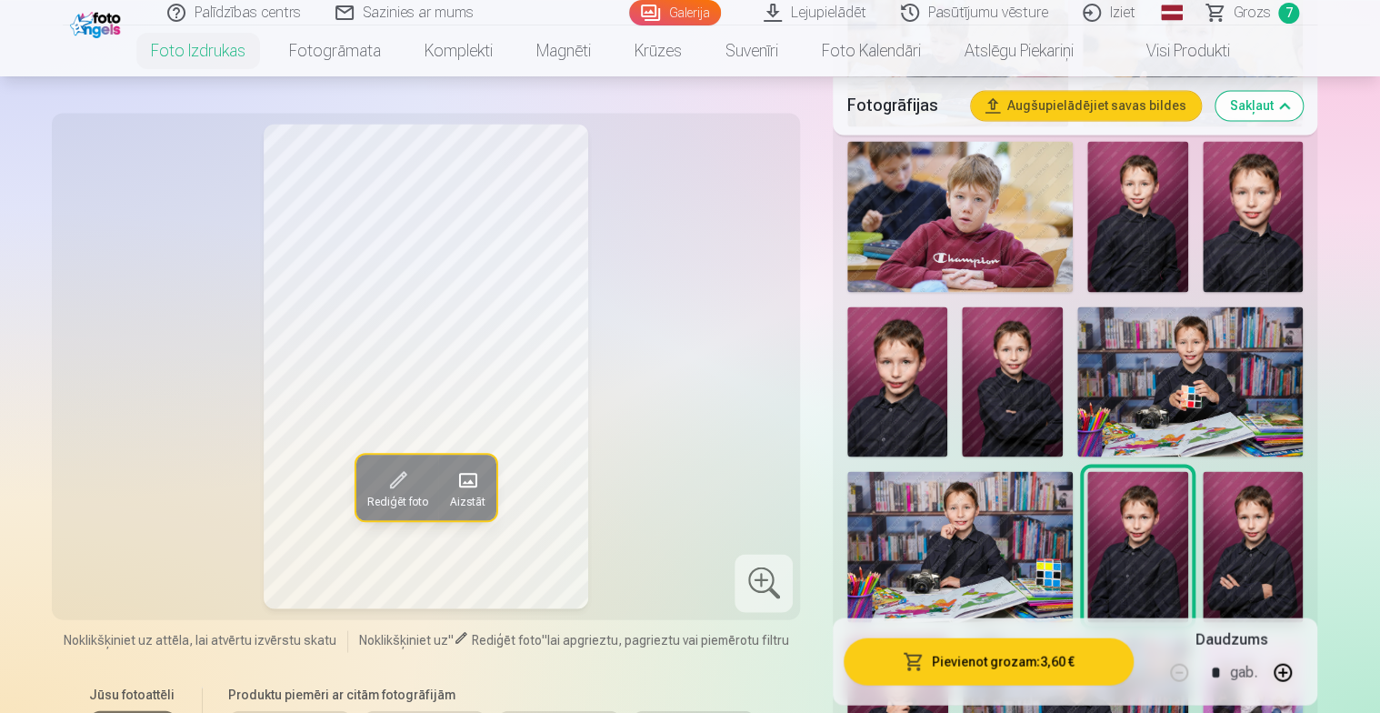
click at [1257, 544] on img at bounding box center [1253, 546] width 100 height 150
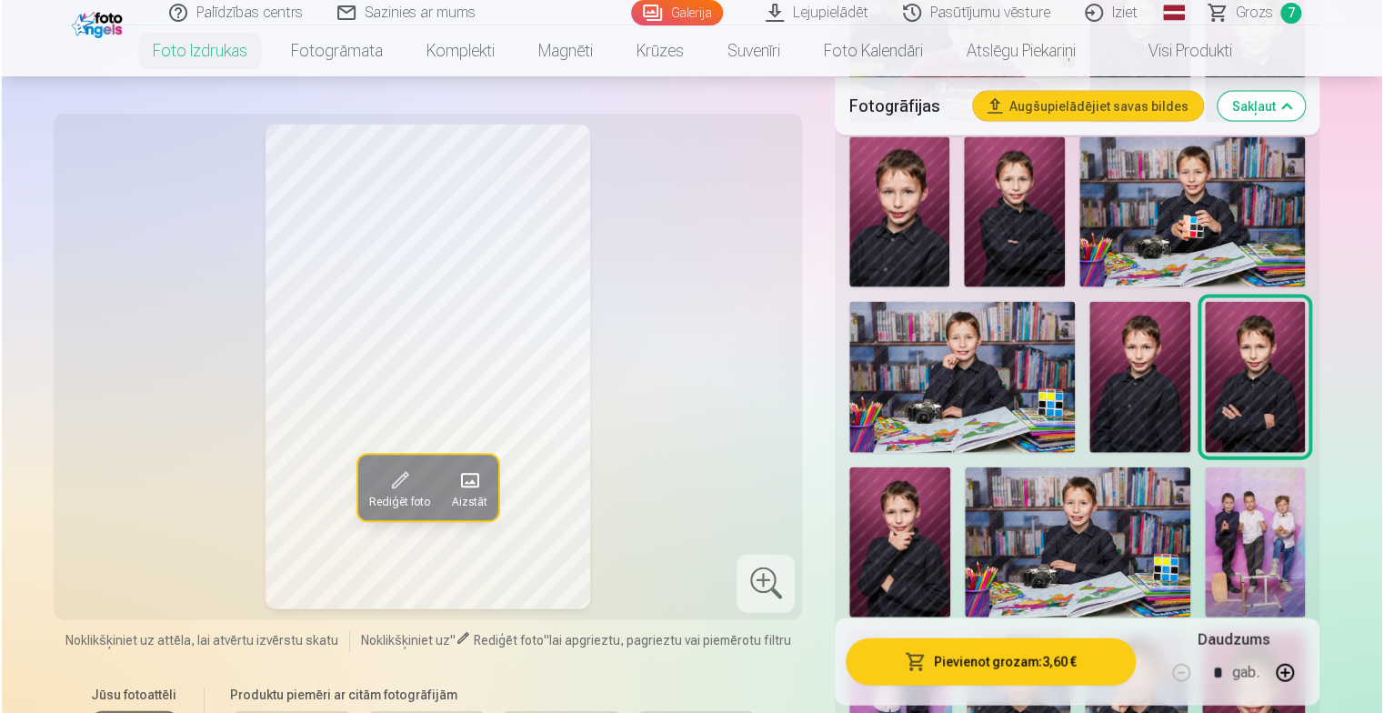
scroll to position [1818, 0]
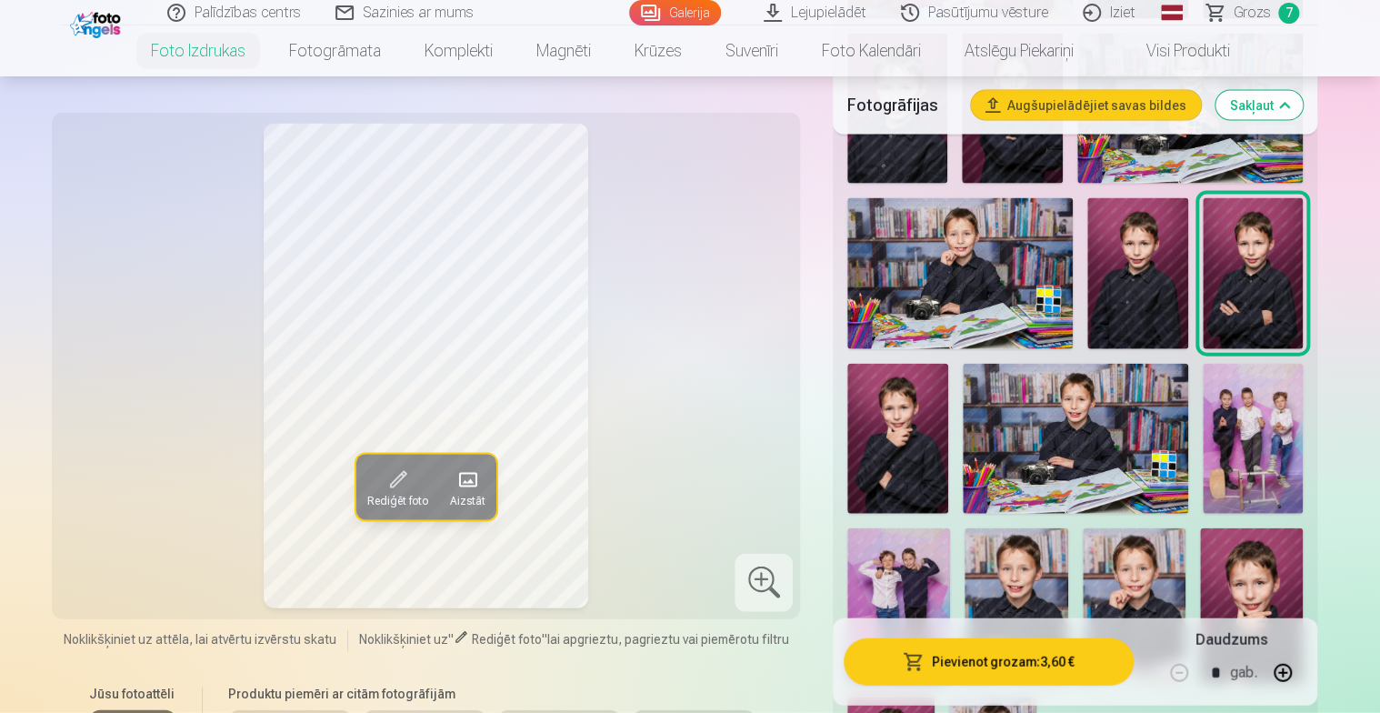
click at [914, 442] on img at bounding box center [897, 439] width 100 height 151
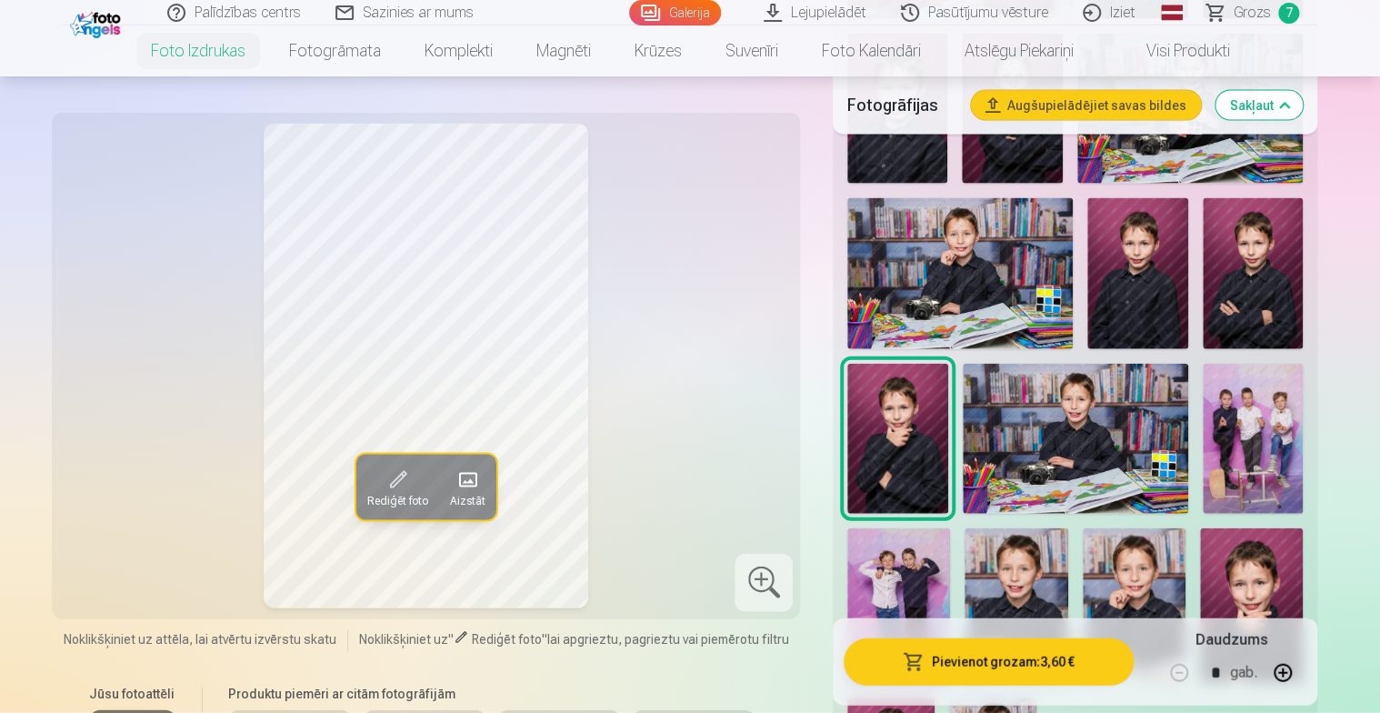
click at [1271, 254] on img at bounding box center [1253, 273] width 100 height 150
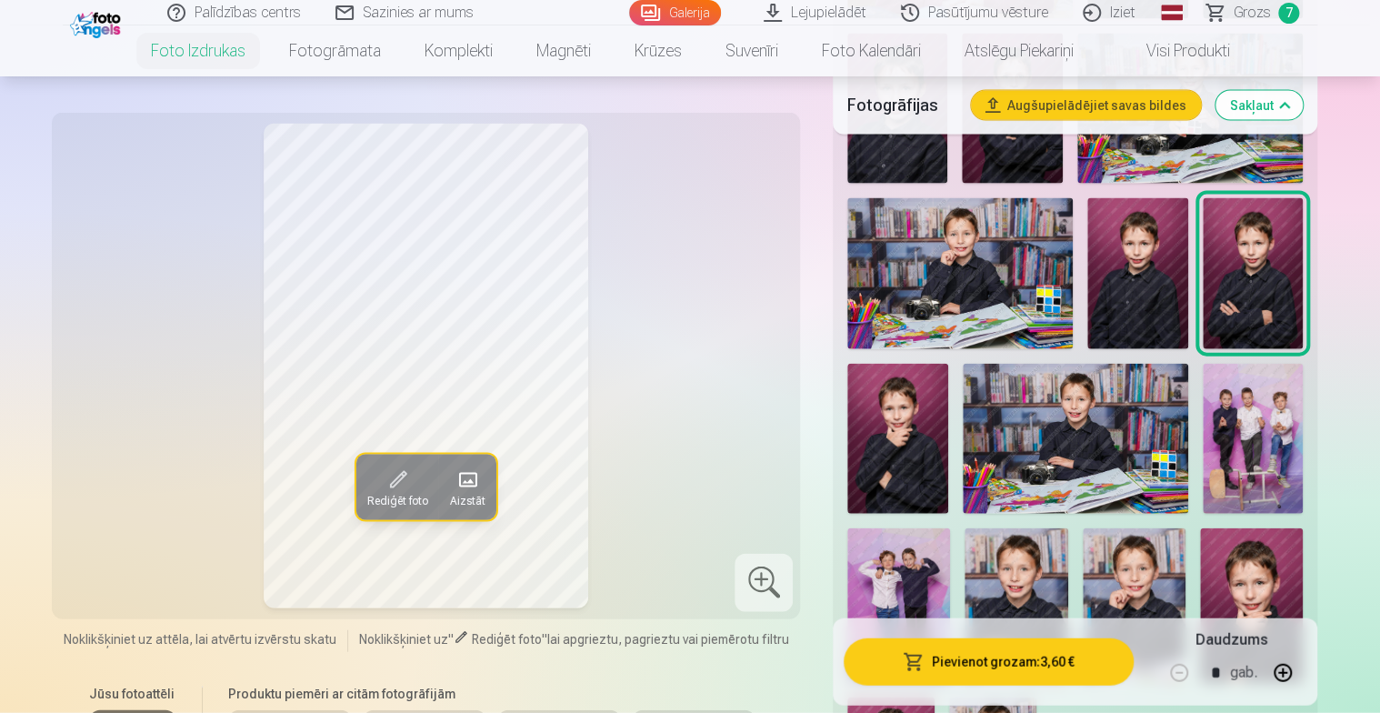
click at [928, 664] on button "Pievienot grozam : 3,60 €" at bounding box center [989, 661] width 290 height 47
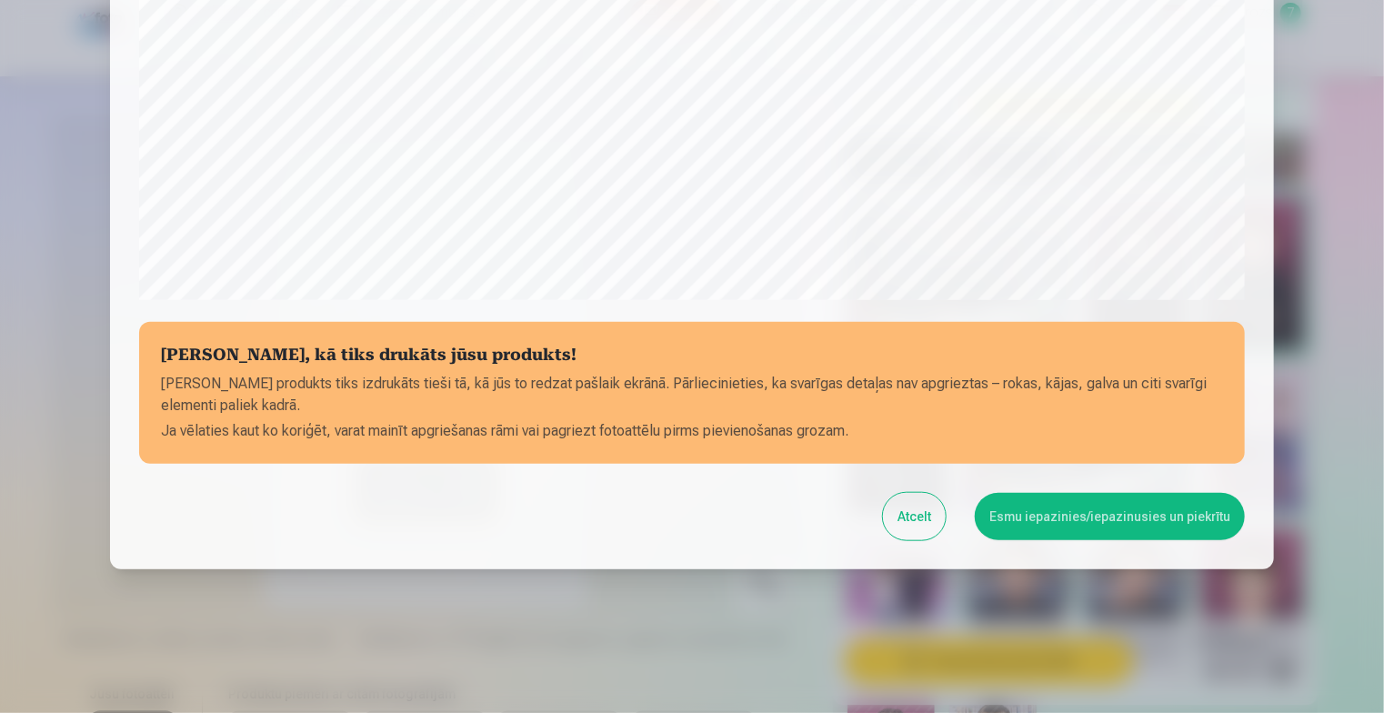
scroll to position [596, 0]
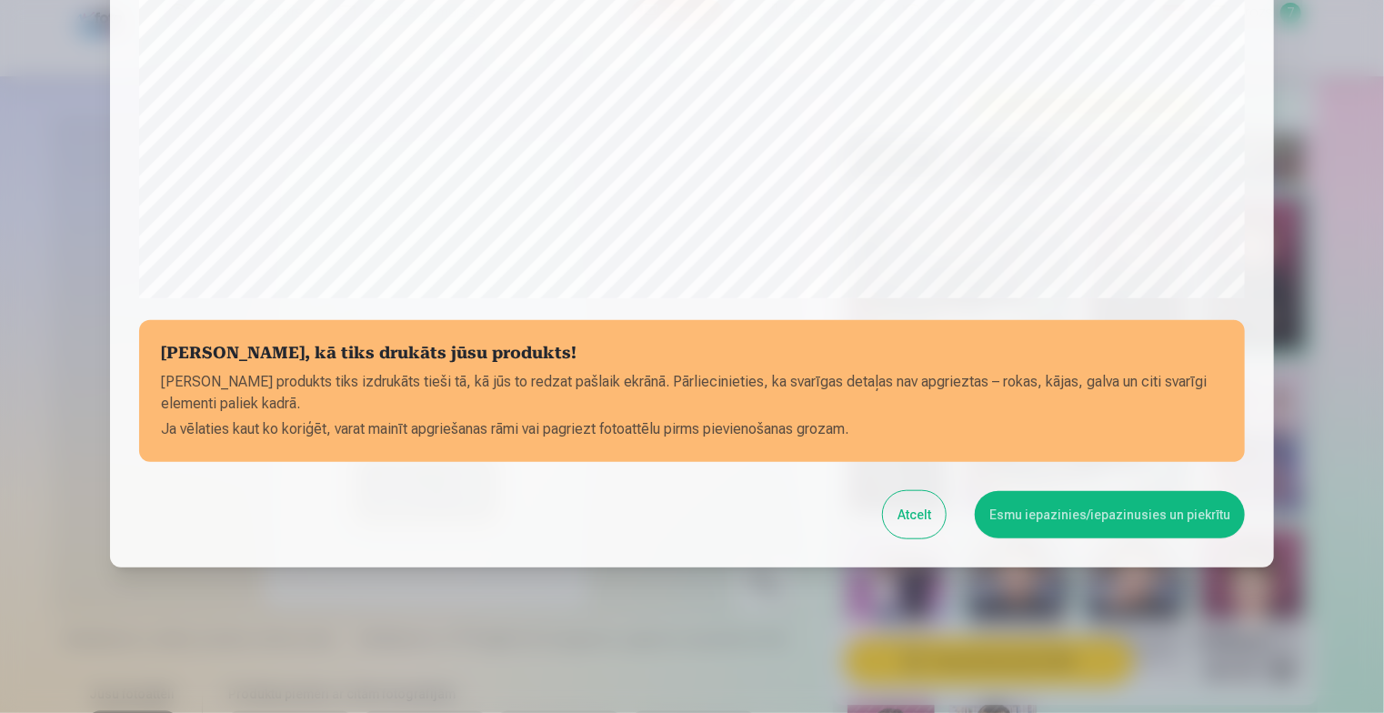
click at [1109, 517] on button "Esmu iepazinies/iepazinusies un piekrītu" at bounding box center [1110, 514] width 270 height 47
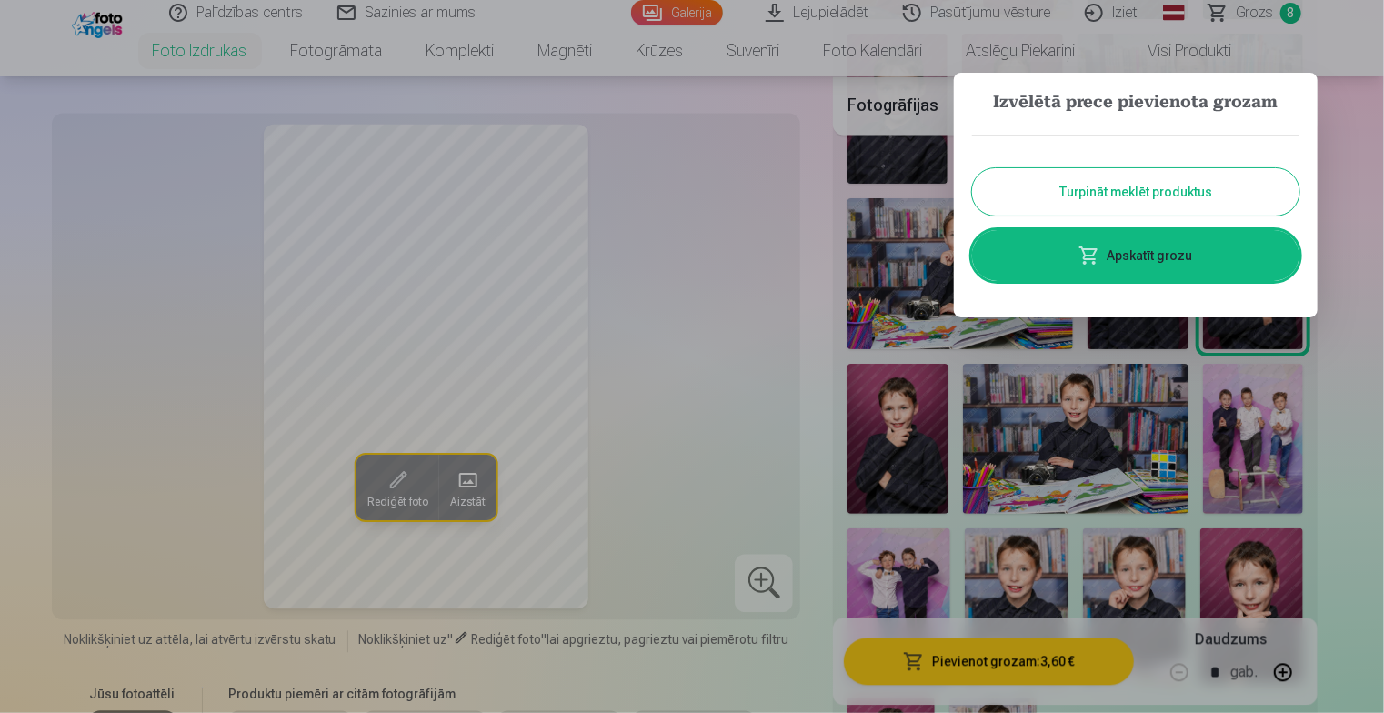
click at [909, 577] on div at bounding box center [692, 356] width 1384 height 713
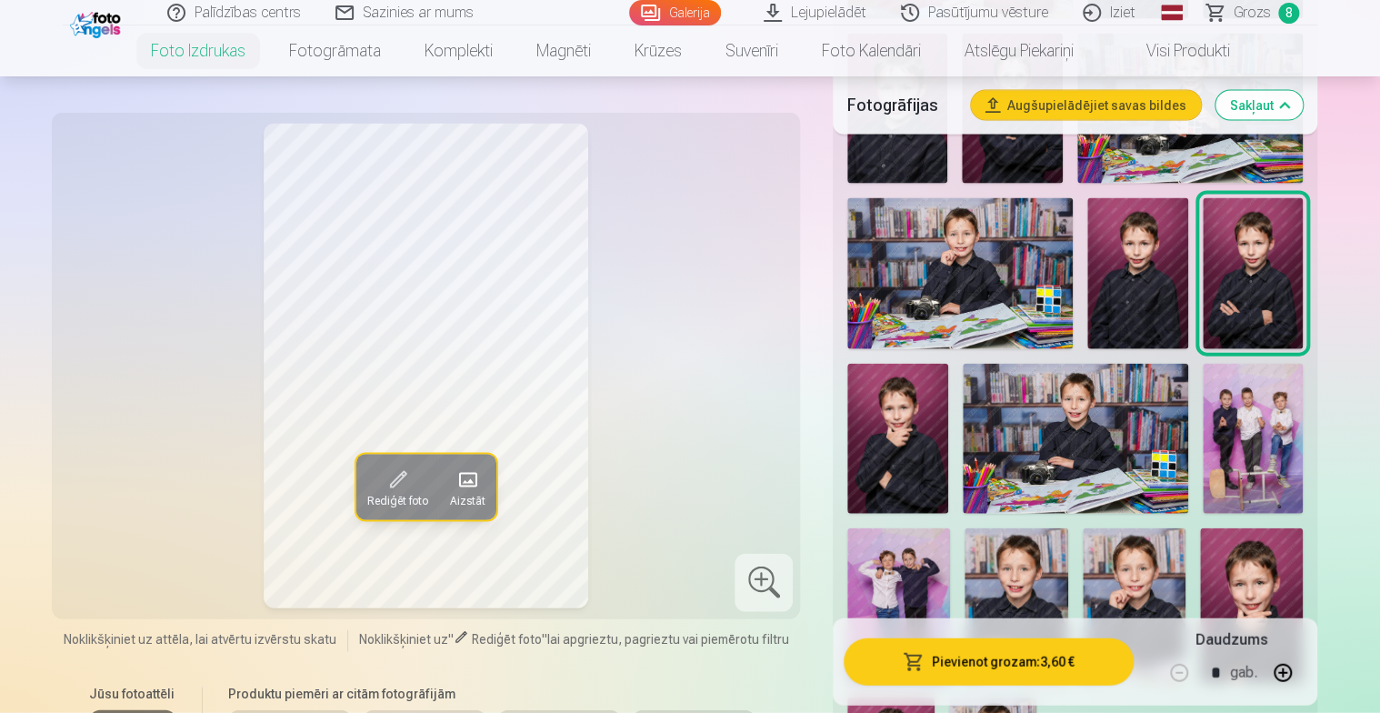
click at [908, 581] on img at bounding box center [898, 605] width 103 height 155
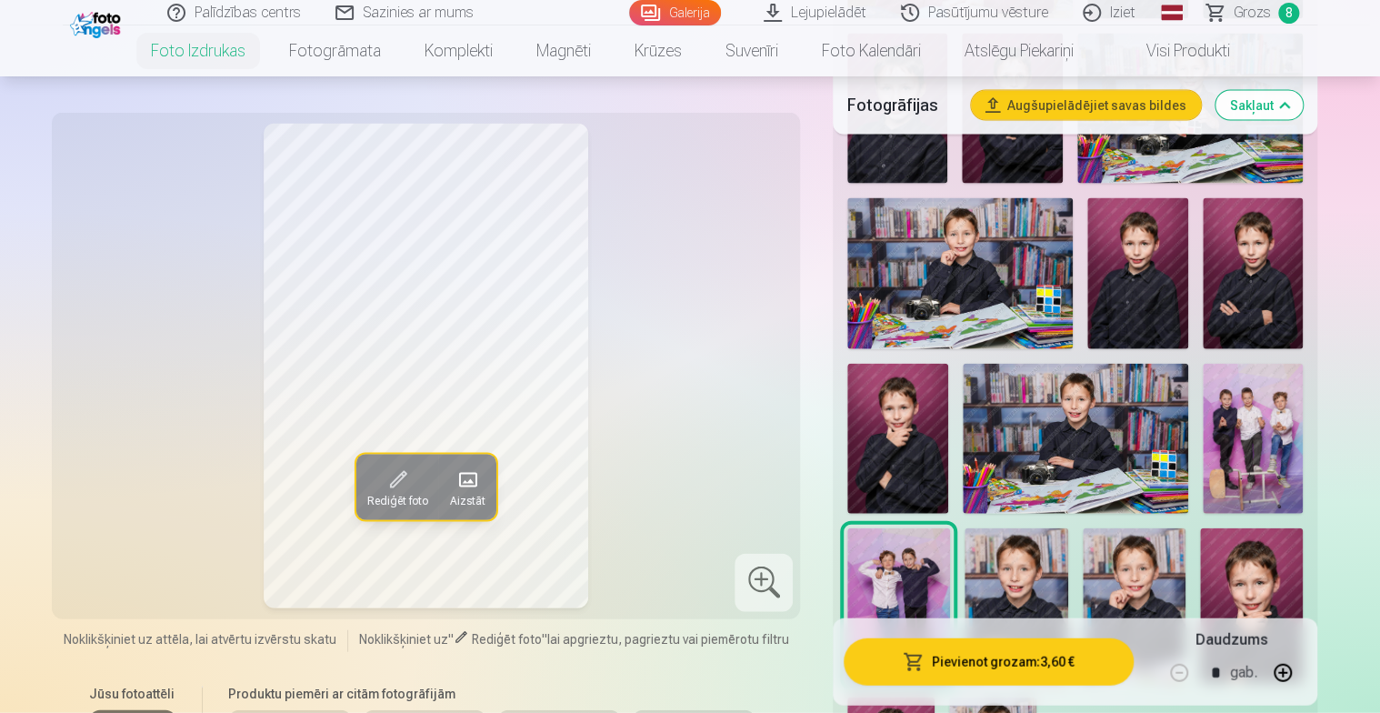
click at [964, 660] on button "Pievienot grozam : 3,60 €" at bounding box center [989, 661] width 290 height 47
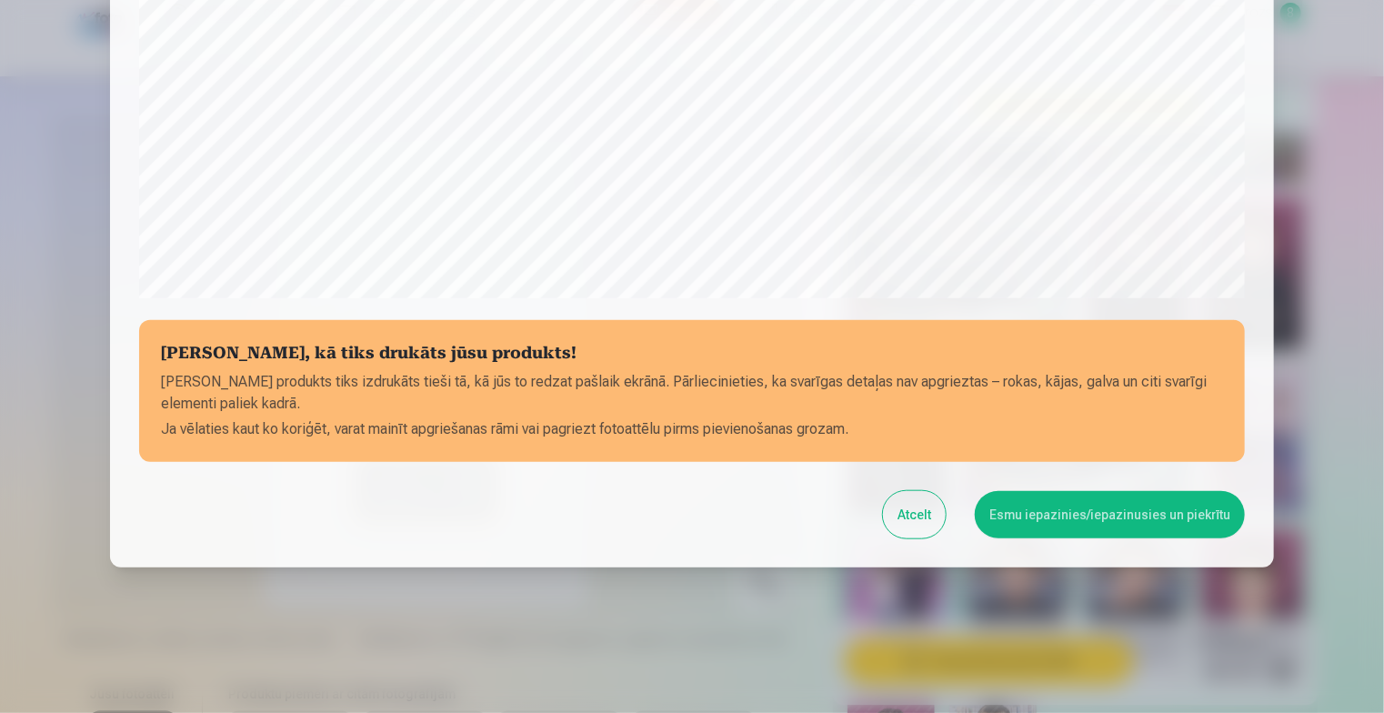
click at [1049, 511] on button "Esmu iepazinies/iepazinusies un piekrītu" at bounding box center [1110, 514] width 270 height 47
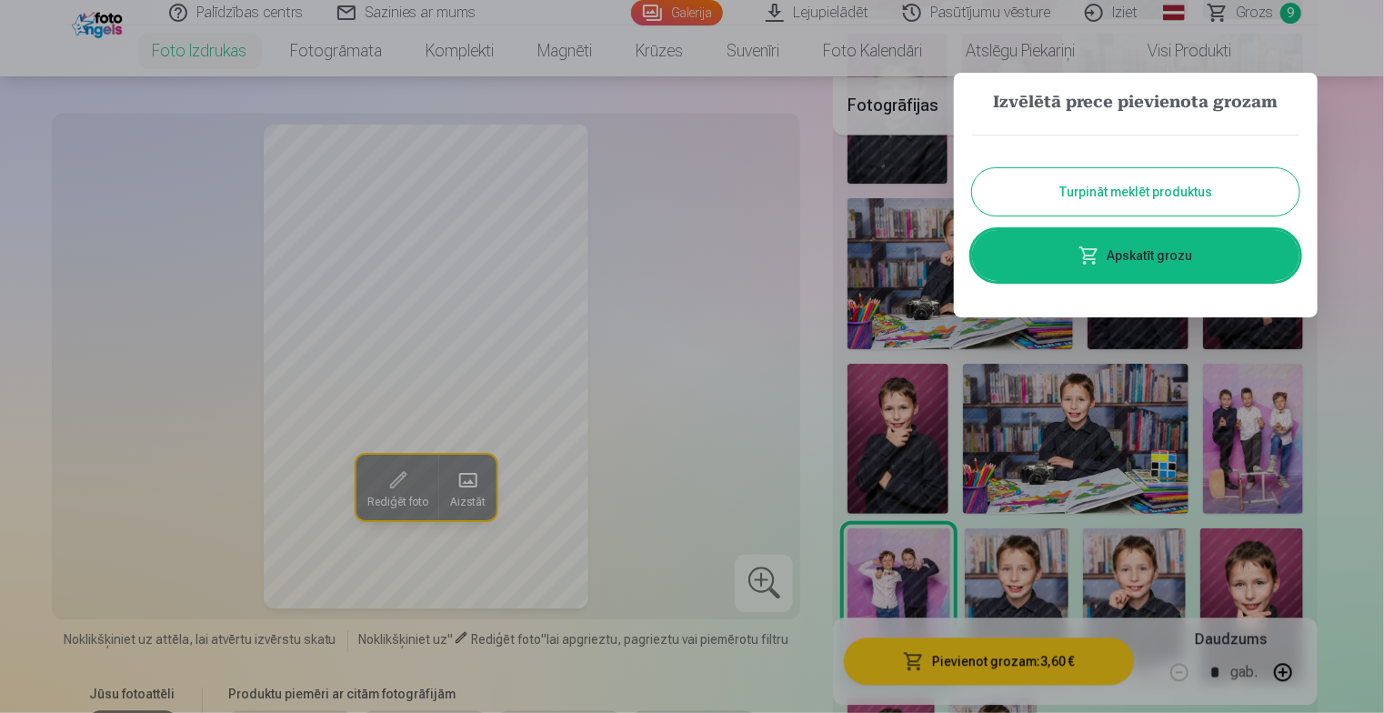
click at [1246, 465] on div at bounding box center [692, 356] width 1384 height 713
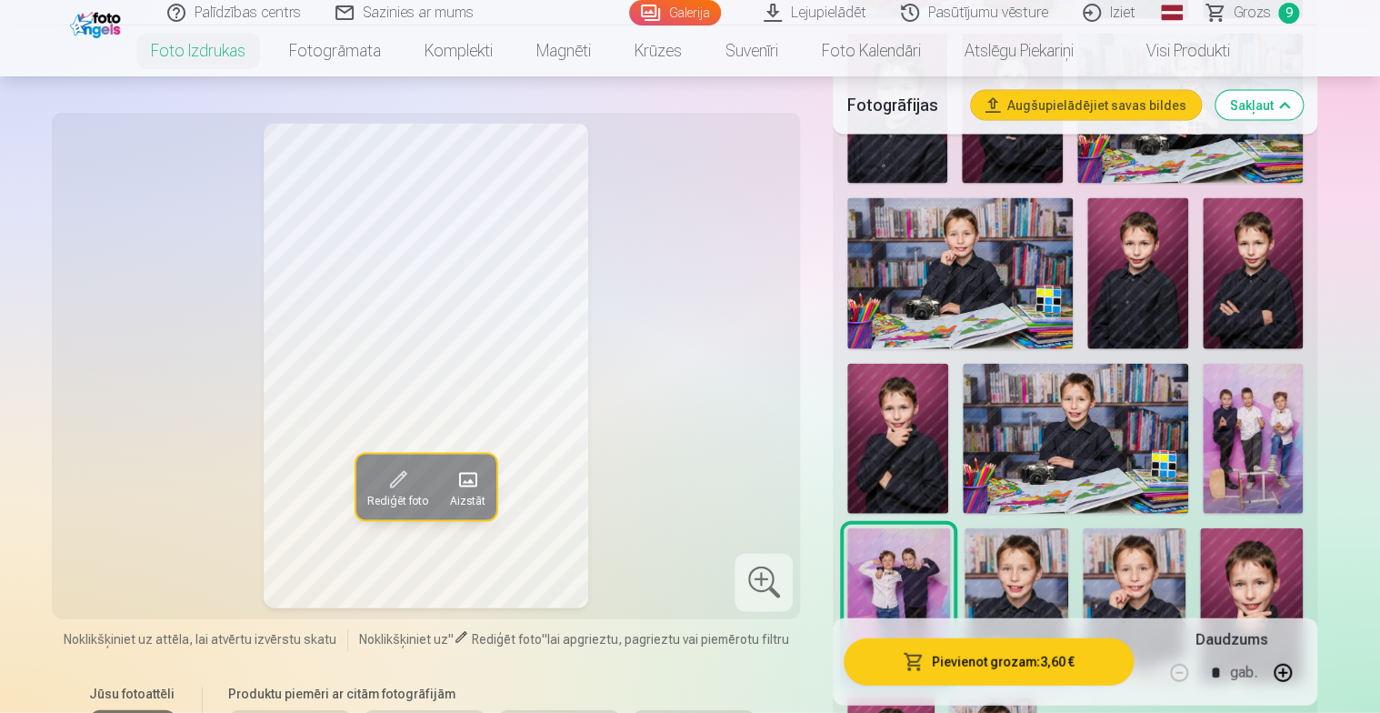
click at [1249, 483] on img at bounding box center [1253, 439] width 100 height 151
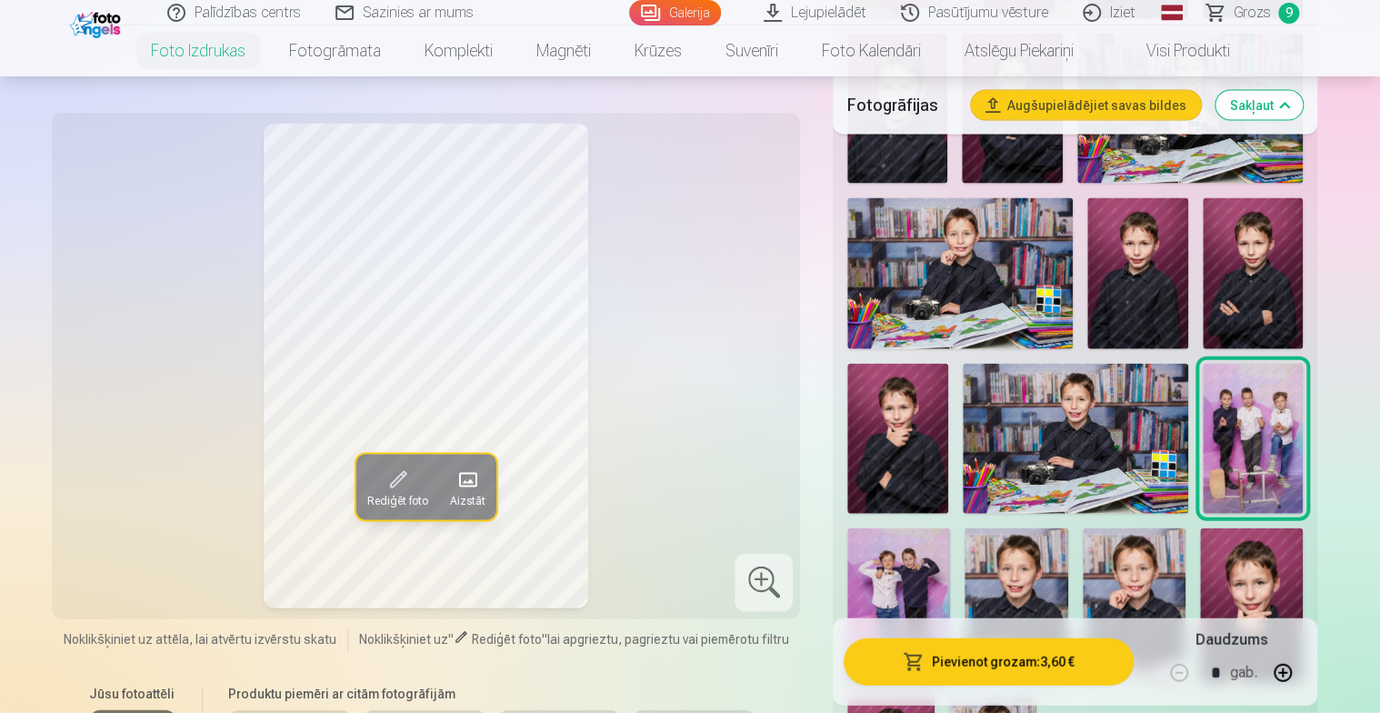
click at [961, 657] on button "Pievienot grozam : 3,60 €" at bounding box center [989, 661] width 290 height 47
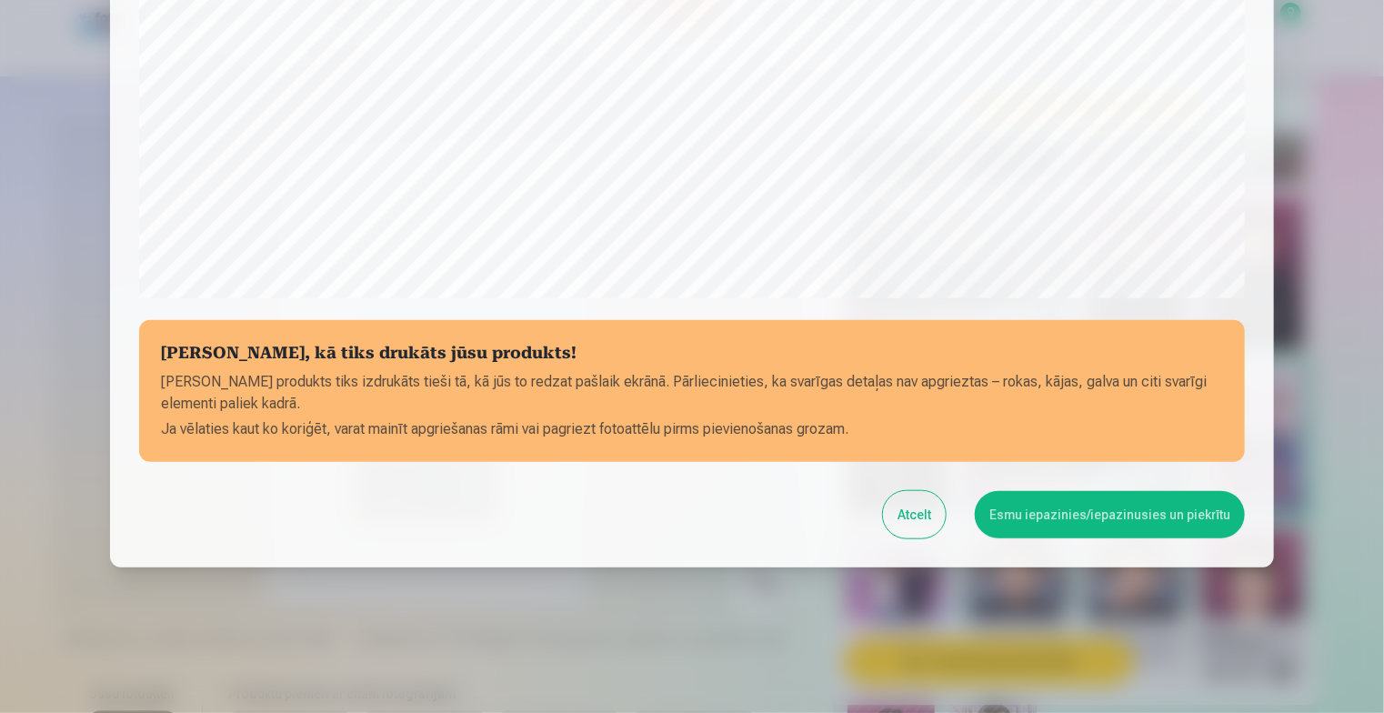
click at [1092, 514] on button "Esmu iepazinies/iepazinusies un piekrītu" at bounding box center [1110, 514] width 270 height 47
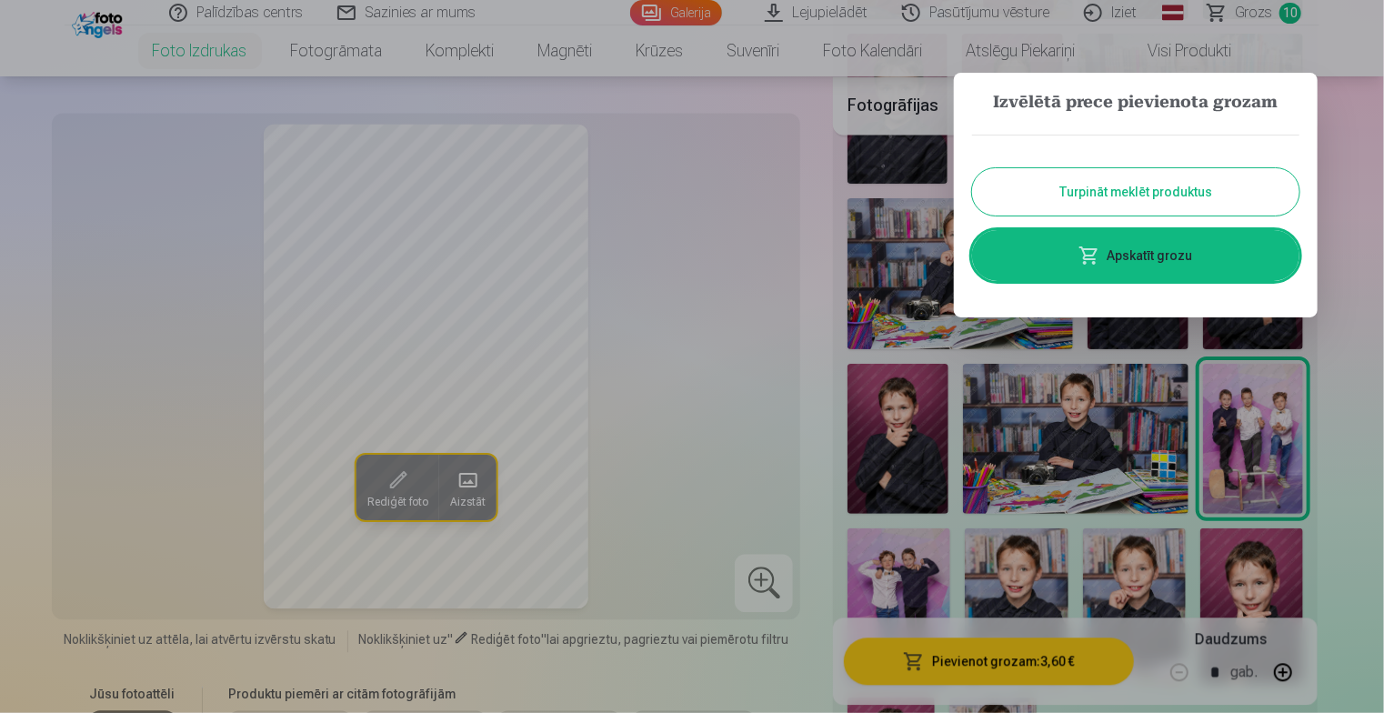
click at [1109, 440] on div at bounding box center [692, 356] width 1384 height 713
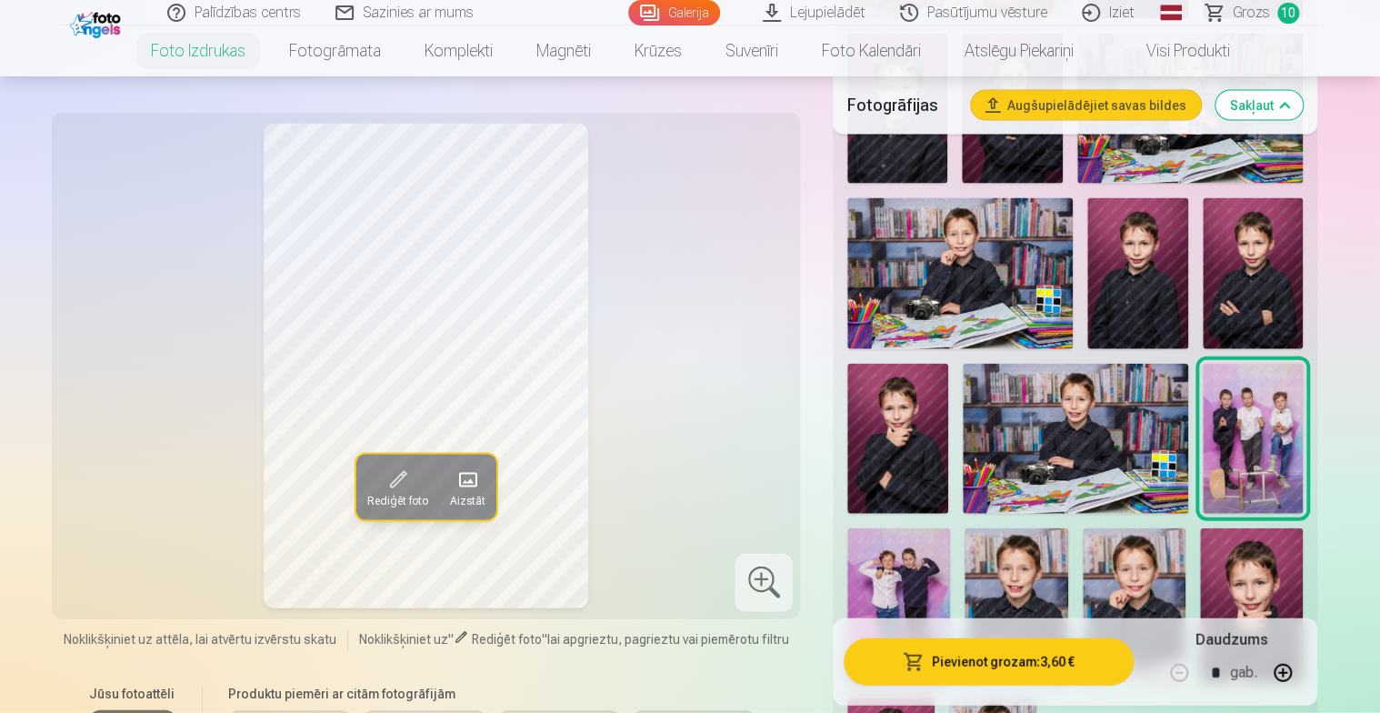
click at [1105, 446] on img at bounding box center [1075, 439] width 225 height 150
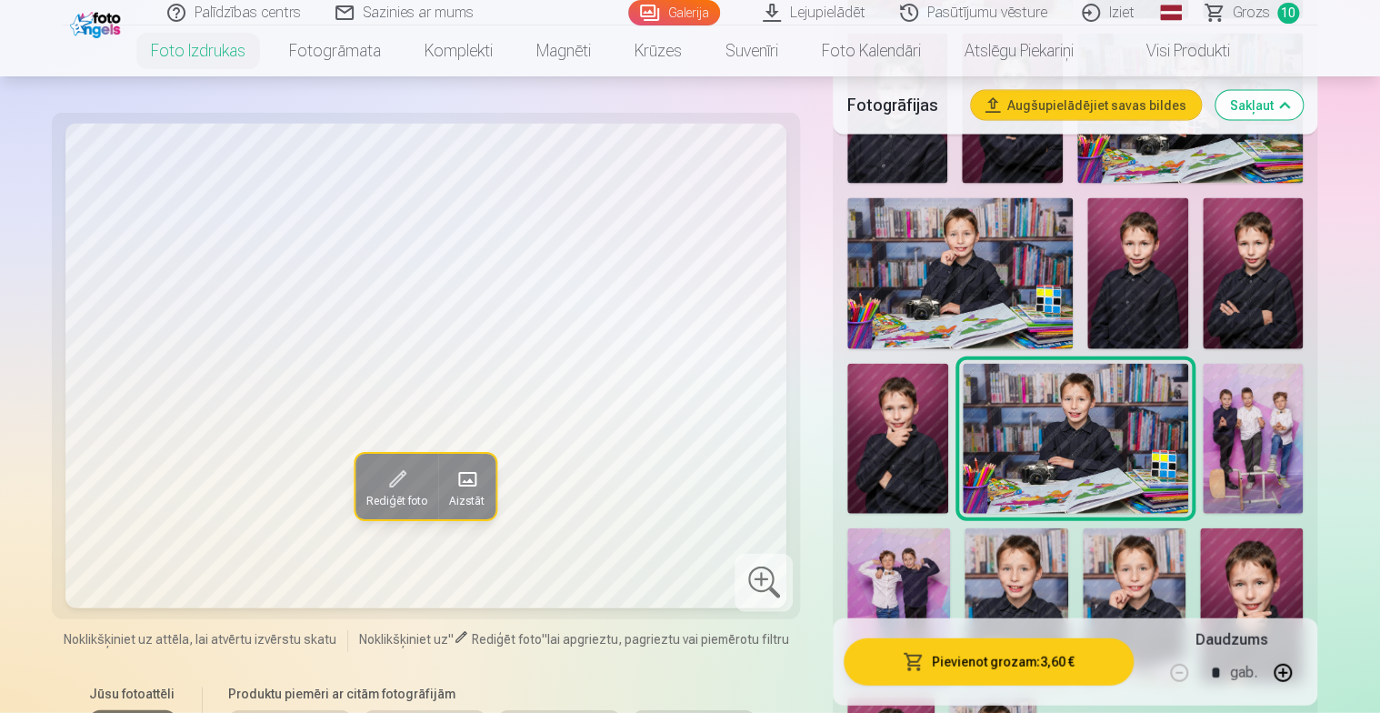
click at [913, 447] on img at bounding box center [897, 439] width 100 height 151
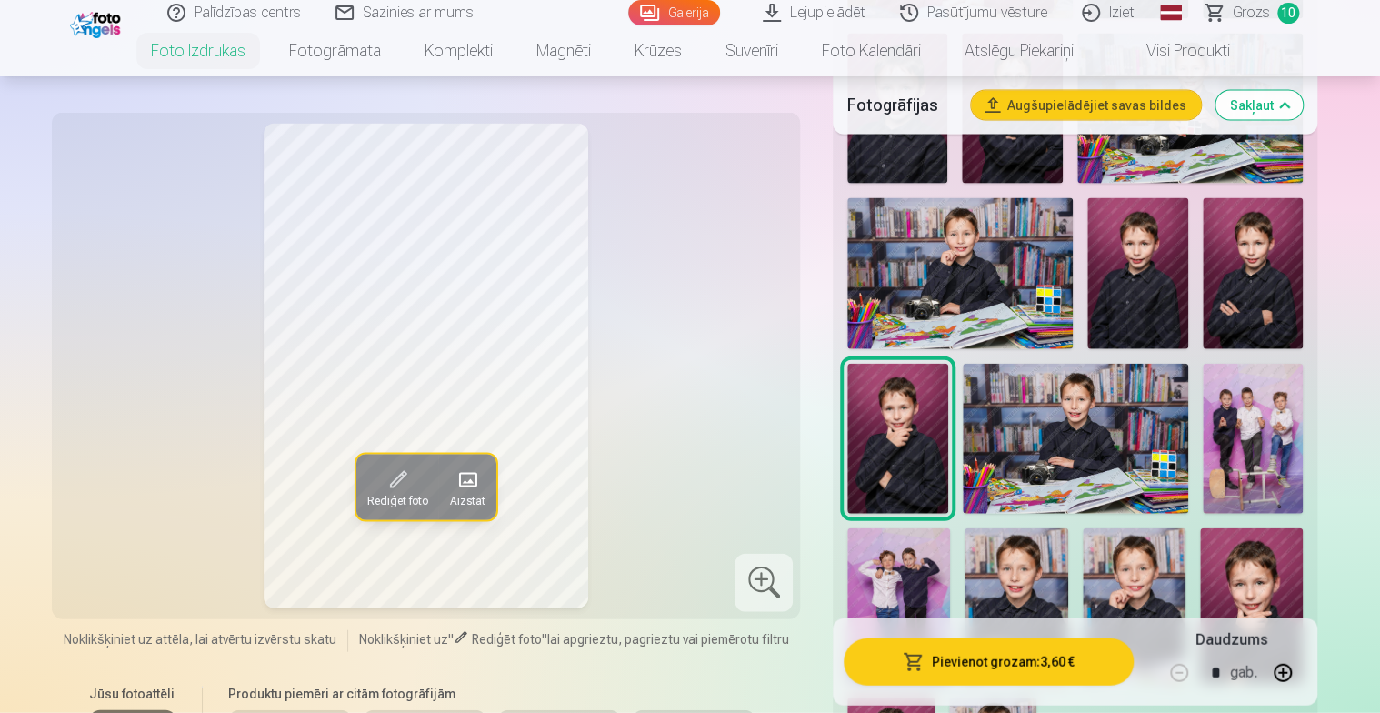
click at [989, 666] on button "Pievienot grozam : 3,60 €" at bounding box center [989, 661] width 290 height 47
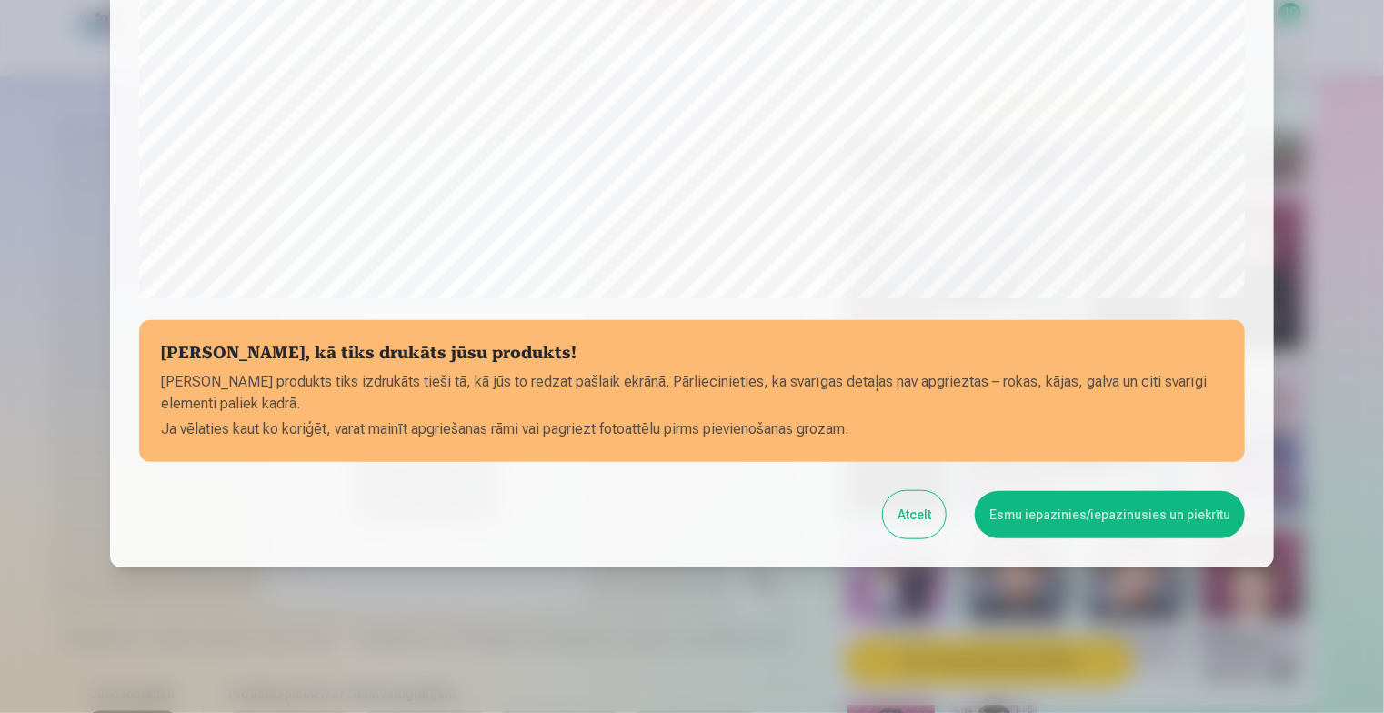
click at [1085, 519] on button "Esmu iepazinies/iepazinusies un piekrītu" at bounding box center [1110, 514] width 270 height 47
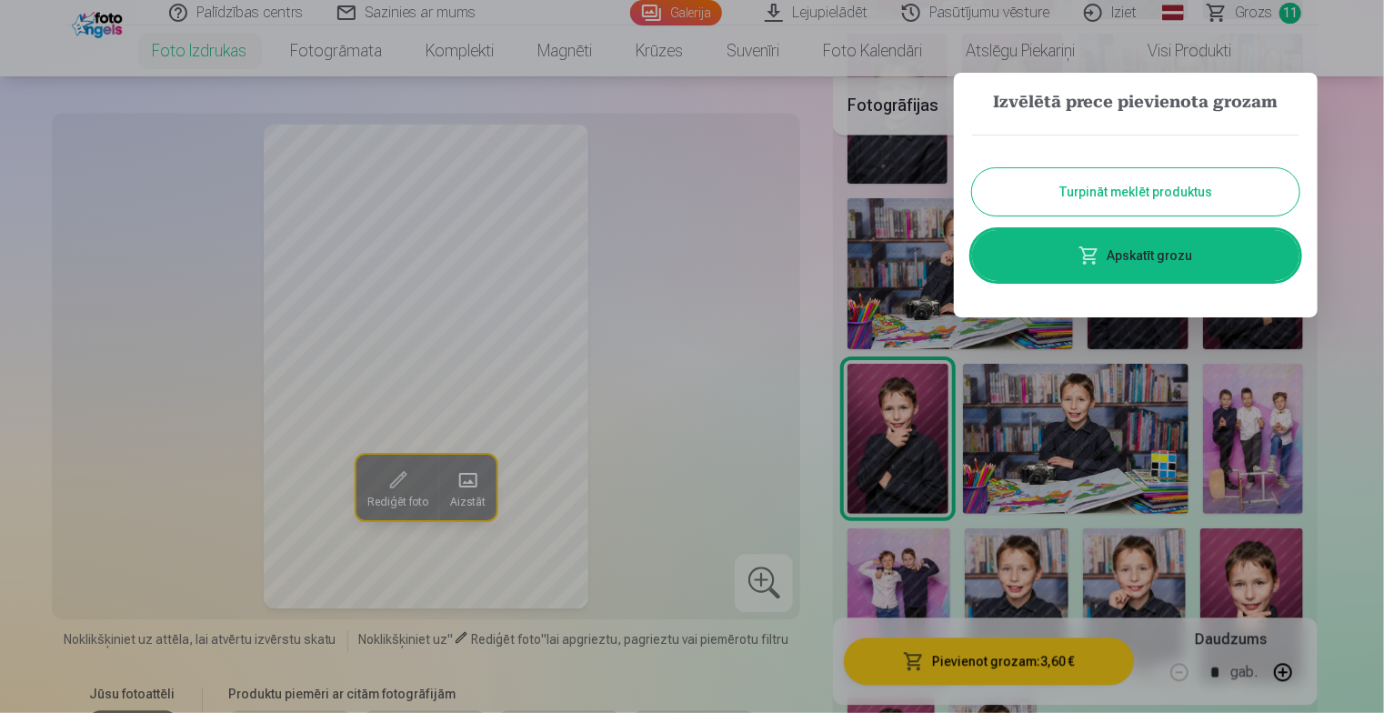
click at [1087, 462] on div at bounding box center [692, 356] width 1384 height 713
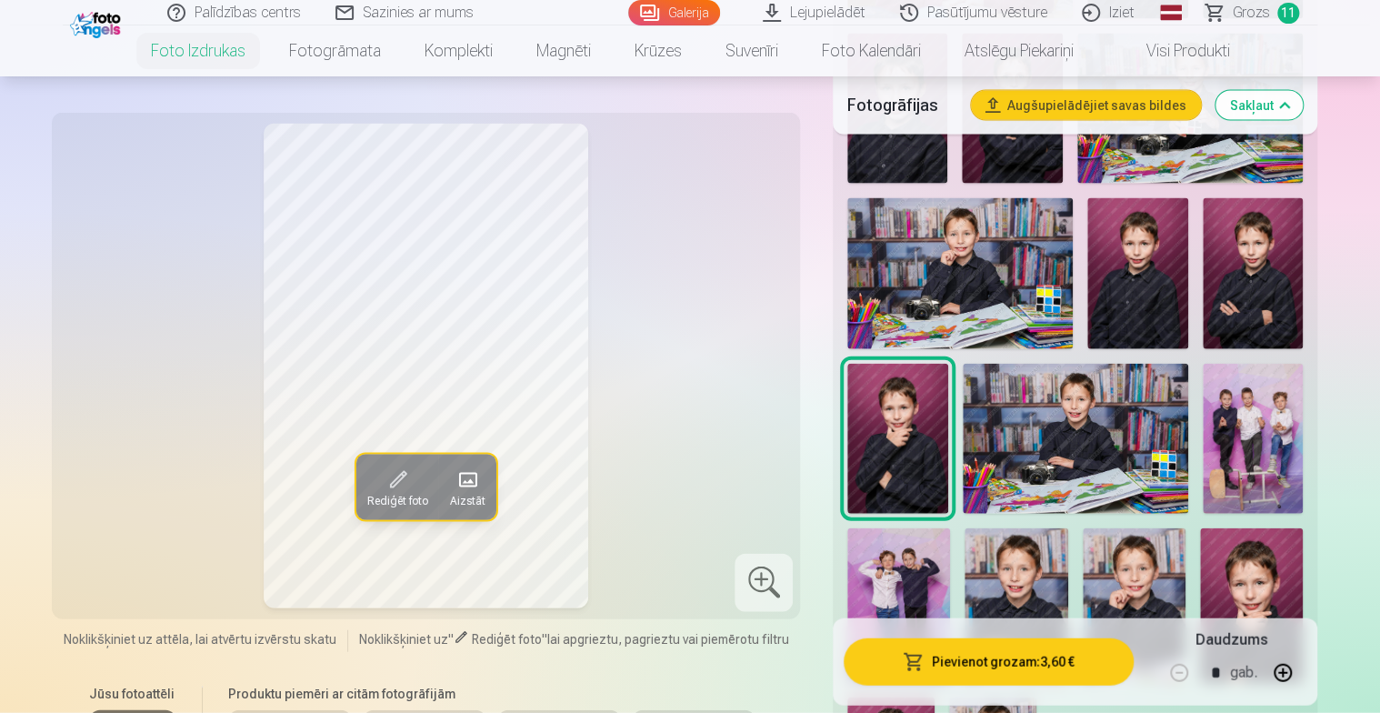
click at [1090, 457] on img at bounding box center [1075, 439] width 225 height 150
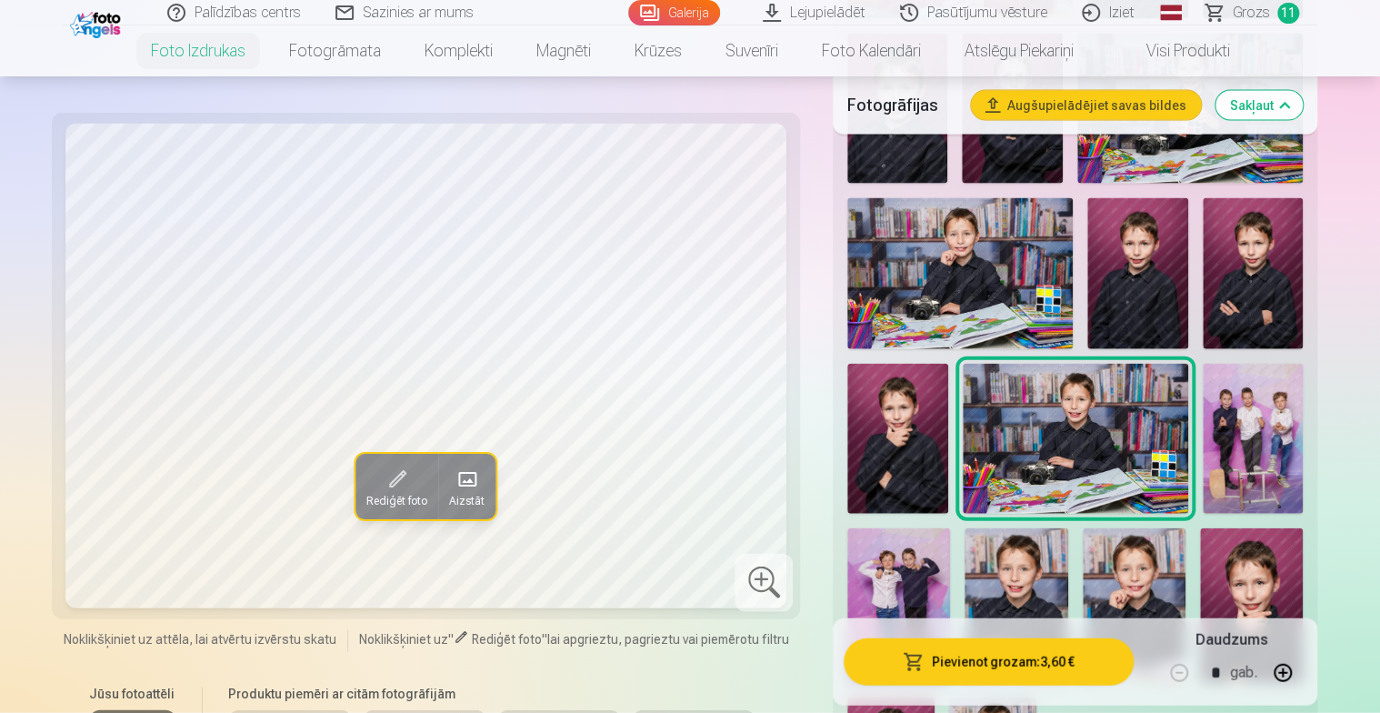
scroll to position [1273, 0]
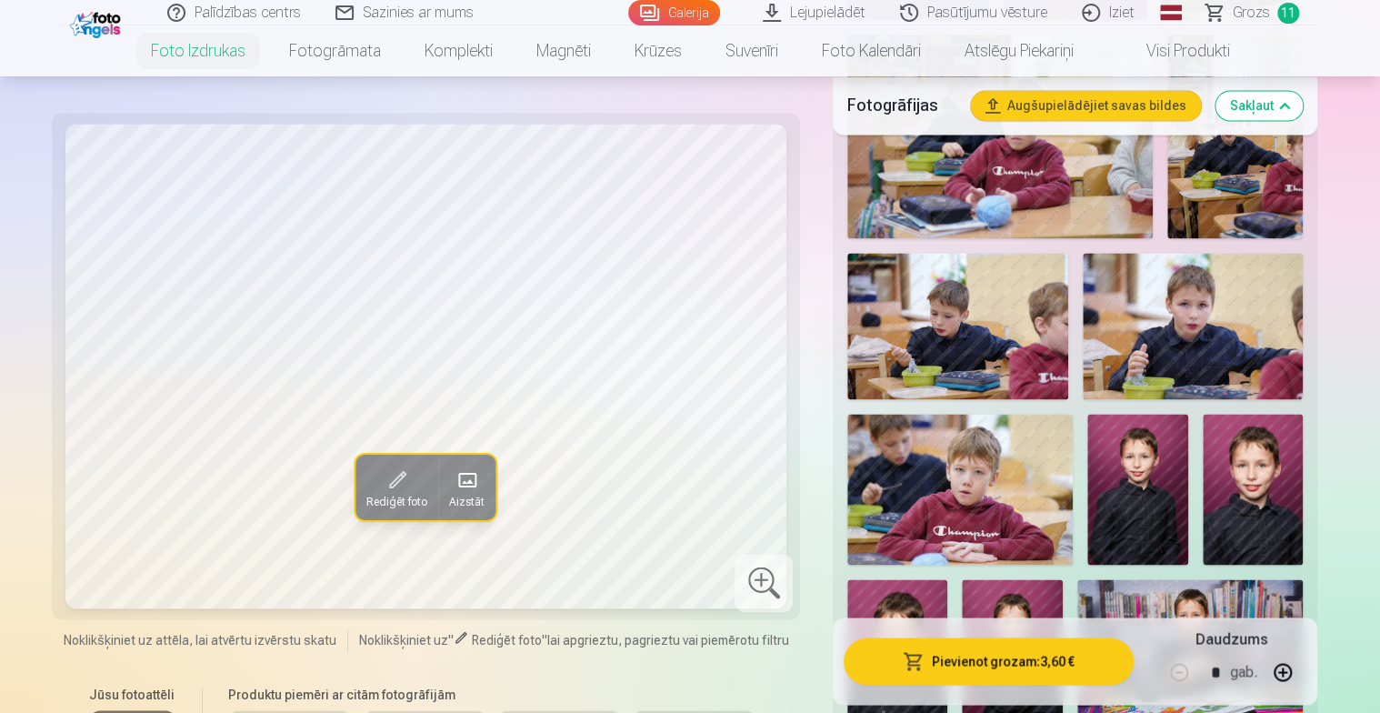
click at [1256, 9] on span "Grozs" at bounding box center [1251, 13] width 37 height 22
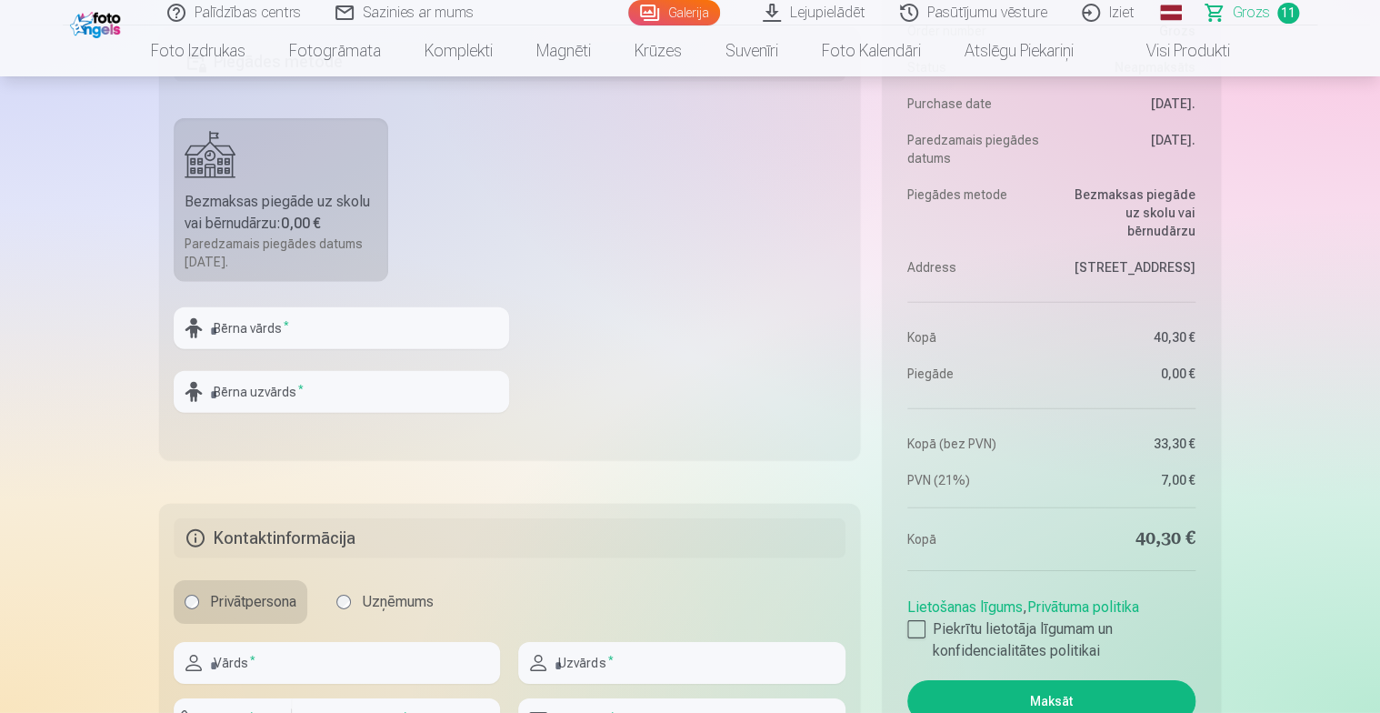
scroll to position [2455, 0]
click at [265, 323] on input "text" at bounding box center [341, 326] width 335 height 42
type input "*****"
click at [241, 380] on input "text" at bounding box center [341, 389] width 335 height 42
type input "*********"
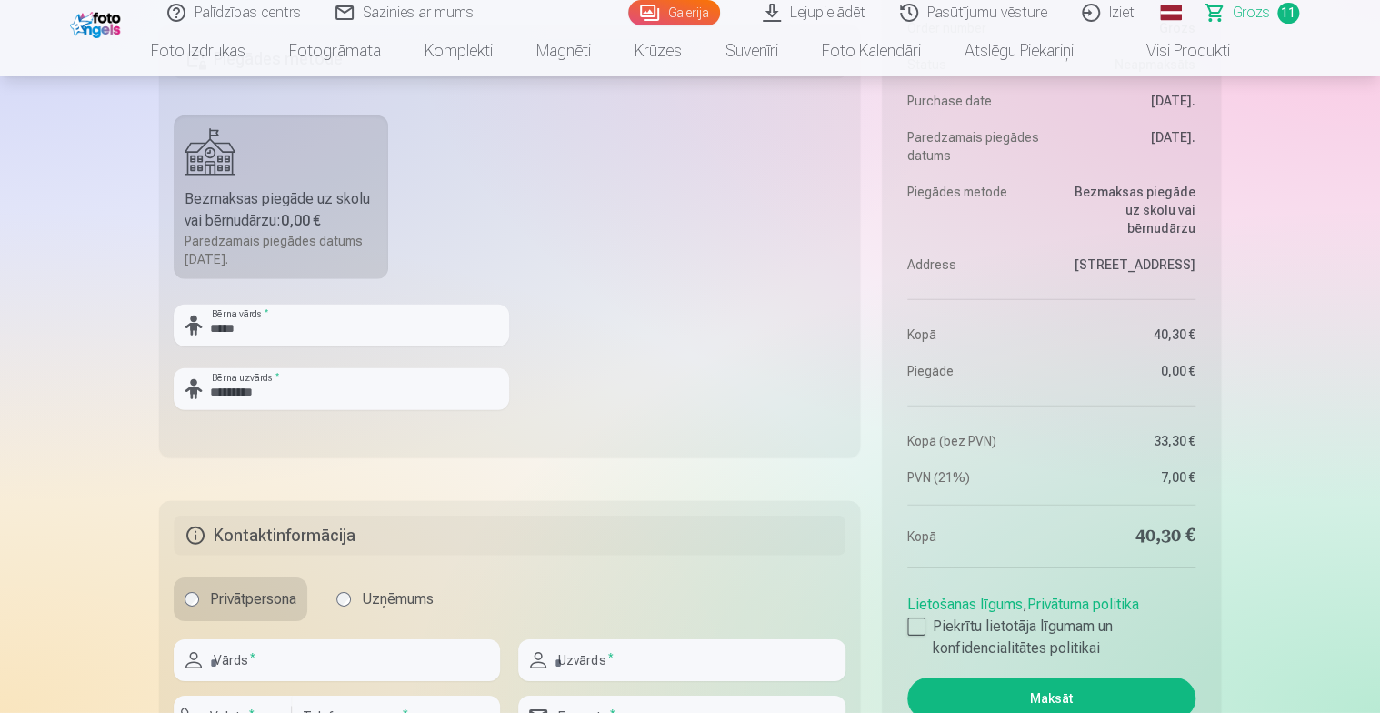
click at [331, 208] on div "Bezmaksas piegāde uz skolu vai bērnudārzu : 0,00 €" at bounding box center [281, 210] width 193 height 44
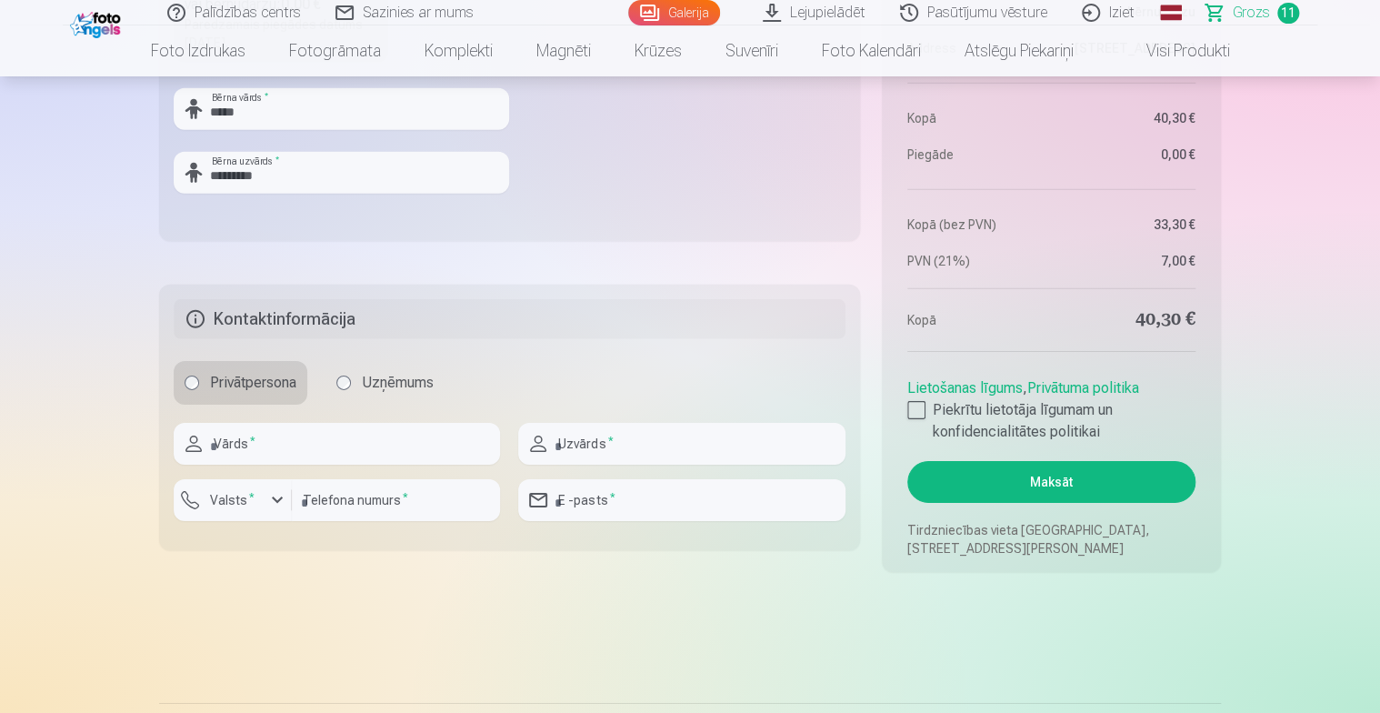
scroll to position [2727, 0]
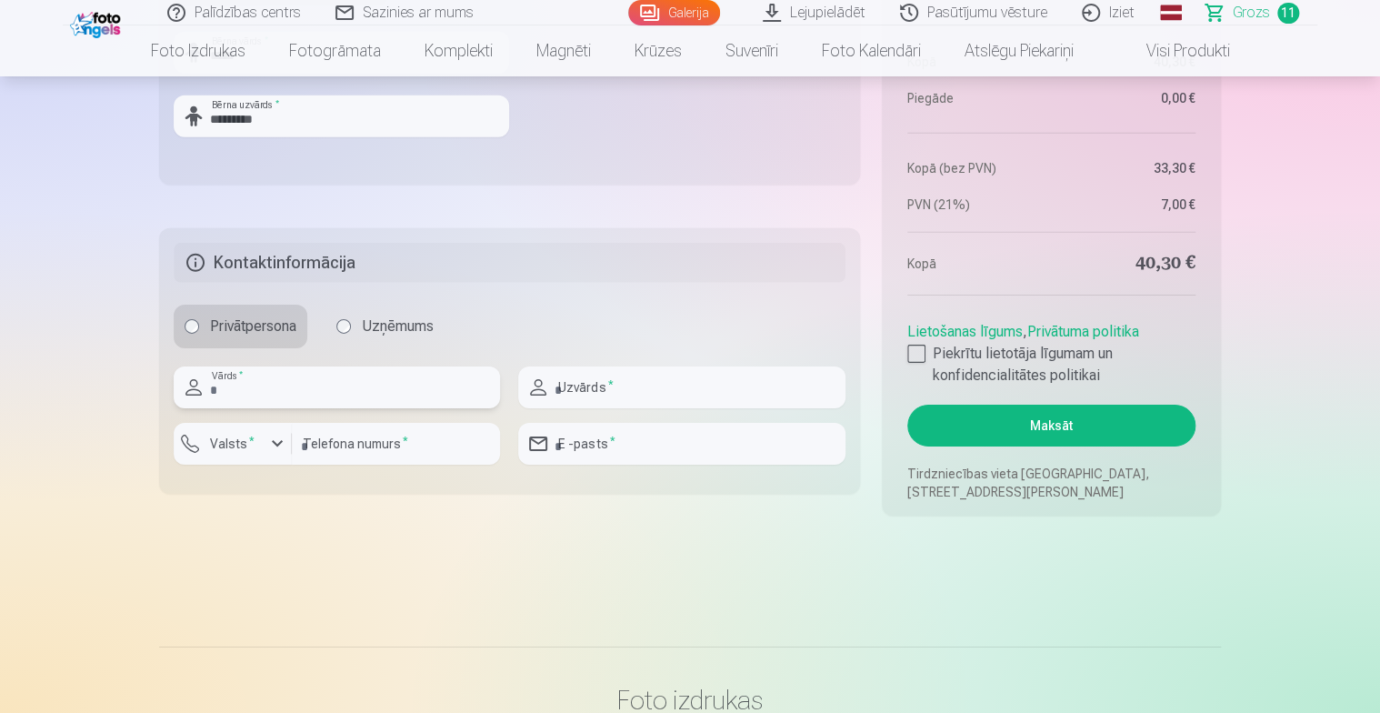
click at [294, 388] on input "text" at bounding box center [337, 387] width 326 height 42
type input "********"
click at [634, 385] on input "text" at bounding box center [681, 387] width 326 height 42
type input "*********"
click at [334, 444] on input "number" at bounding box center [396, 444] width 208 height 42
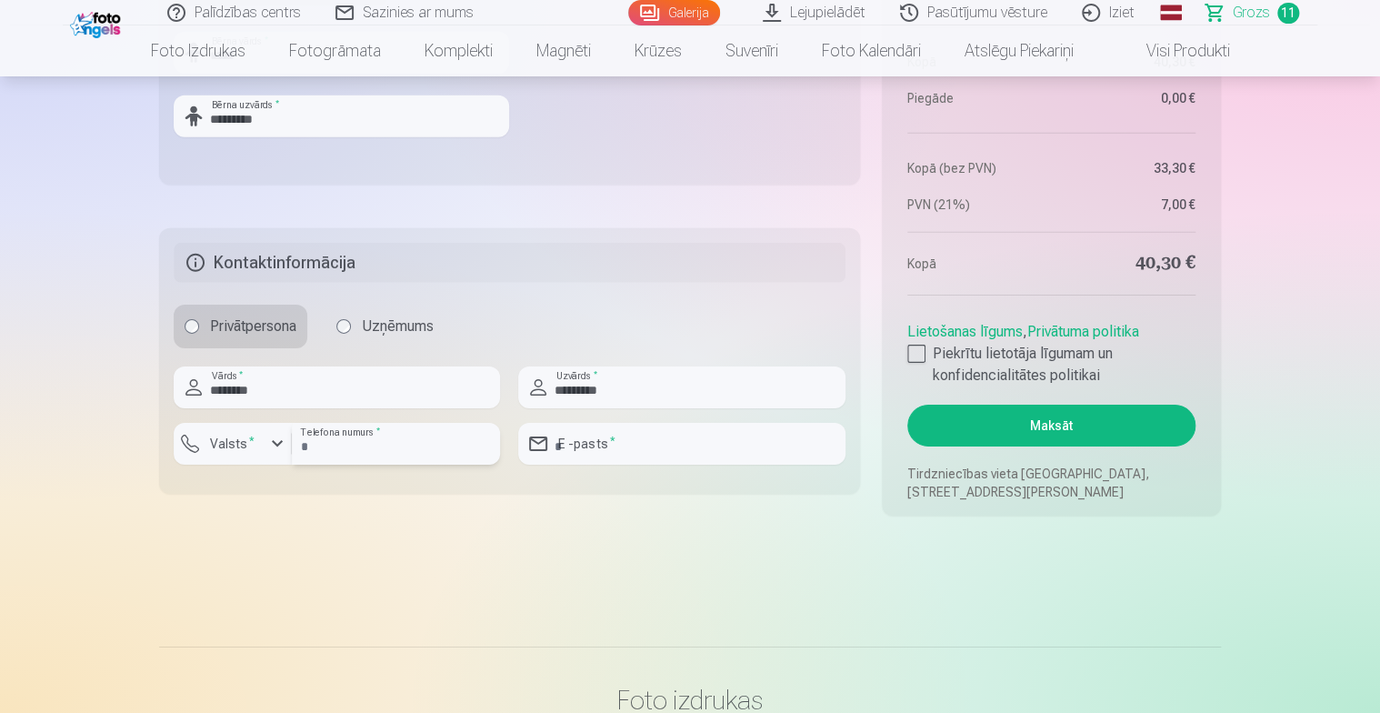
type input "********"
click at [604, 449] on input "email" at bounding box center [681, 444] width 326 height 42
type input "**********"
click at [281, 444] on div "button" at bounding box center [277, 444] width 22 height 22
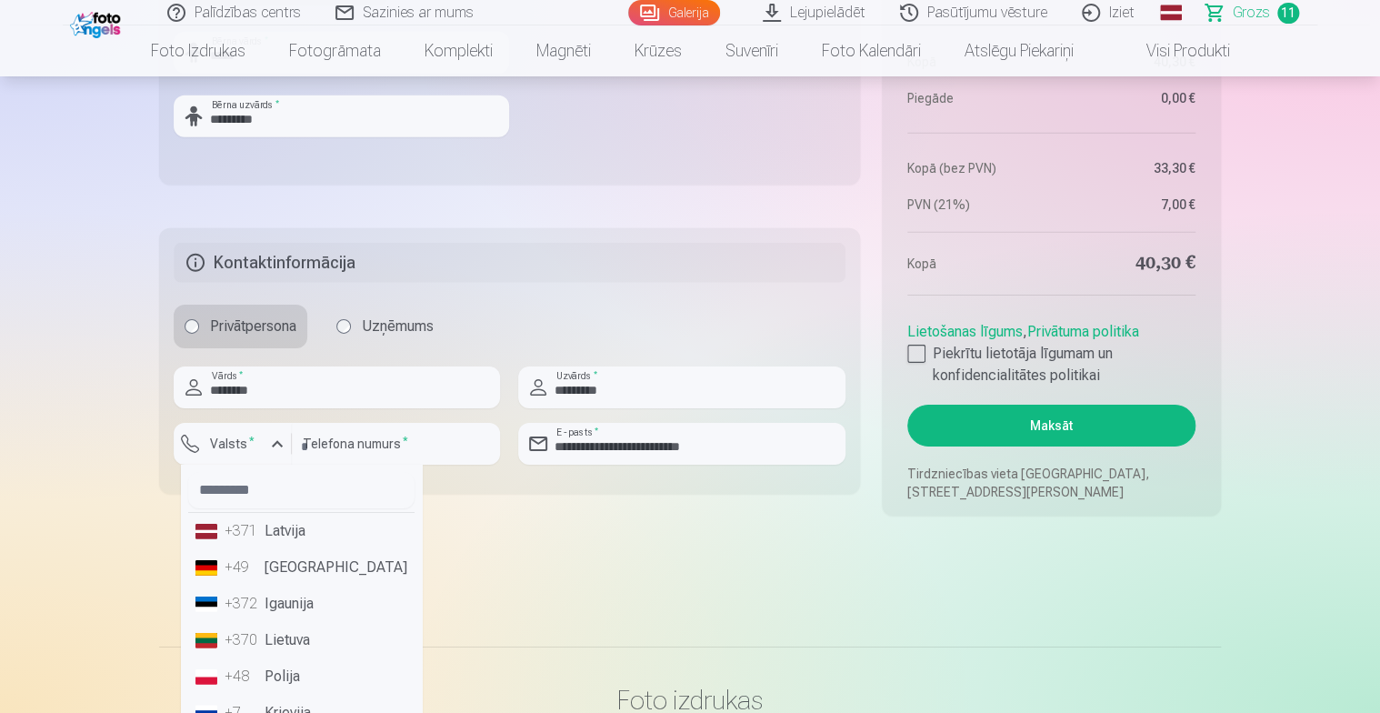
click at [255, 527] on div "+371" at bounding box center [243, 531] width 36 height 22
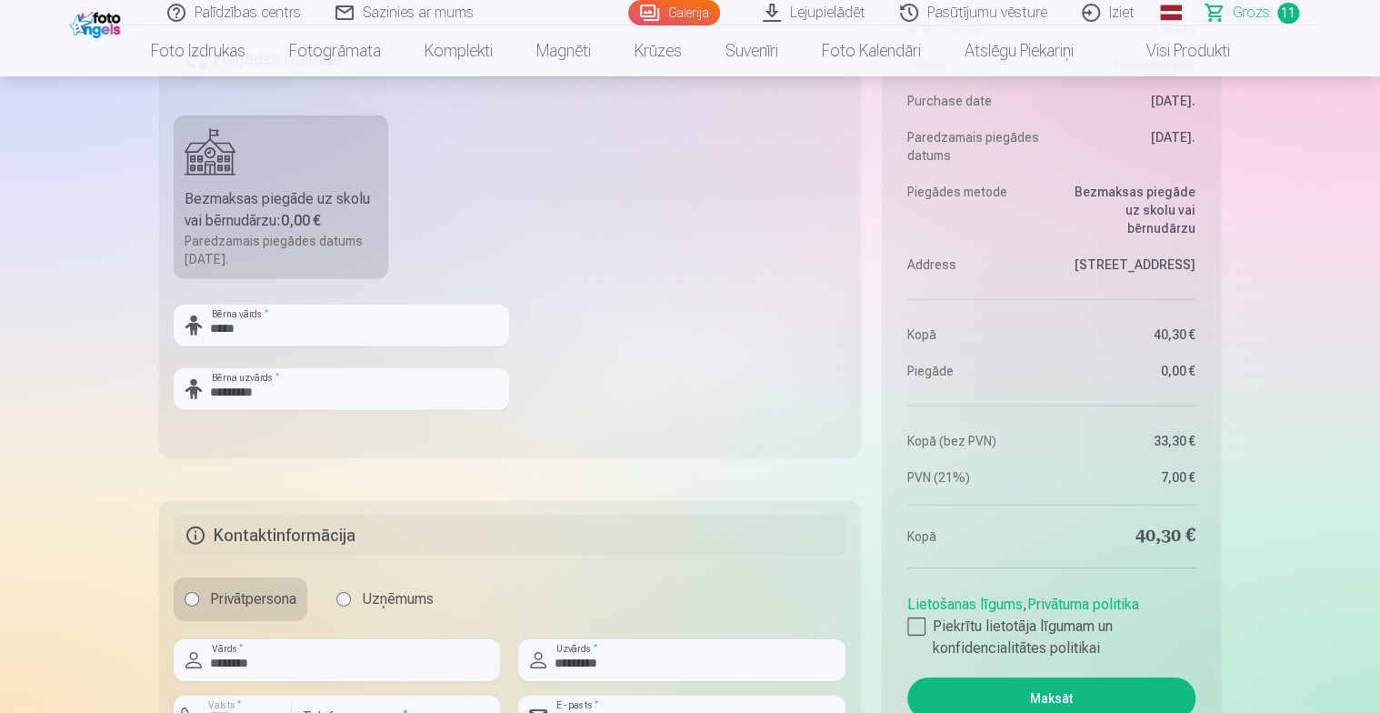
scroll to position [2546, 0]
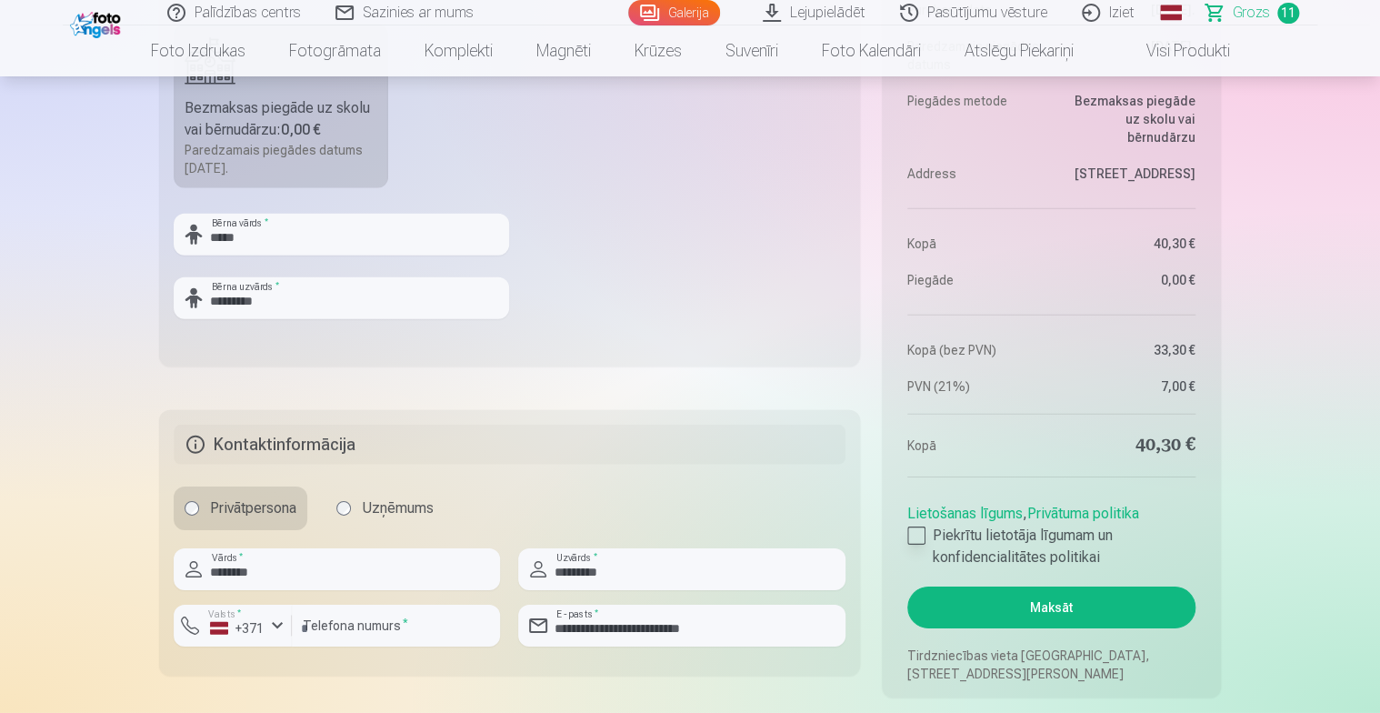
click at [916, 534] on div at bounding box center [916, 535] width 18 height 18
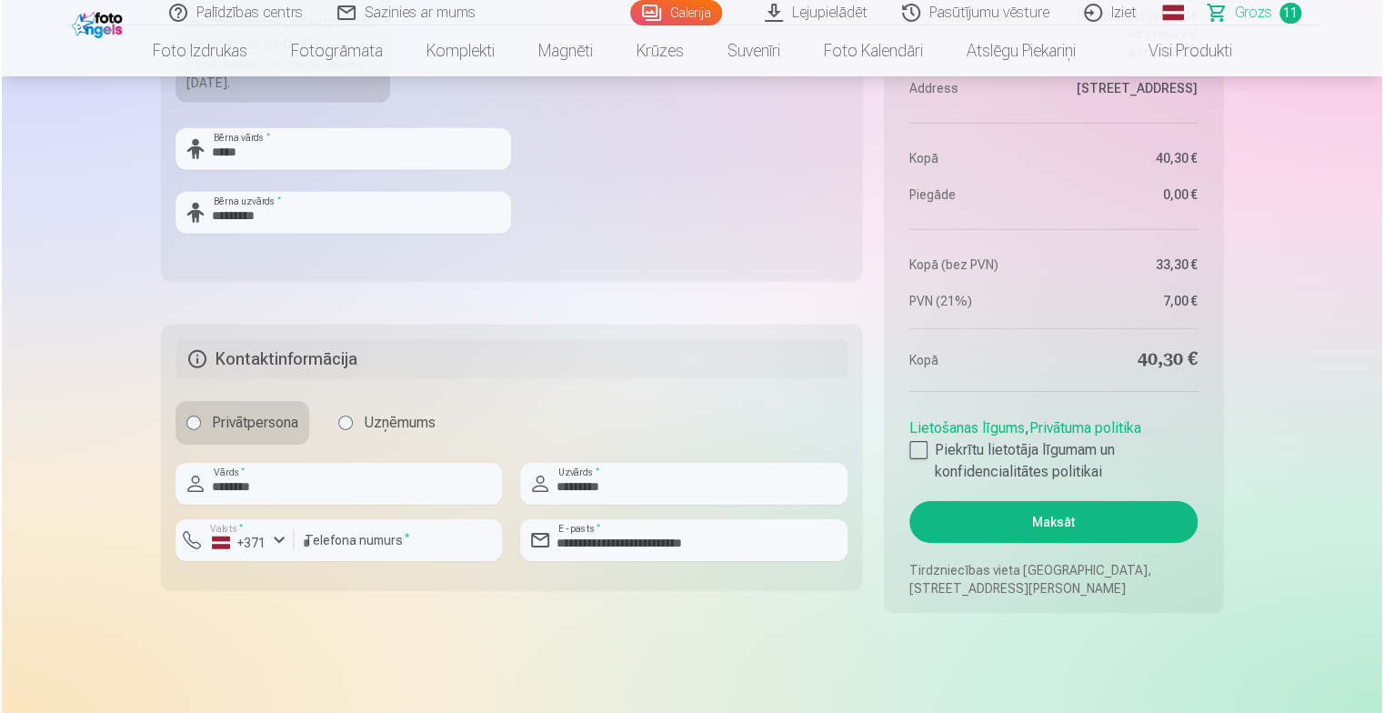
scroll to position [2727, 0]
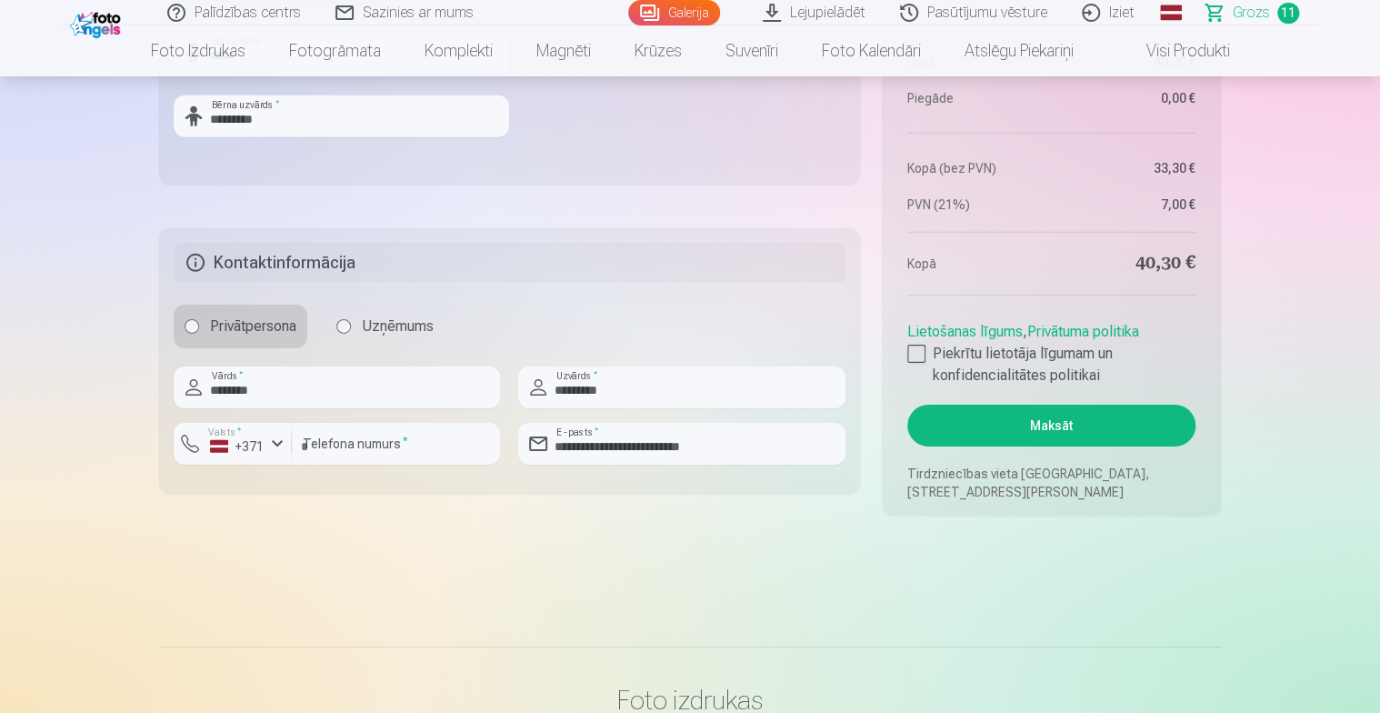
click at [1049, 419] on button "Maksāt" at bounding box center [1051, 426] width 288 height 42
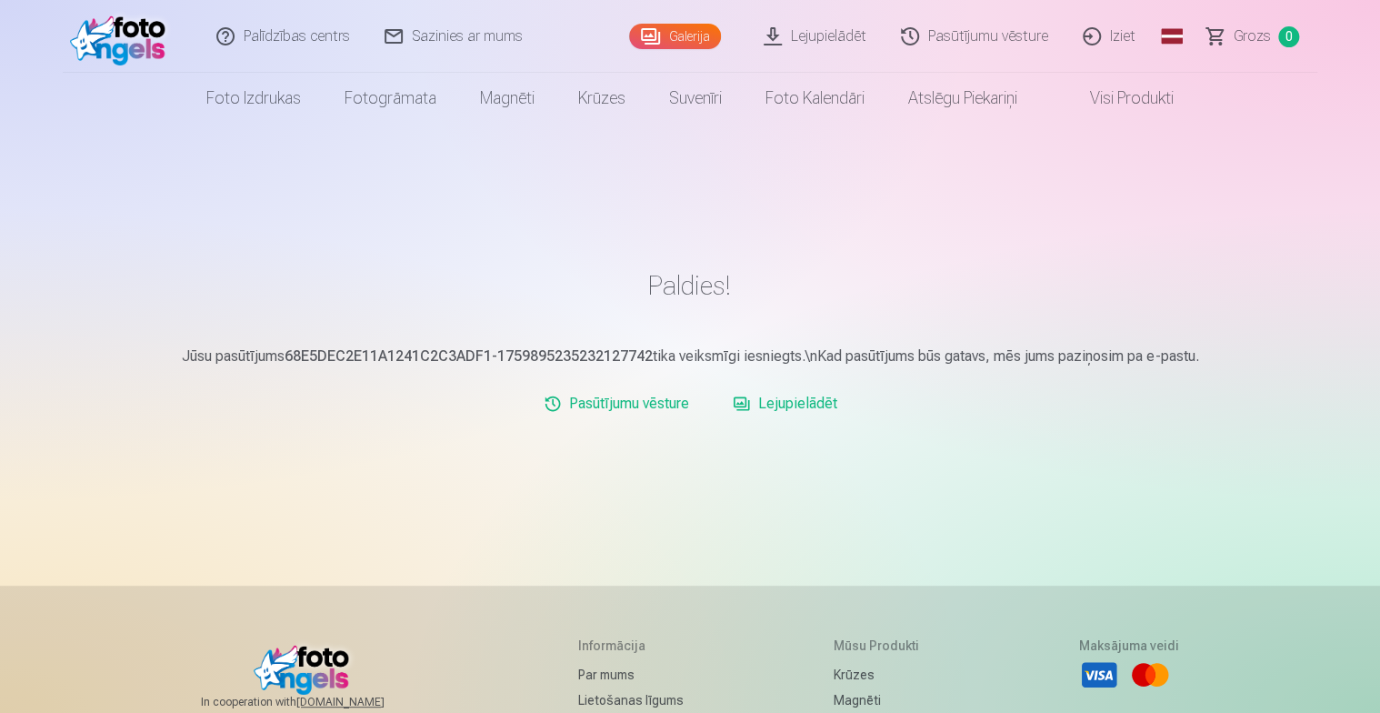
click at [963, 33] on link "Pasūtījumu vēsture" at bounding box center [976, 36] width 182 height 73
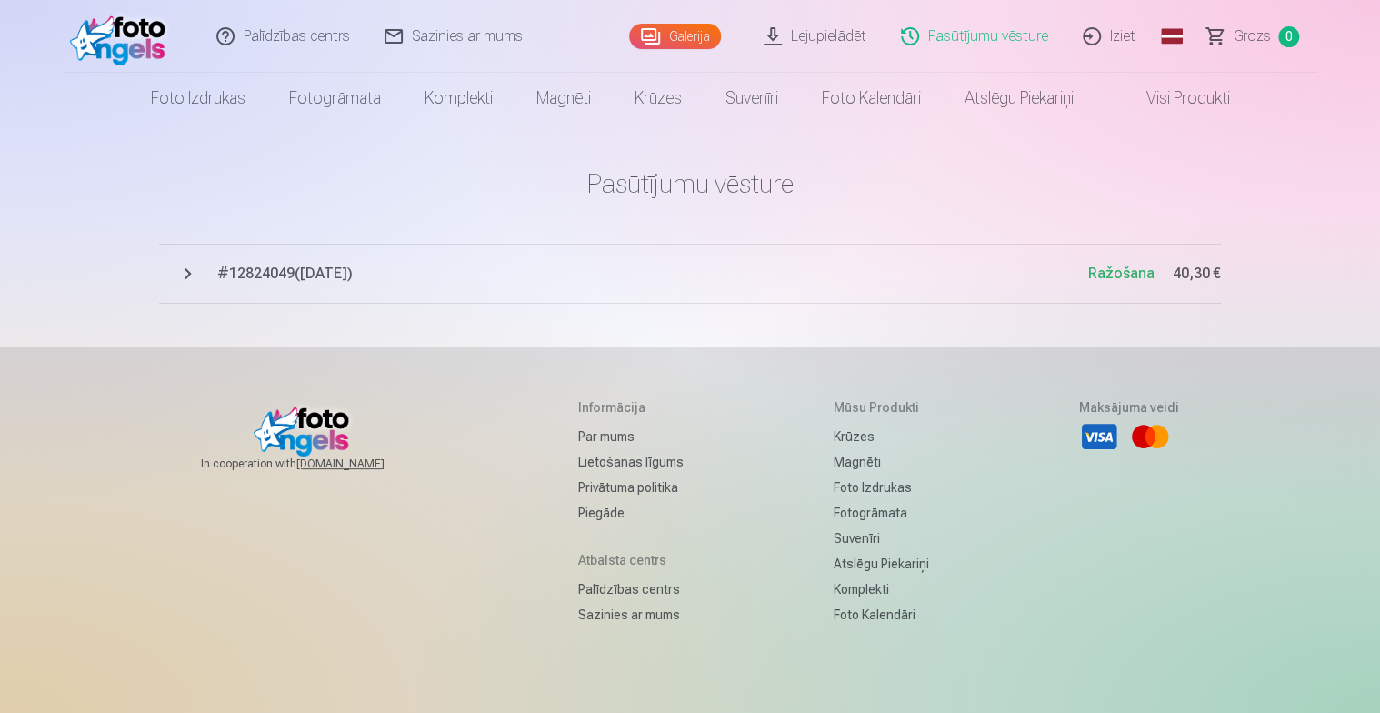
click at [1011, 42] on link "Pasūtījumu vēsture" at bounding box center [976, 36] width 182 height 73
click at [254, 275] on span "# 12824049 ( 8.10.2025 )" at bounding box center [652, 274] width 871 height 22
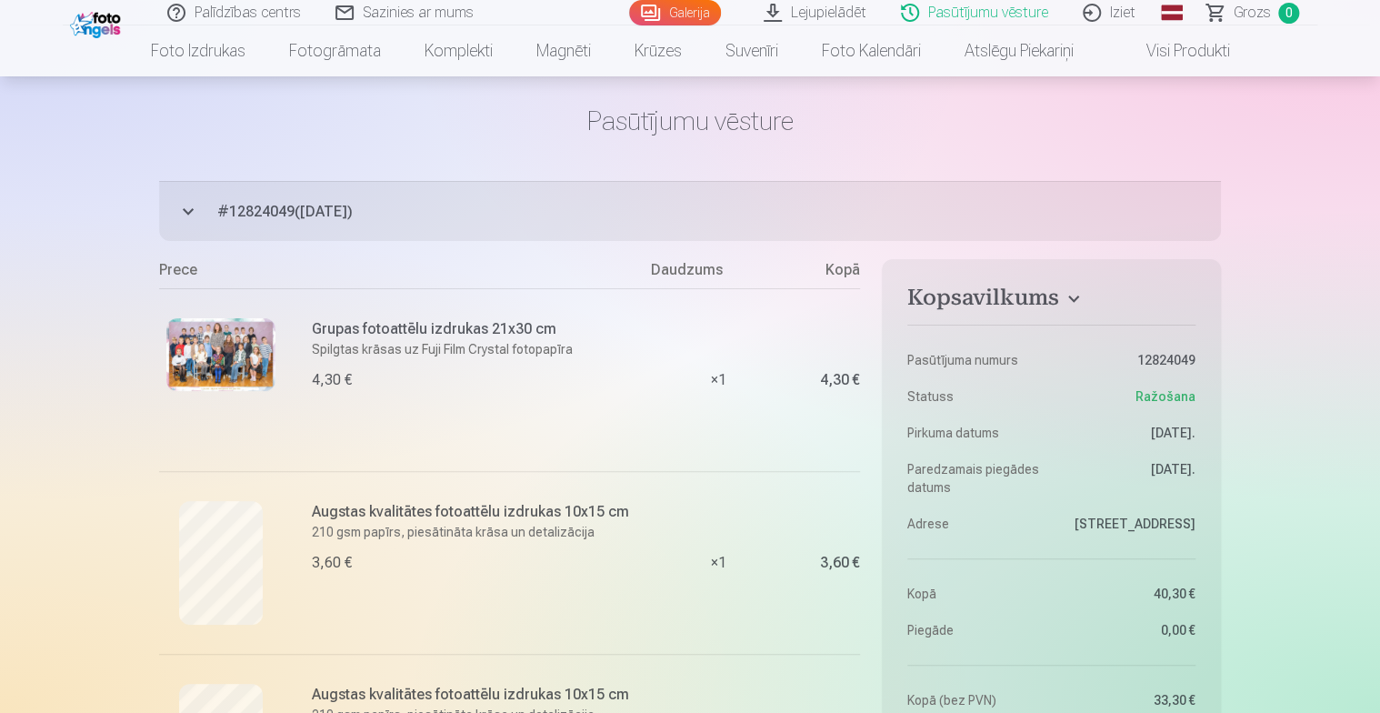
scroll to position [91, 0]
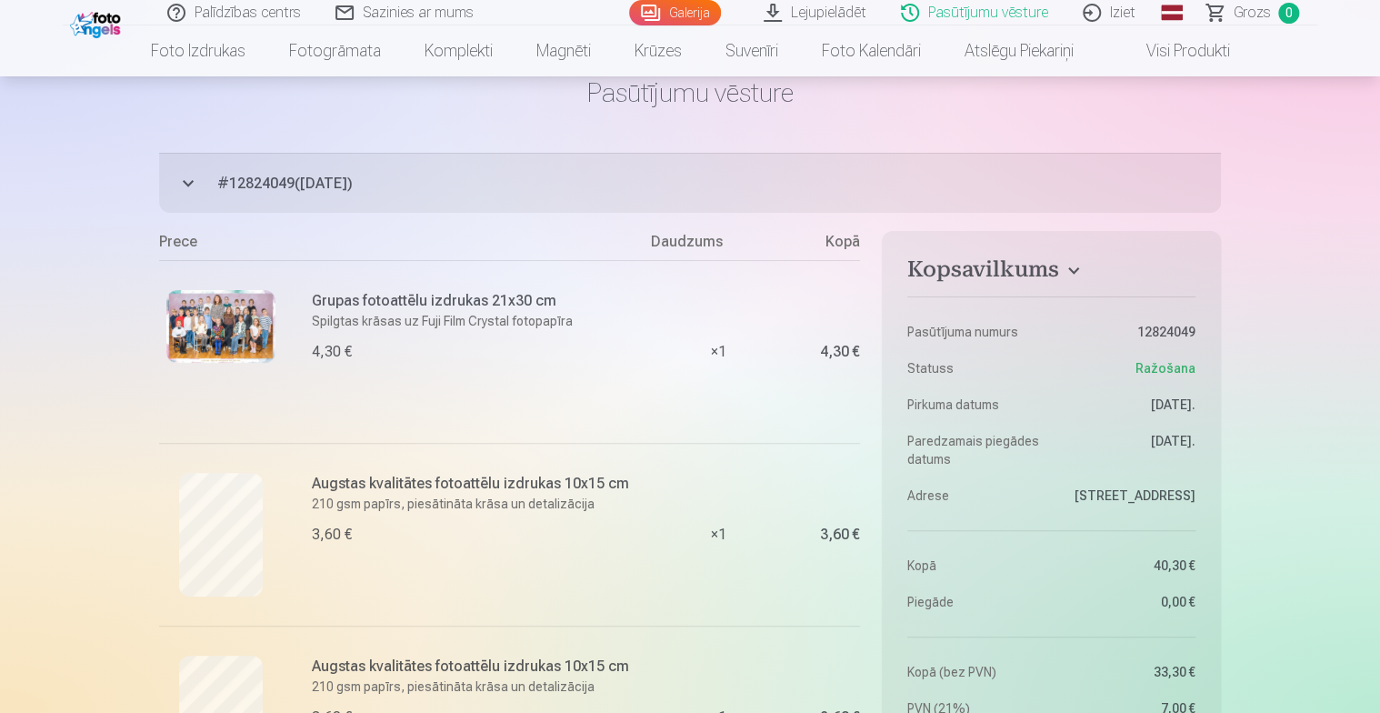
click at [482, 485] on h6 "Augstas kvalitātes fotoattēlu izdrukas 10x15 cm" at bounding box center [476, 484] width 328 height 22
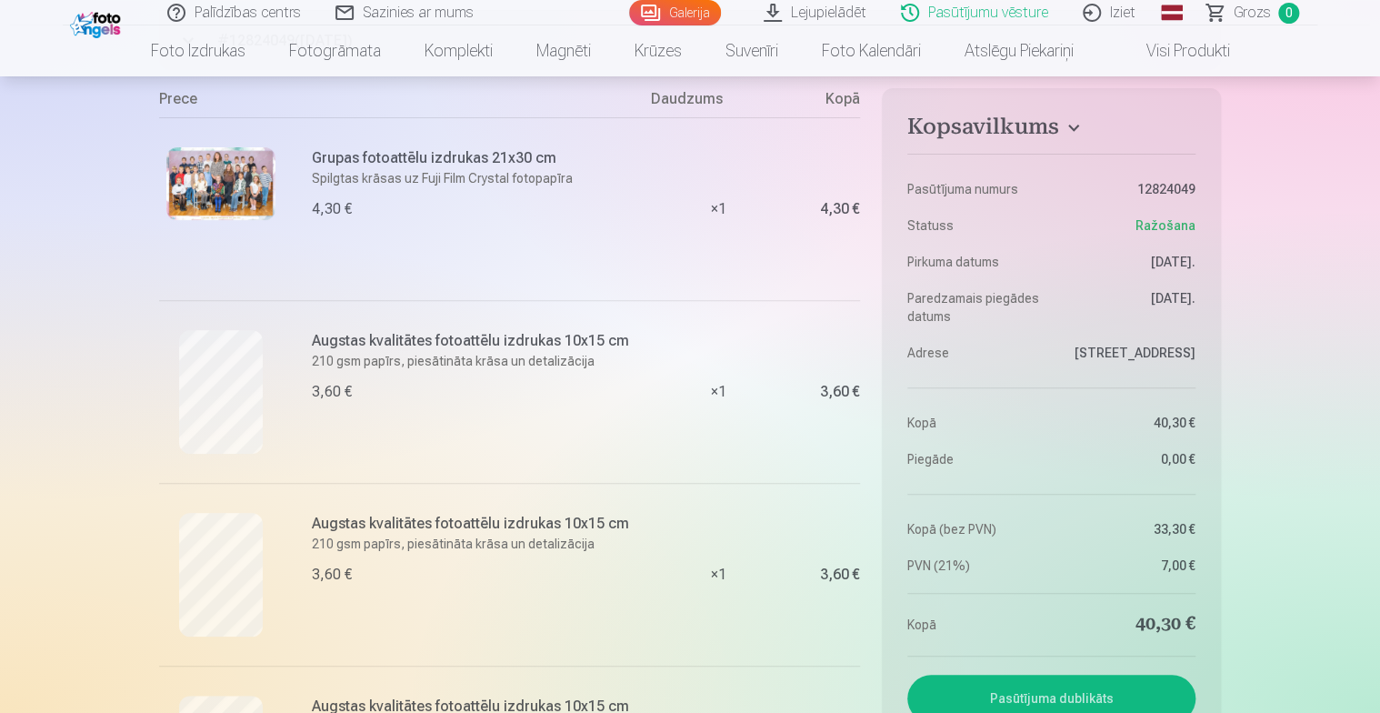
scroll to position [0, 0]
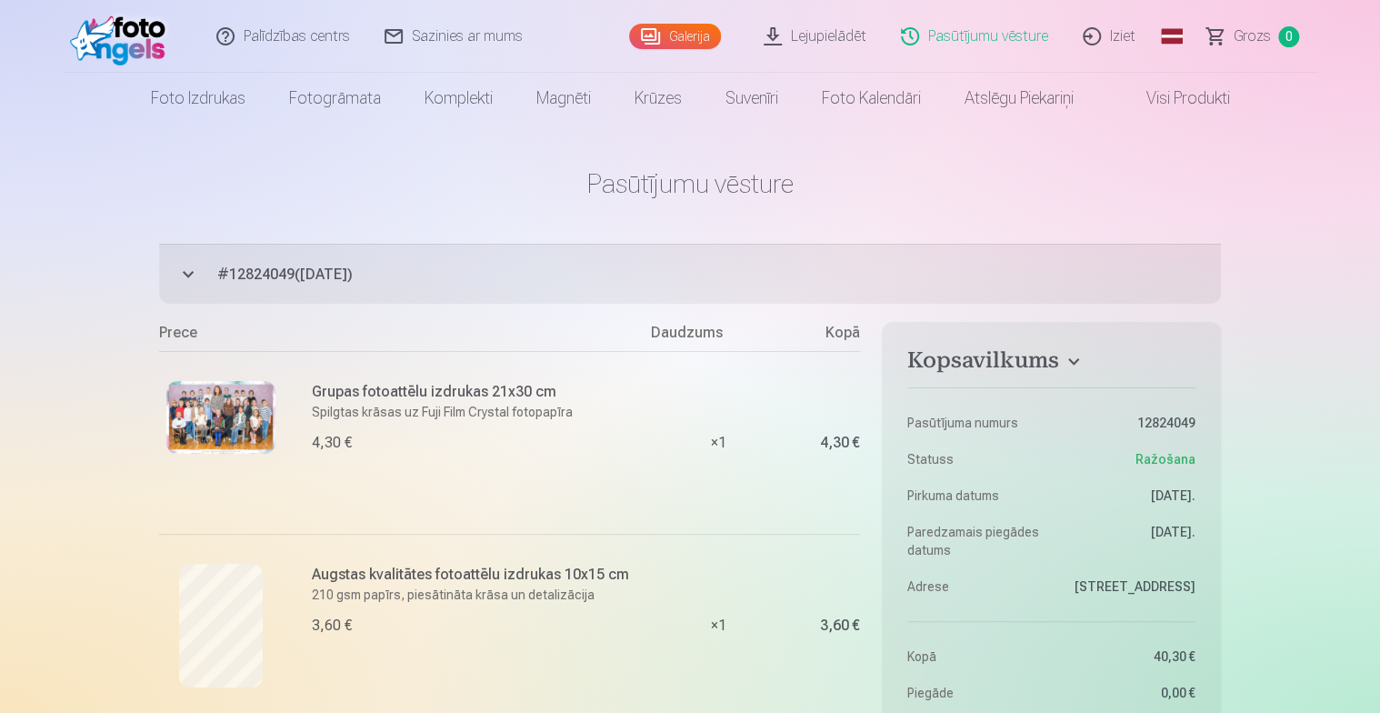
click at [834, 28] on link "Lejupielādēt" at bounding box center [815, 36] width 137 height 73
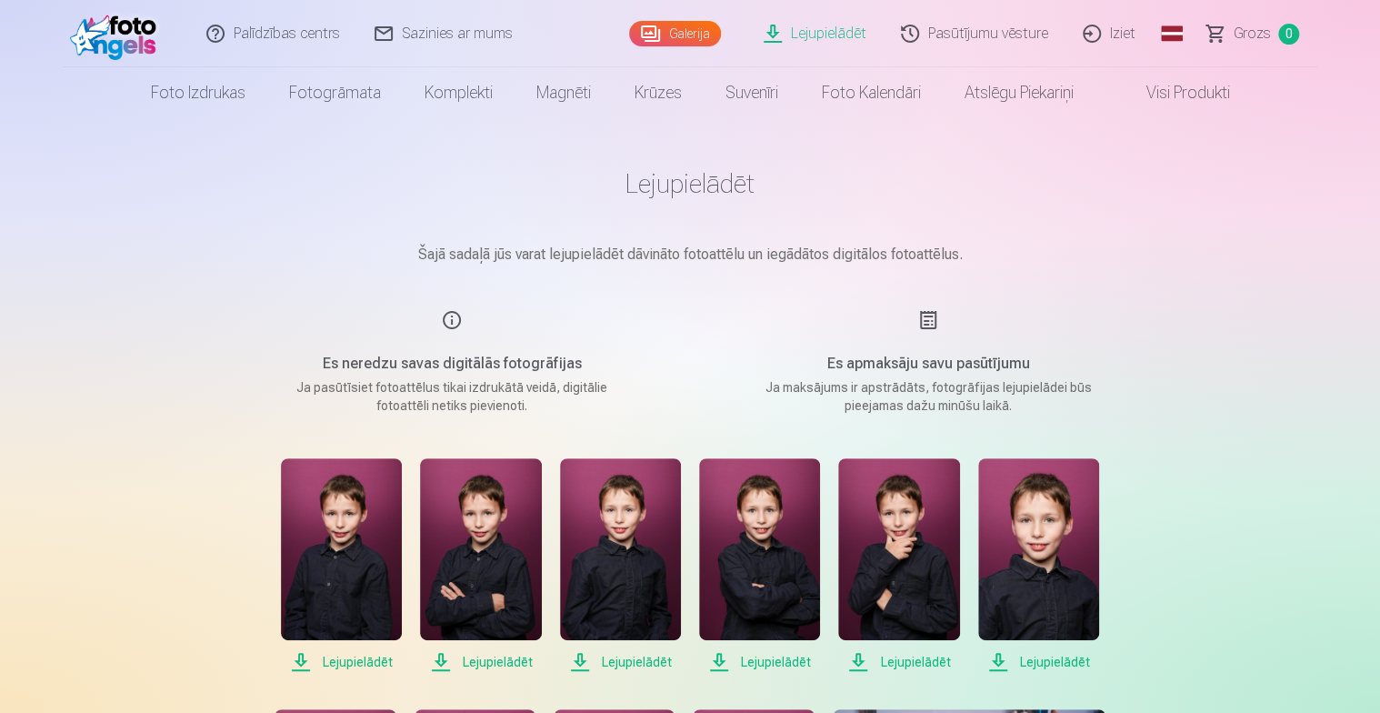
scroll to position [91, 0]
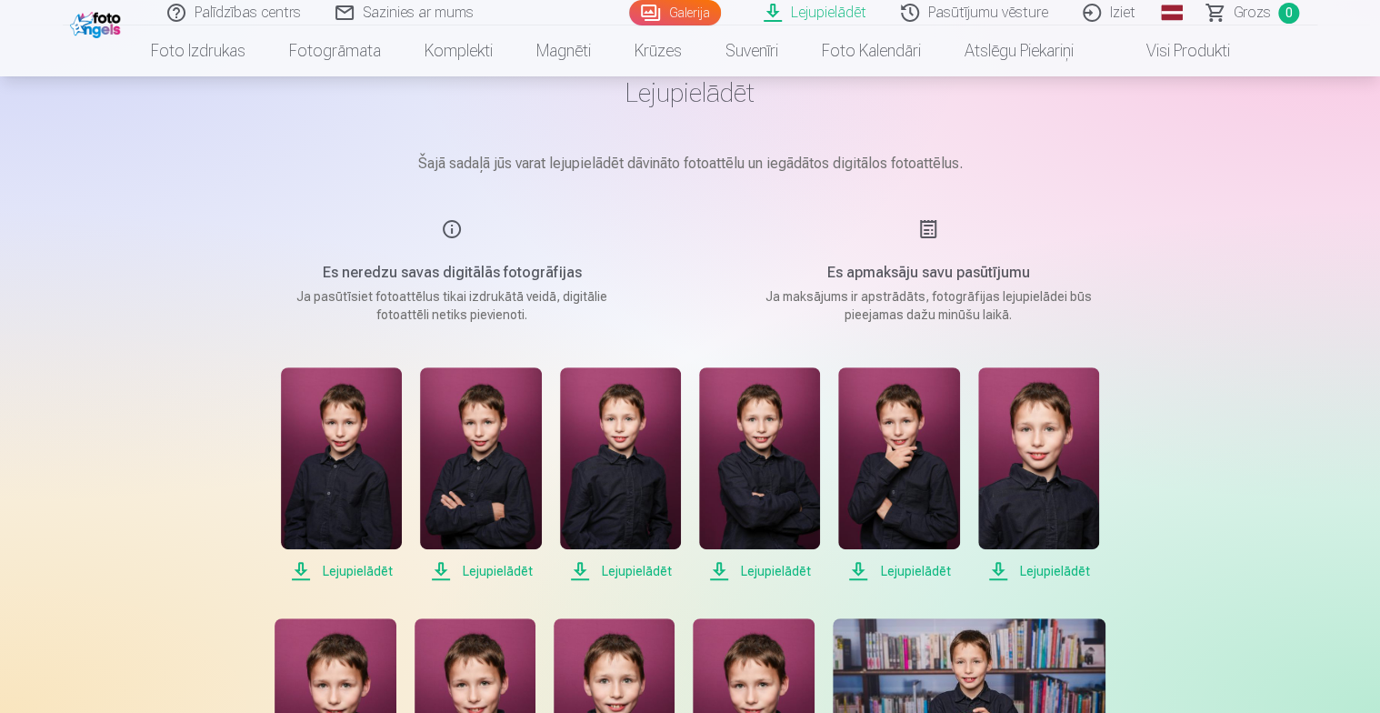
click at [498, 574] on span "Lejupielādēt" at bounding box center [480, 571] width 121 height 22
click at [631, 571] on span "Lejupielādēt" at bounding box center [620, 571] width 121 height 22
click at [786, 566] on span "Lejupielādēt" at bounding box center [759, 571] width 121 height 22
click at [897, 571] on span "Lejupielādēt" at bounding box center [898, 571] width 121 height 22
click at [1055, 569] on span "Lejupielādēt" at bounding box center [1038, 571] width 121 height 22
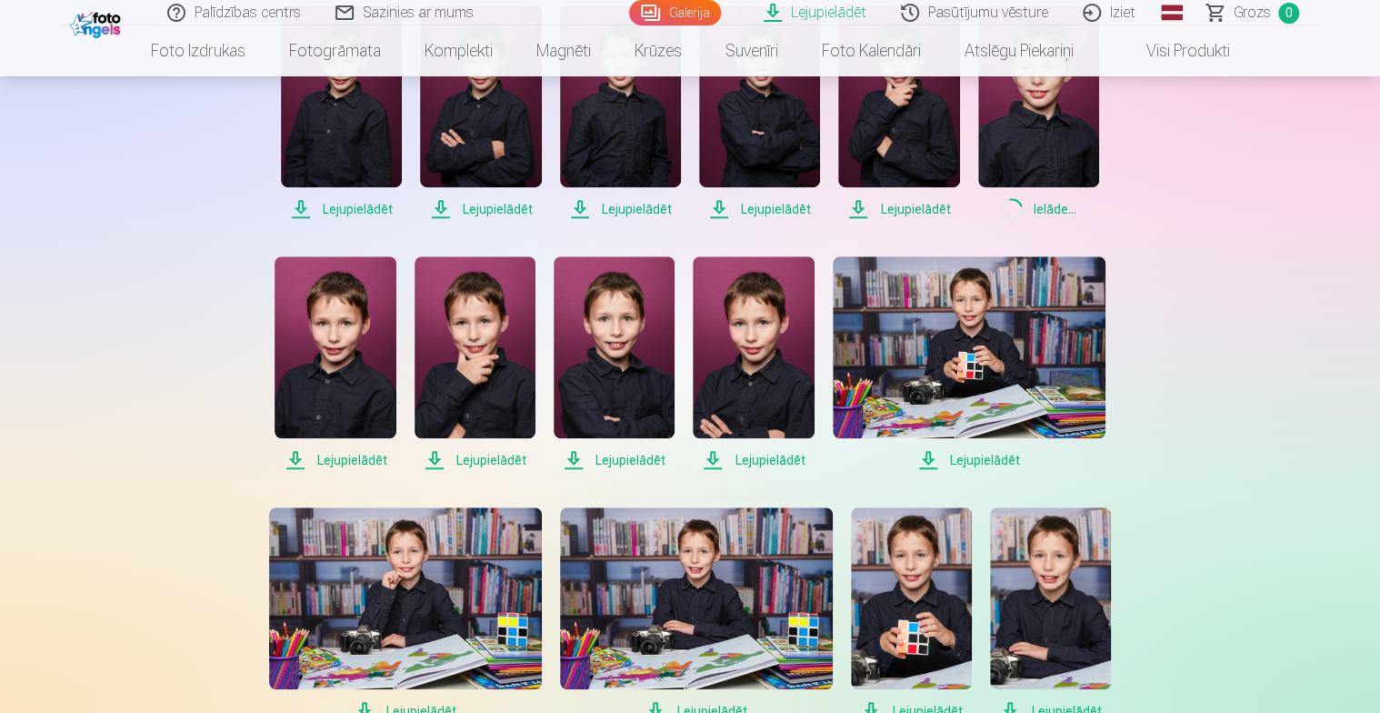
scroll to position [455, 0]
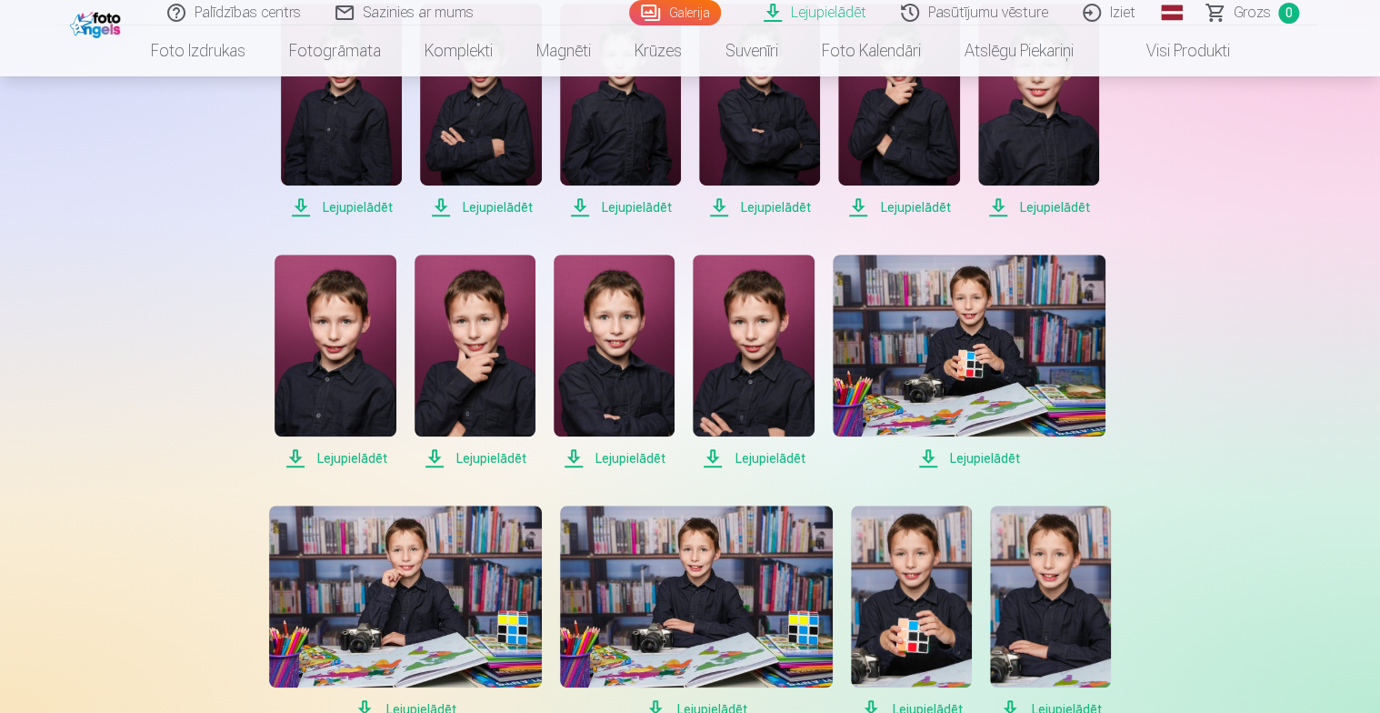
click at [764, 459] on span "Lejupielādēt" at bounding box center [753, 458] width 121 height 22
click at [980, 462] on span "Lejupielādēt" at bounding box center [969, 458] width 273 height 22
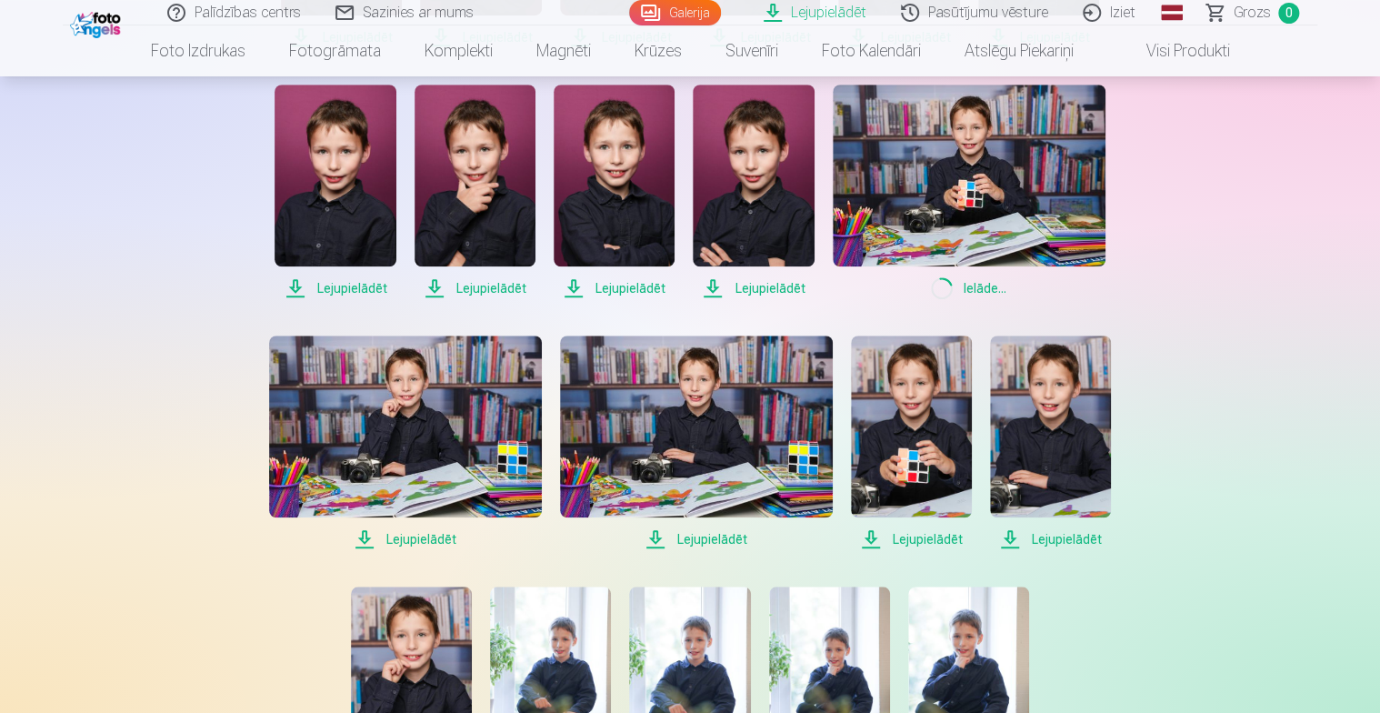
scroll to position [636, 0]
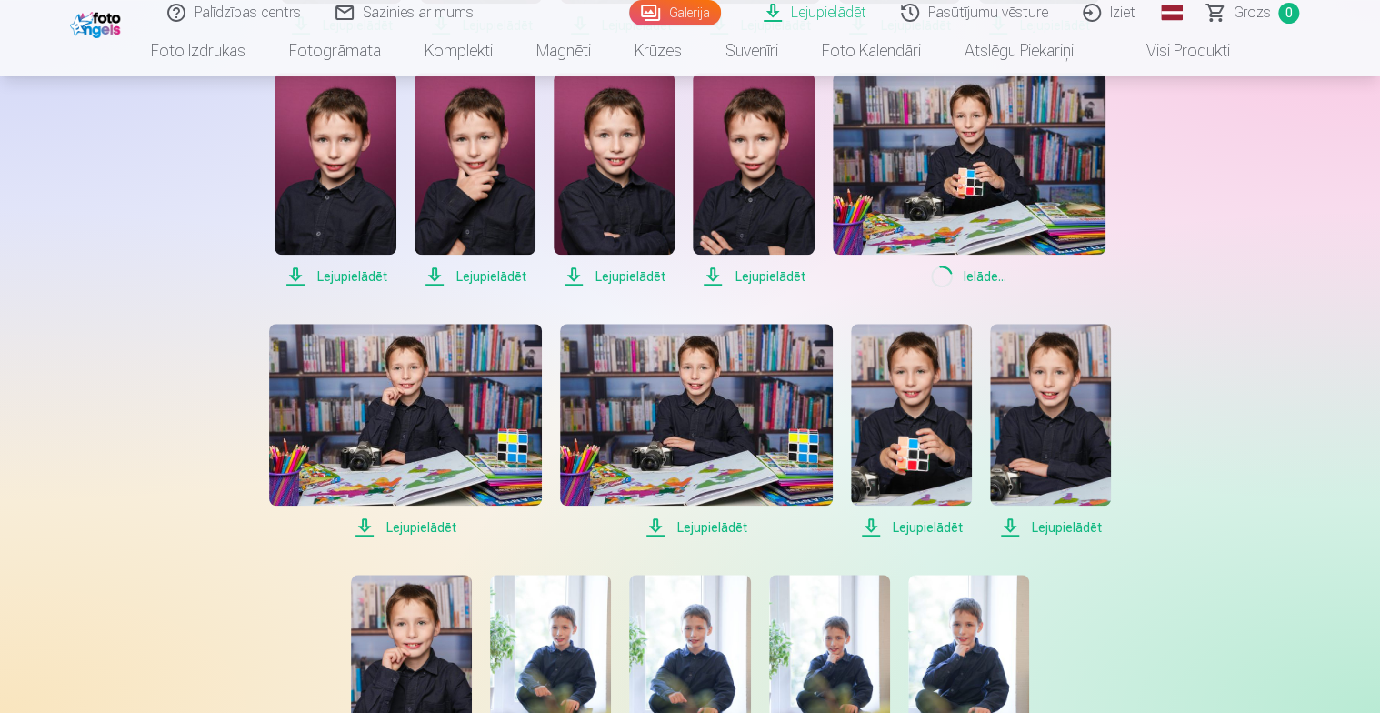
click at [436, 526] on span "Lejupielādēt" at bounding box center [405, 527] width 273 height 22
click at [1076, 524] on span "Lejupielādēt" at bounding box center [1050, 527] width 121 height 22
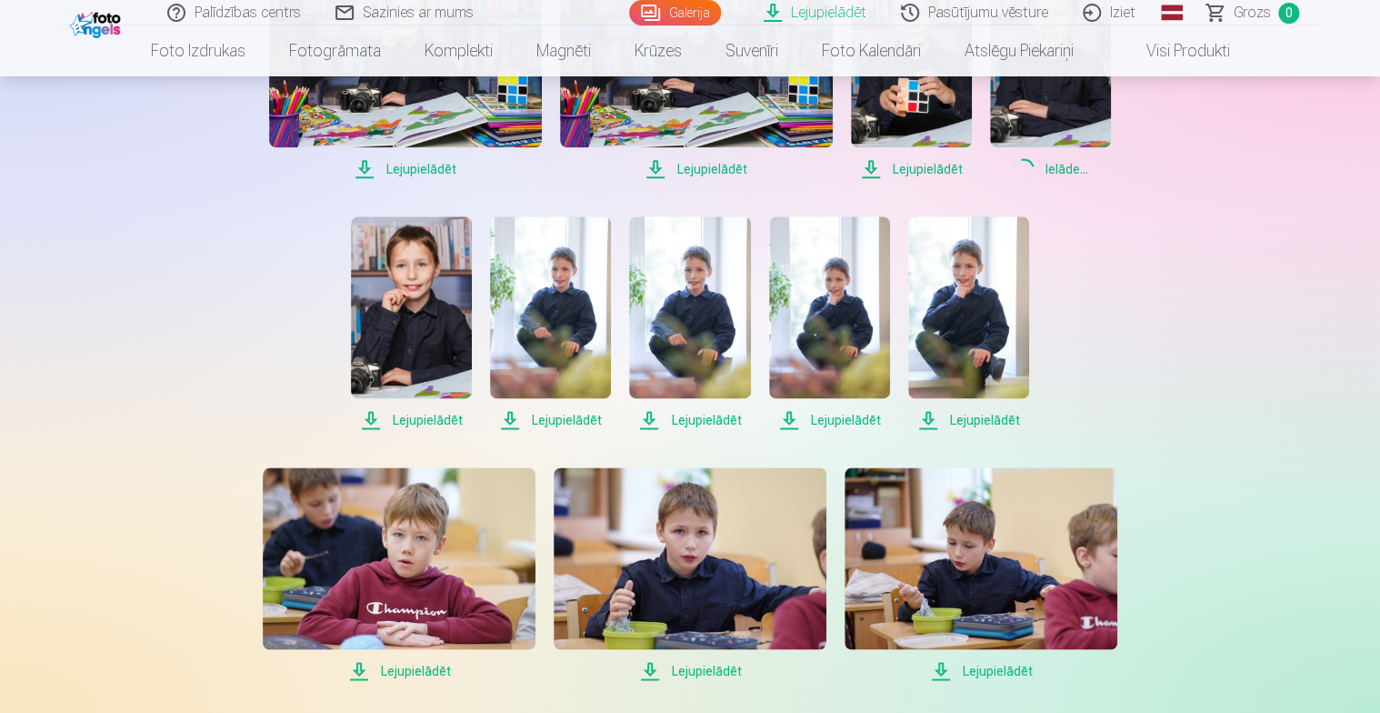
scroll to position [1000, 0]
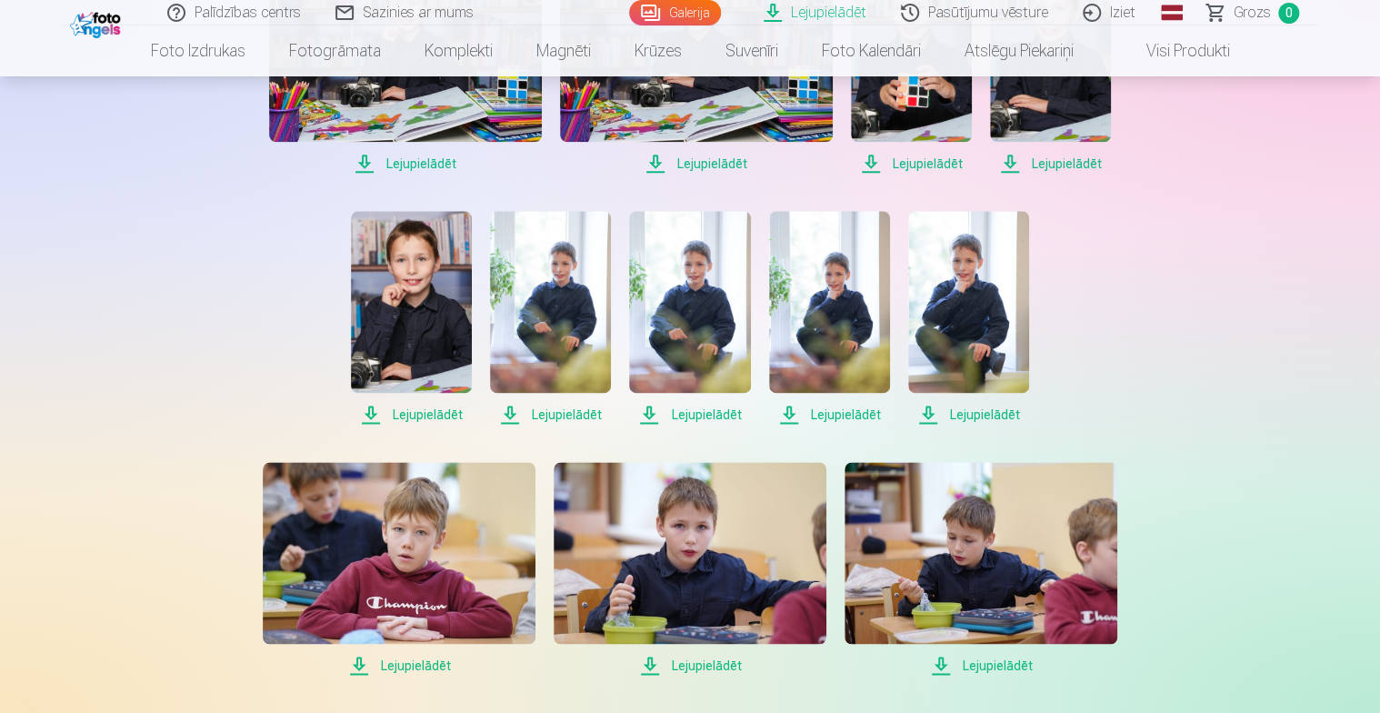
click at [589, 414] on span "Lejupielādēt" at bounding box center [550, 415] width 121 height 22
click at [724, 419] on span "Lejupielādēt" at bounding box center [689, 415] width 121 height 22
click at [849, 414] on span "Lejupielādēt" at bounding box center [829, 415] width 121 height 22
click at [1006, 415] on span "Lejupielādēt" at bounding box center [968, 415] width 121 height 22
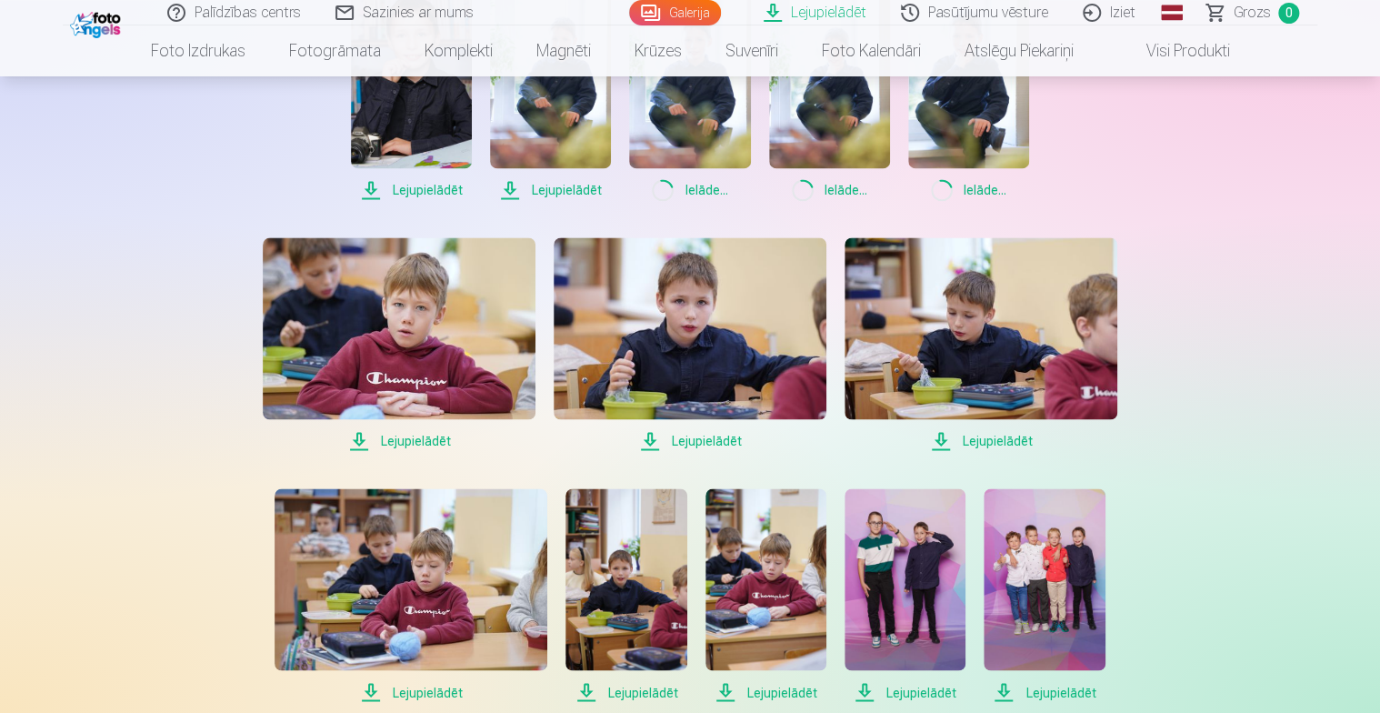
scroll to position [1273, 0]
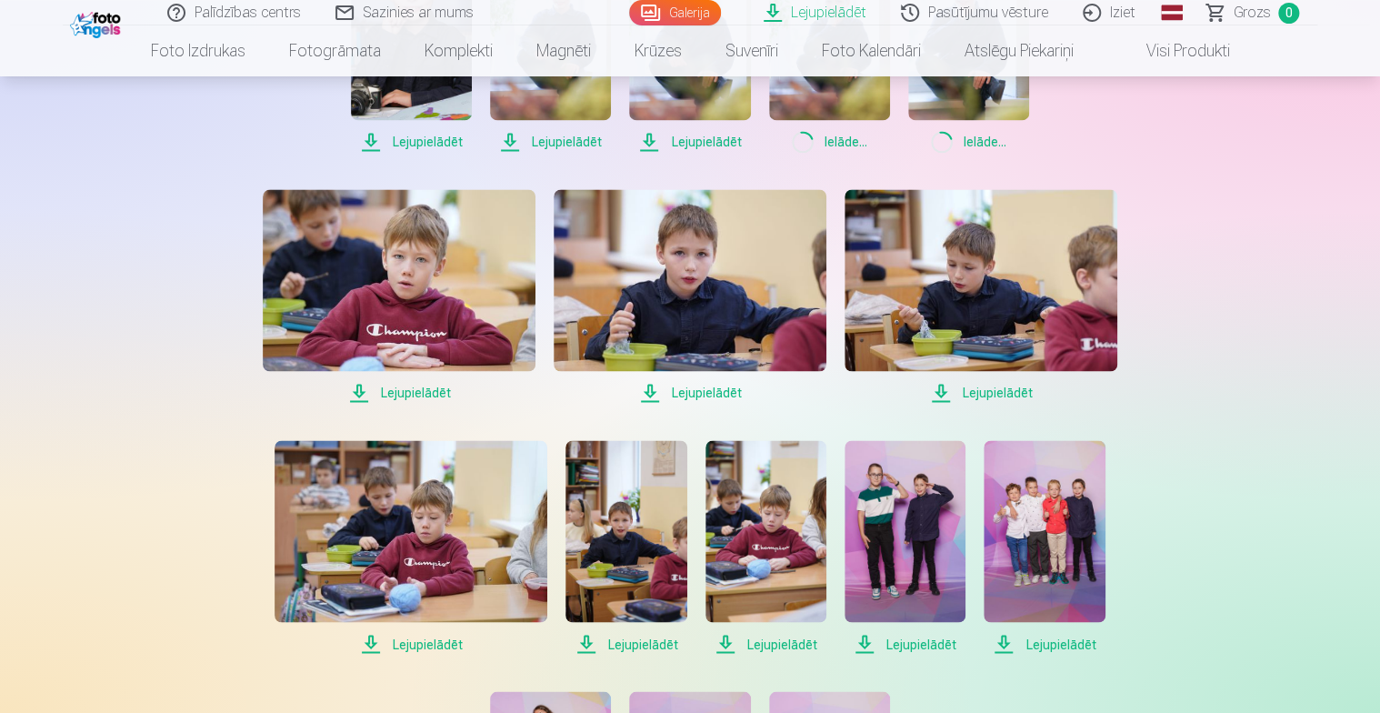
click at [723, 390] on span "Lejupielādēt" at bounding box center [690, 393] width 273 height 22
click at [993, 389] on span "Lejupielādēt" at bounding box center [981, 393] width 273 height 22
click at [909, 638] on span "Lejupielādēt" at bounding box center [905, 644] width 121 height 22
click at [1077, 640] on span "Lejupielādēt" at bounding box center [1044, 644] width 121 height 22
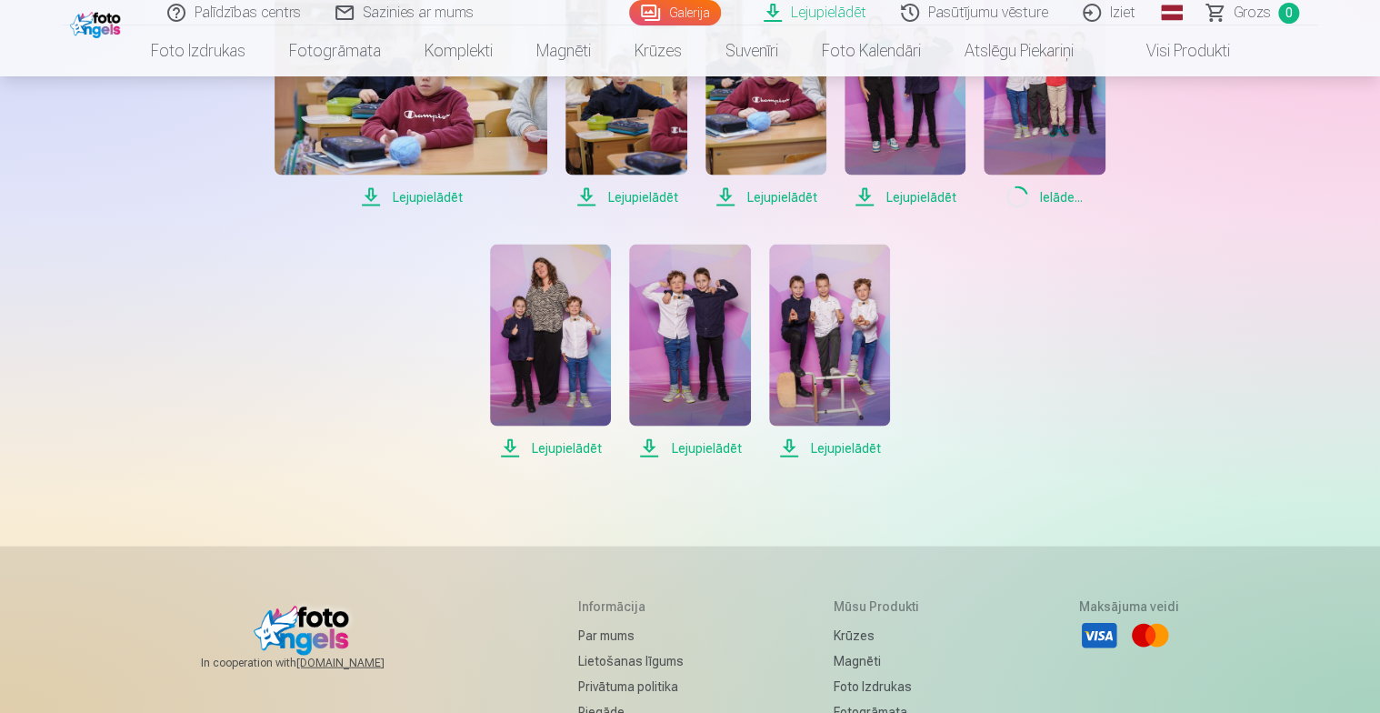
scroll to position [1727, 0]
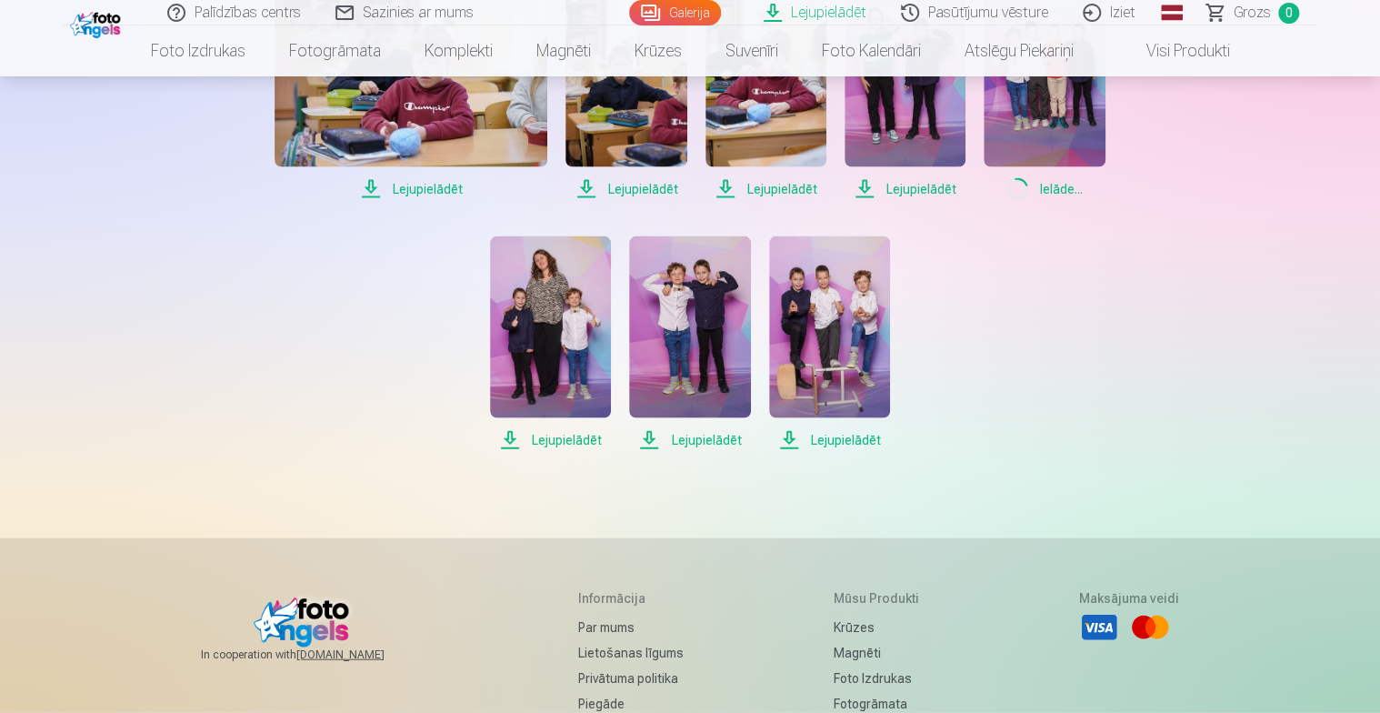
click at [553, 435] on span "Lejupielādēt" at bounding box center [550, 440] width 121 height 22
click at [713, 440] on span "Lejupielādēt" at bounding box center [689, 440] width 121 height 22
click at [830, 444] on span "Lejupielādēt" at bounding box center [829, 440] width 121 height 22
